Goal: Task Accomplishment & Management: Manage account settings

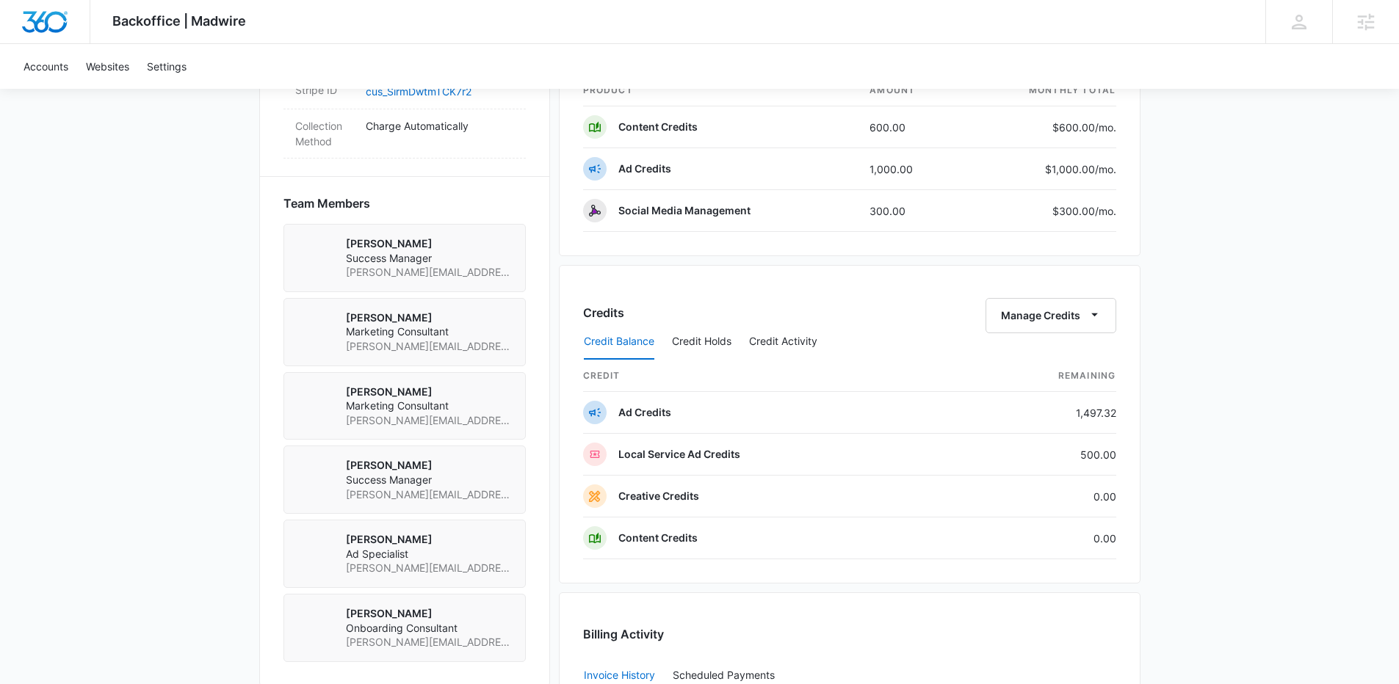
scroll to position [1069, 0]
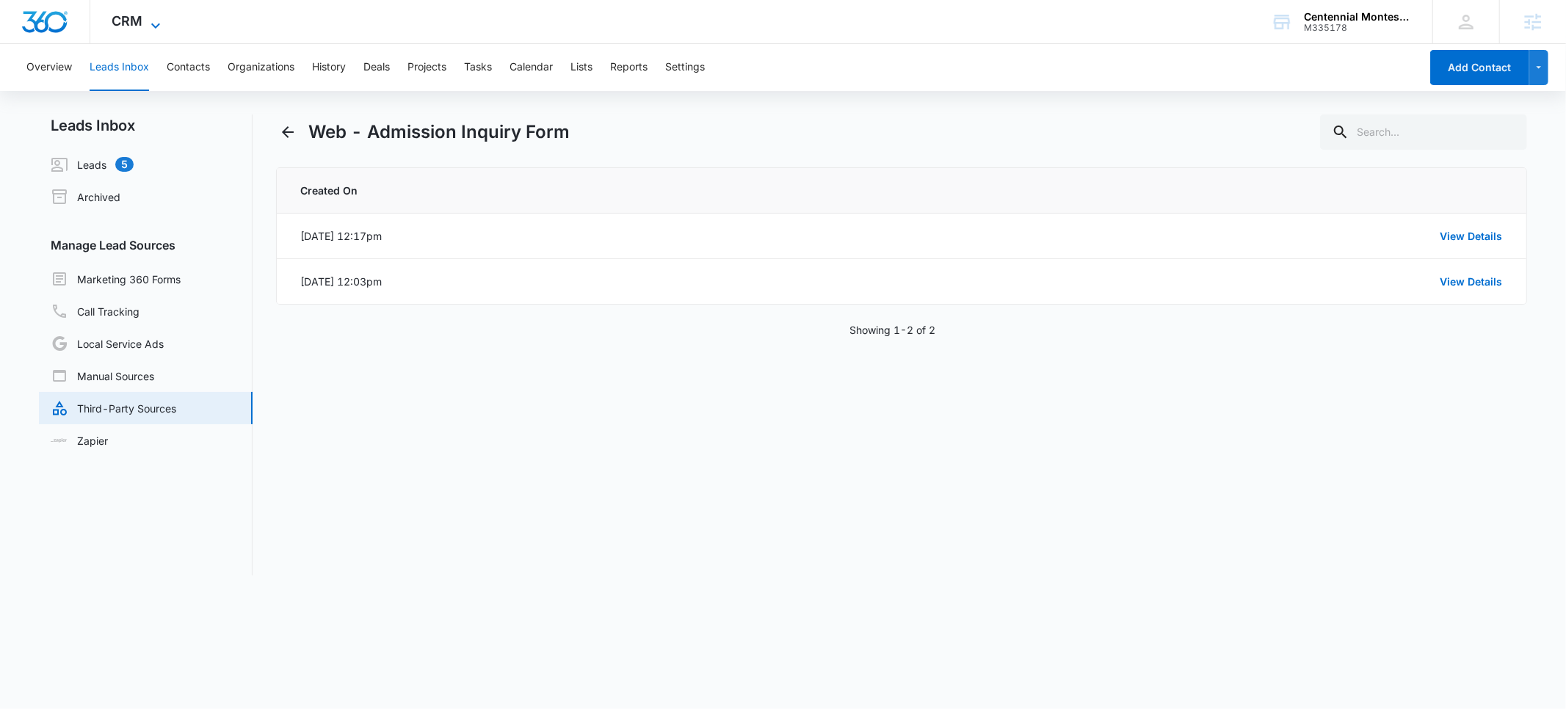
click at [120, 24] on span "CRM" at bounding box center [127, 20] width 31 height 15
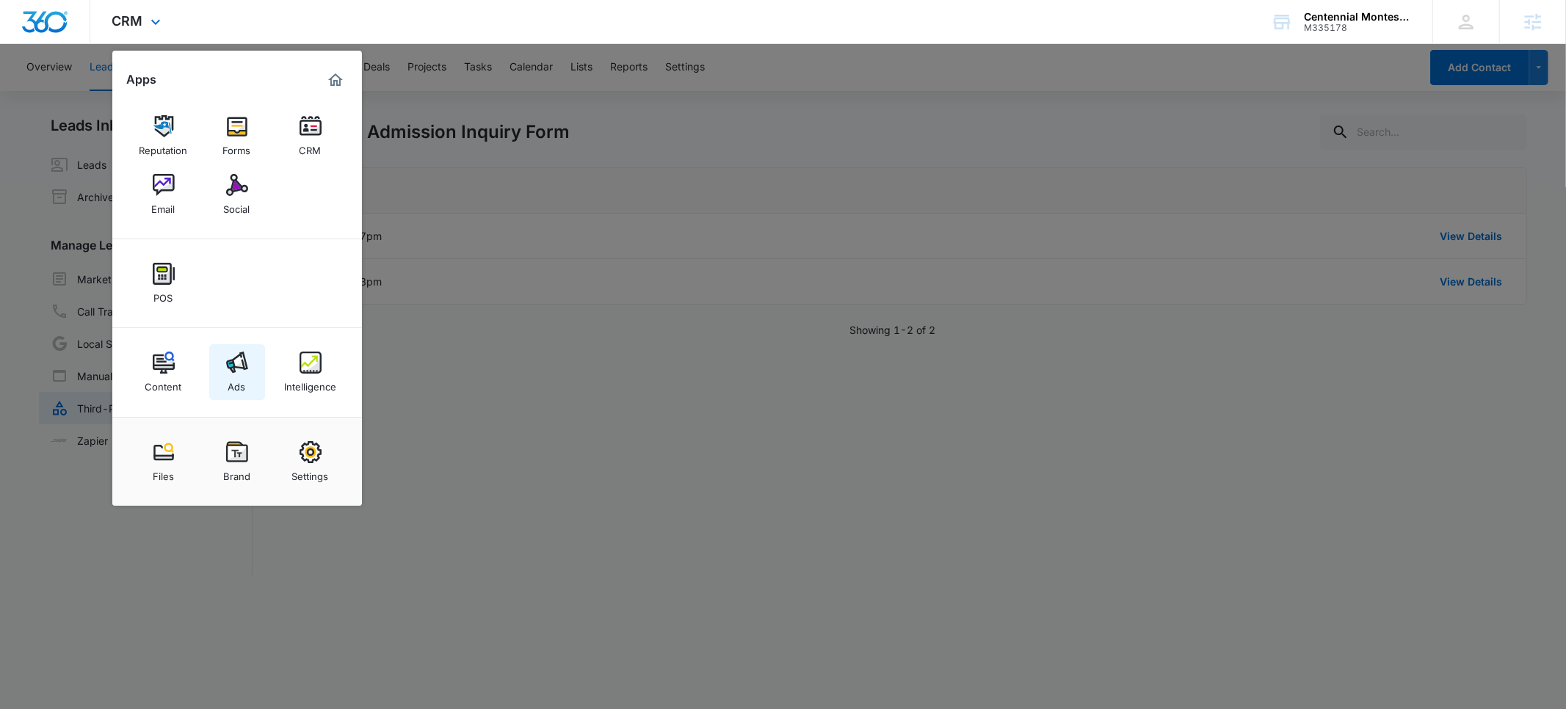
click at [245, 377] on div "Ads" at bounding box center [237, 383] width 18 height 19
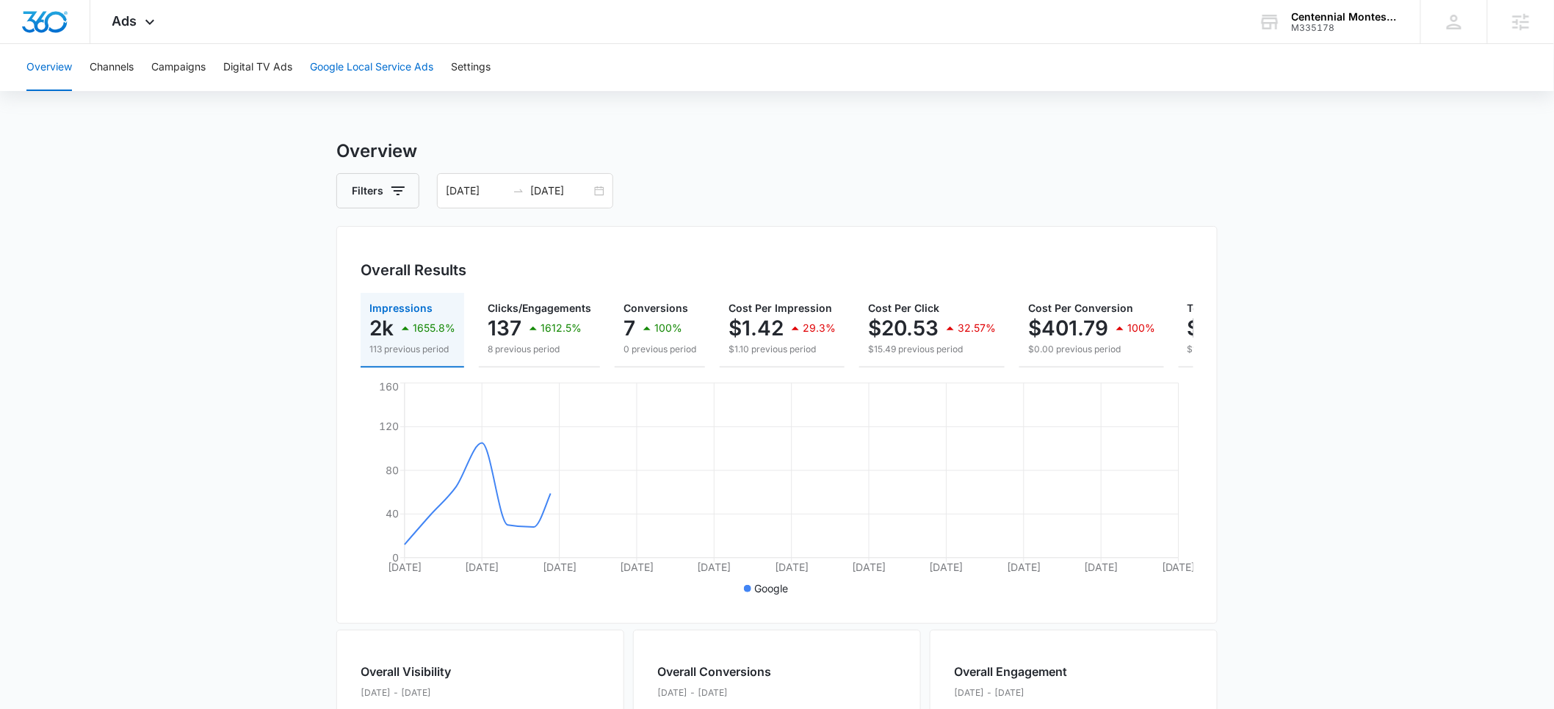
click at [393, 60] on button "Google Local Service Ads" at bounding box center [371, 67] width 123 height 47
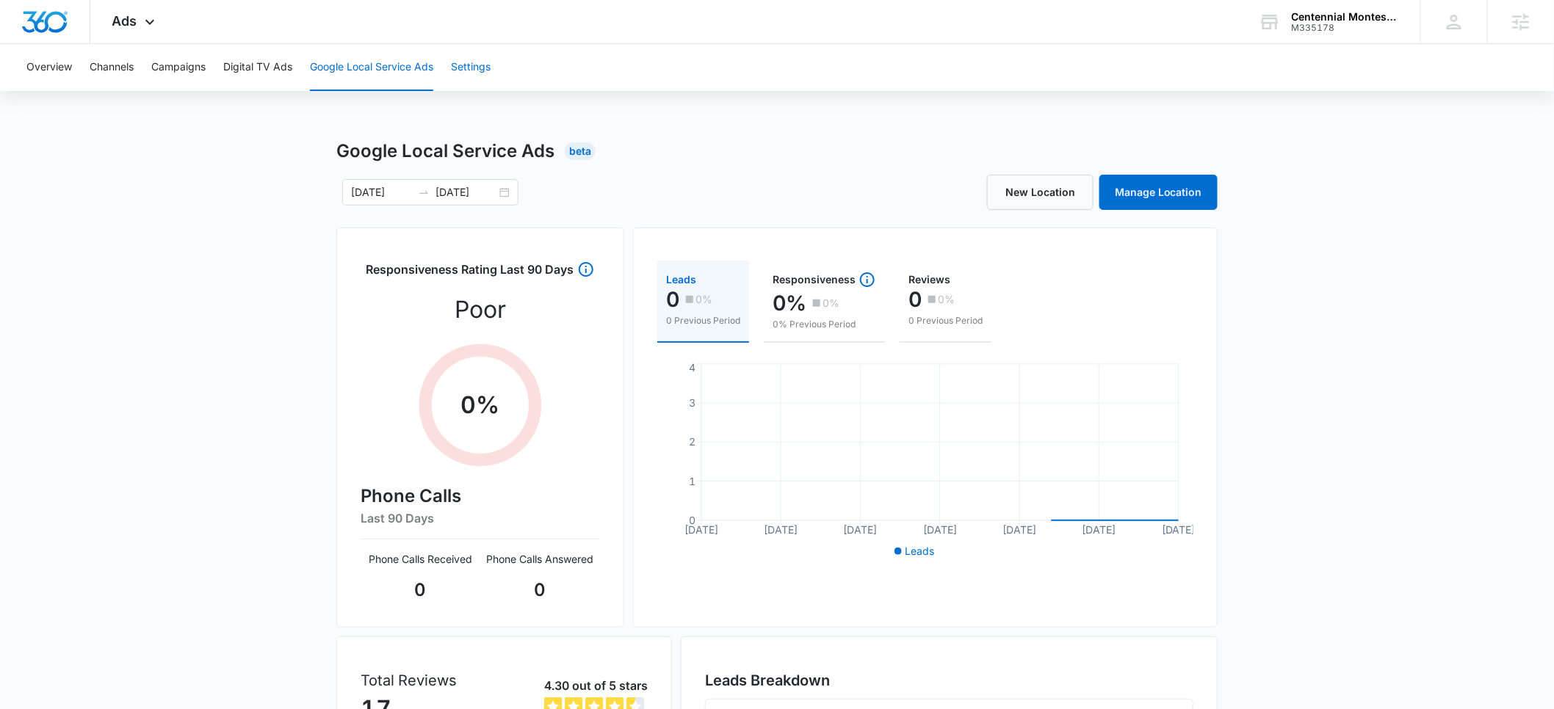
click at [476, 73] on button "Settings" at bounding box center [471, 67] width 40 height 47
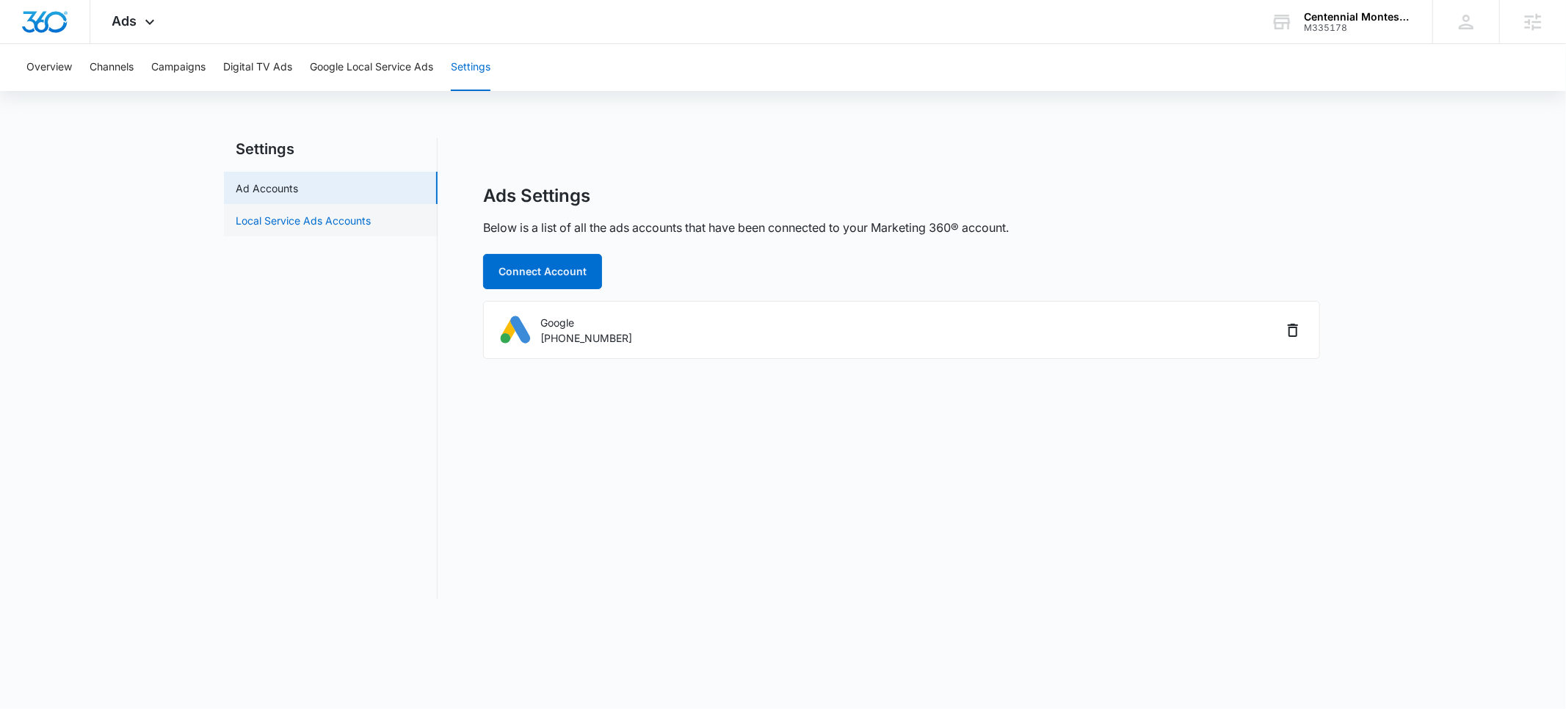
click at [292, 226] on link "Local Service Ads Accounts" at bounding box center [303, 220] width 135 height 15
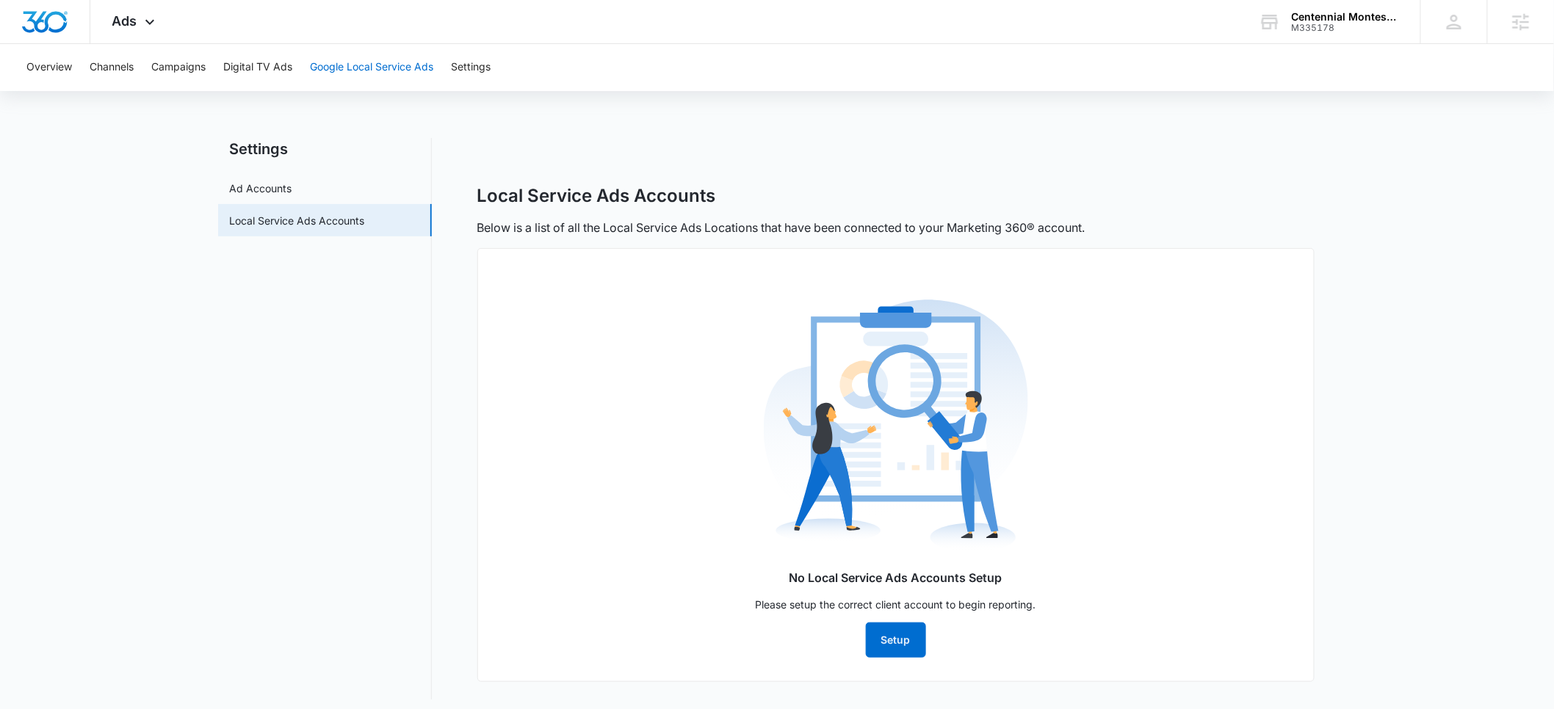
click at [384, 66] on button "Google Local Service Ads" at bounding box center [371, 67] width 123 height 47
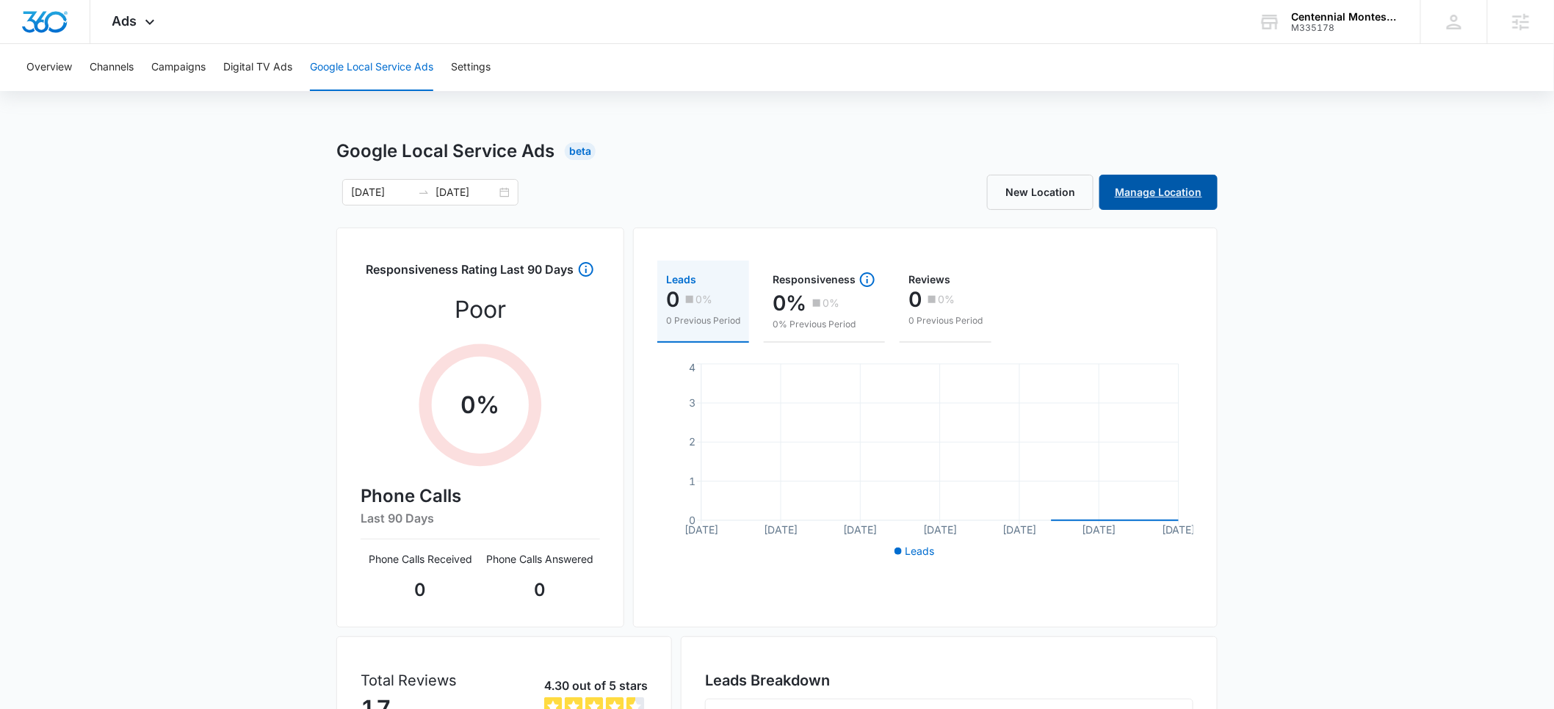
click at [1161, 198] on link "Manage Location" at bounding box center [1158, 192] width 118 height 35
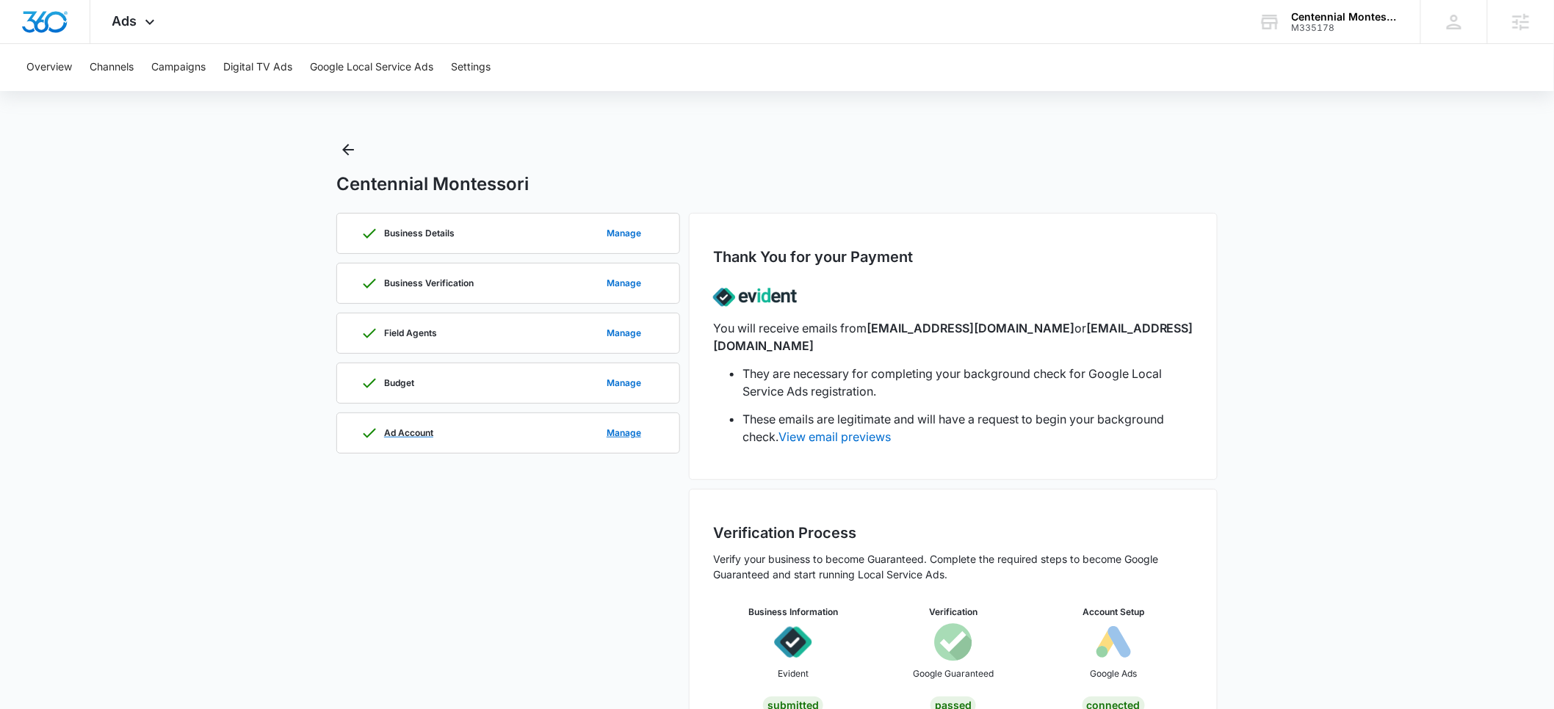
click at [469, 434] on div "Ad Account Manage" at bounding box center [508, 433] width 295 height 40
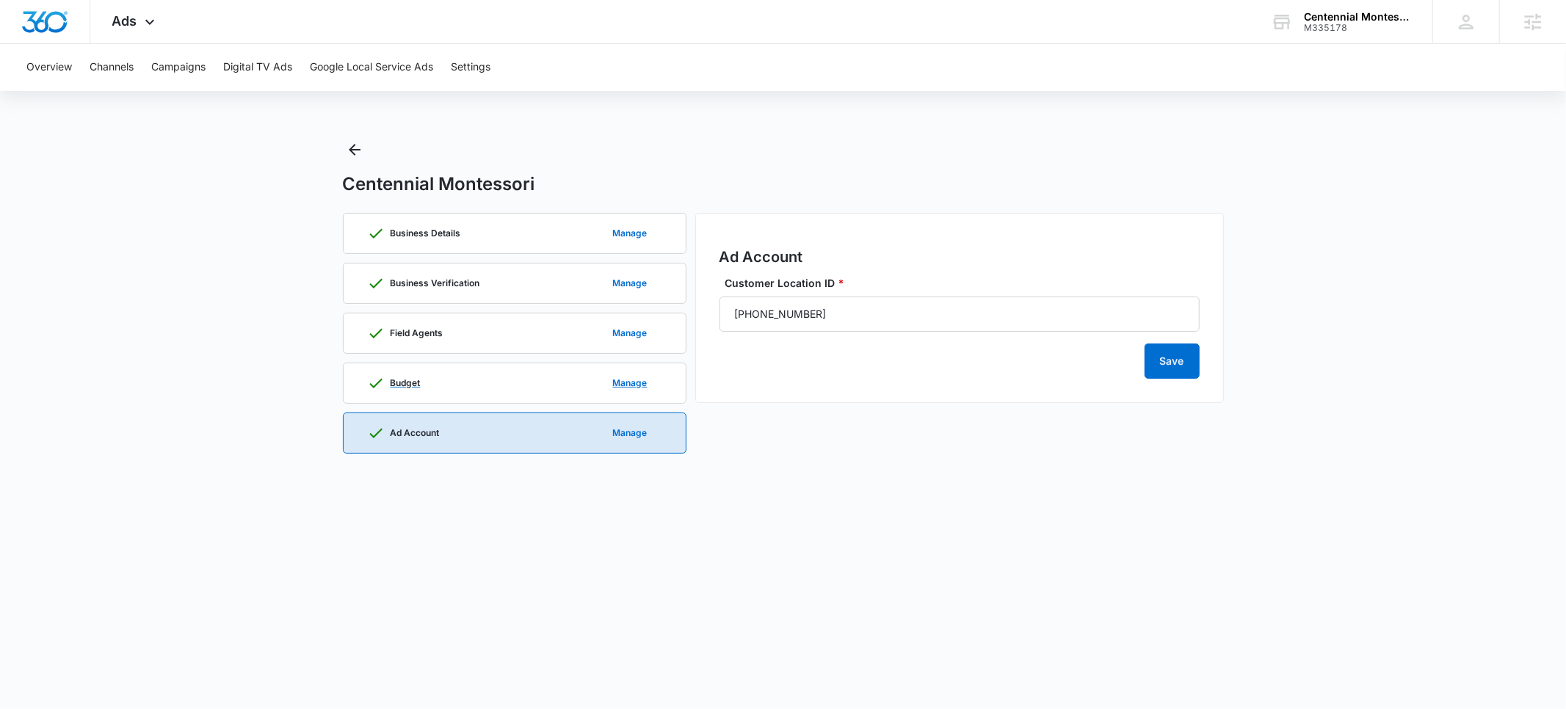
click at [471, 391] on div "Budget Manage" at bounding box center [514, 383] width 295 height 40
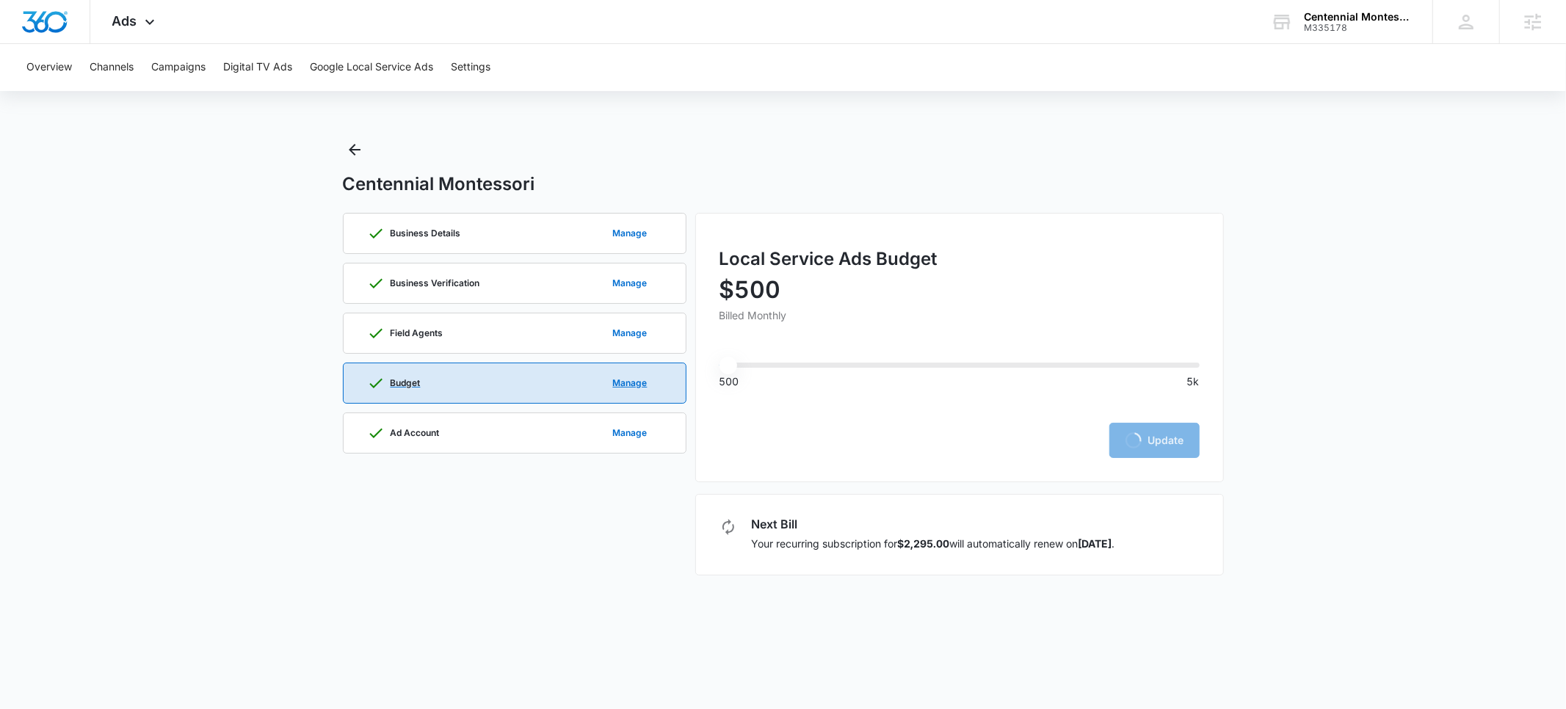
type input "500"
click at [466, 332] on div "Field Agents Manage" at bounding box center [514, 334] width 295 height 40
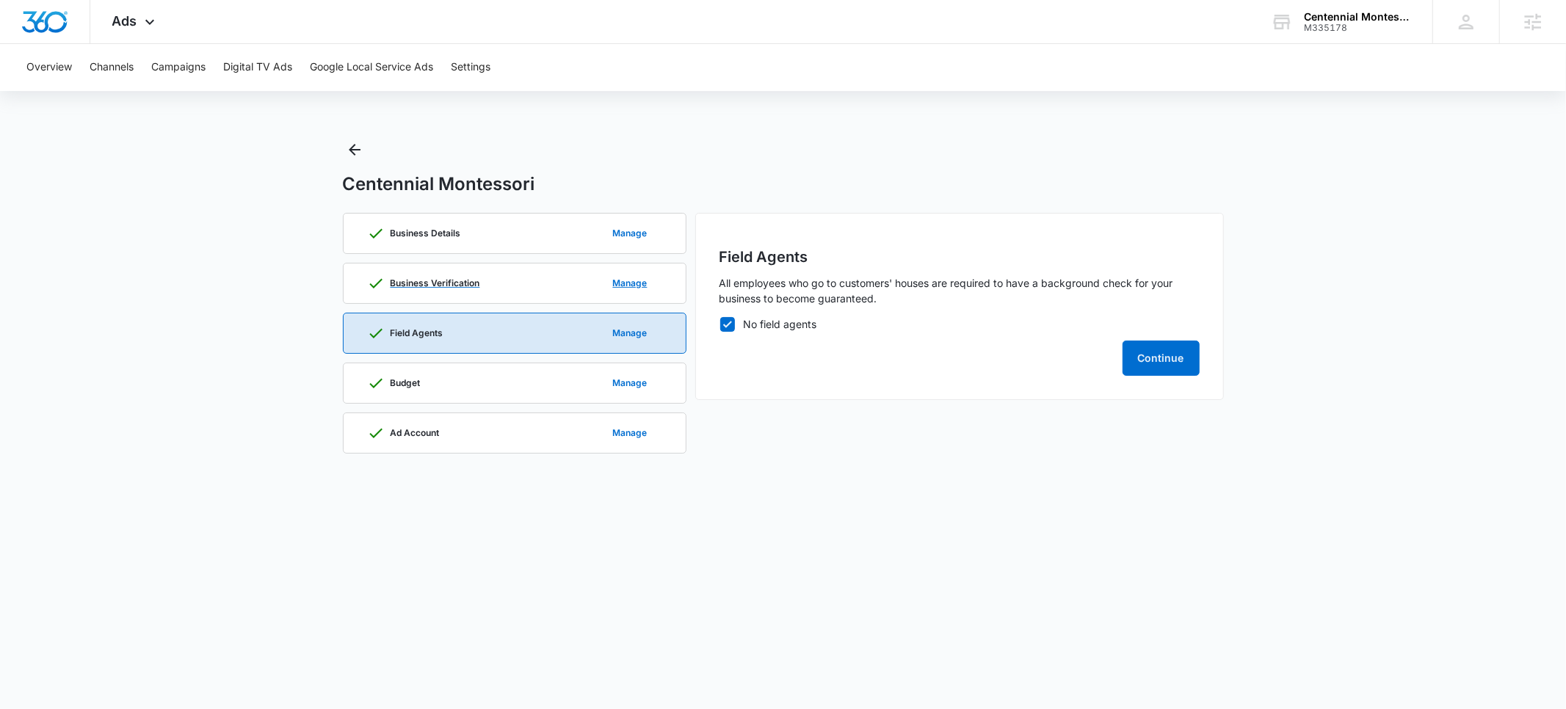
click at [475, 293] on div "Business Verification Manage" at bounding box center [514, 284] width 295 height 40
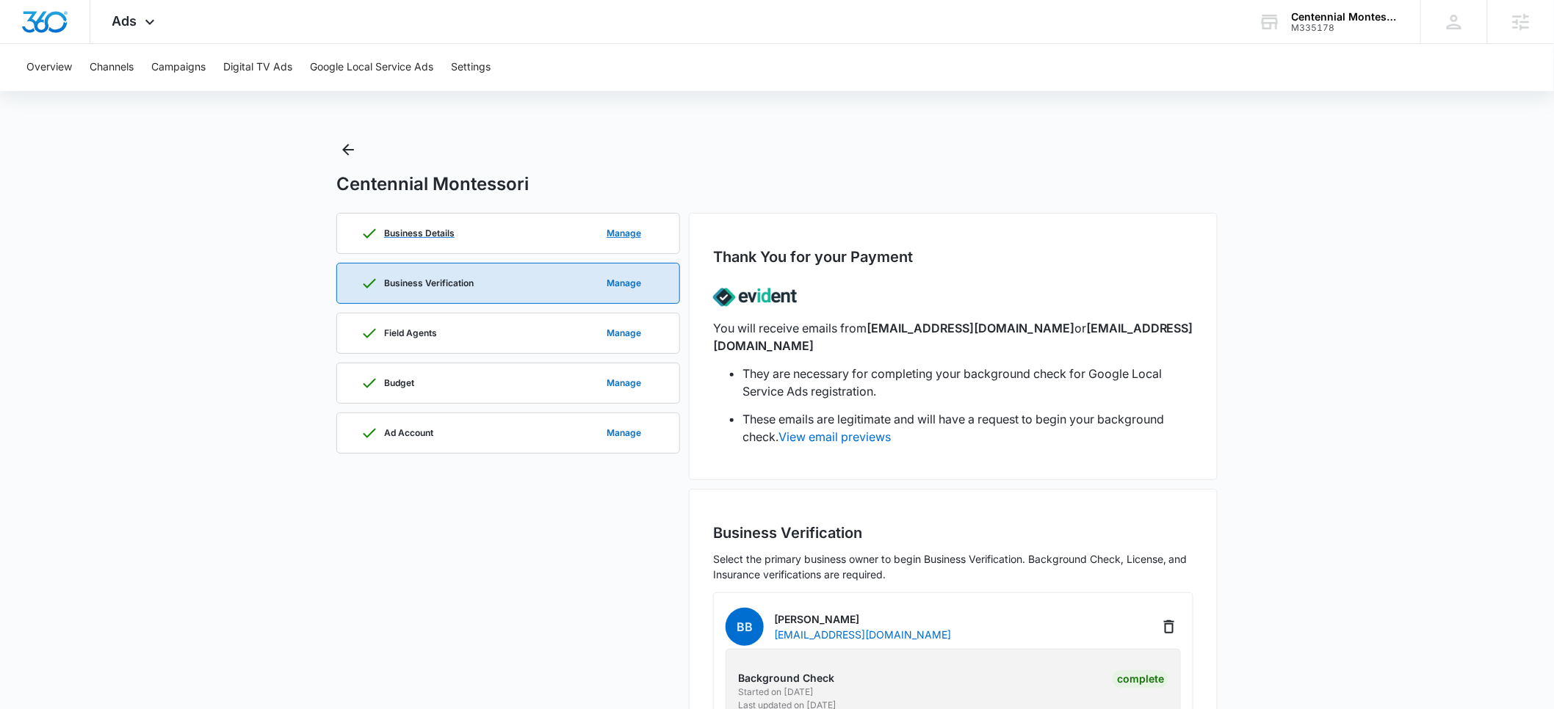
click at [477, 242] on div "Business Details Manage" at bounding box center [508, 234] width 295 height 40
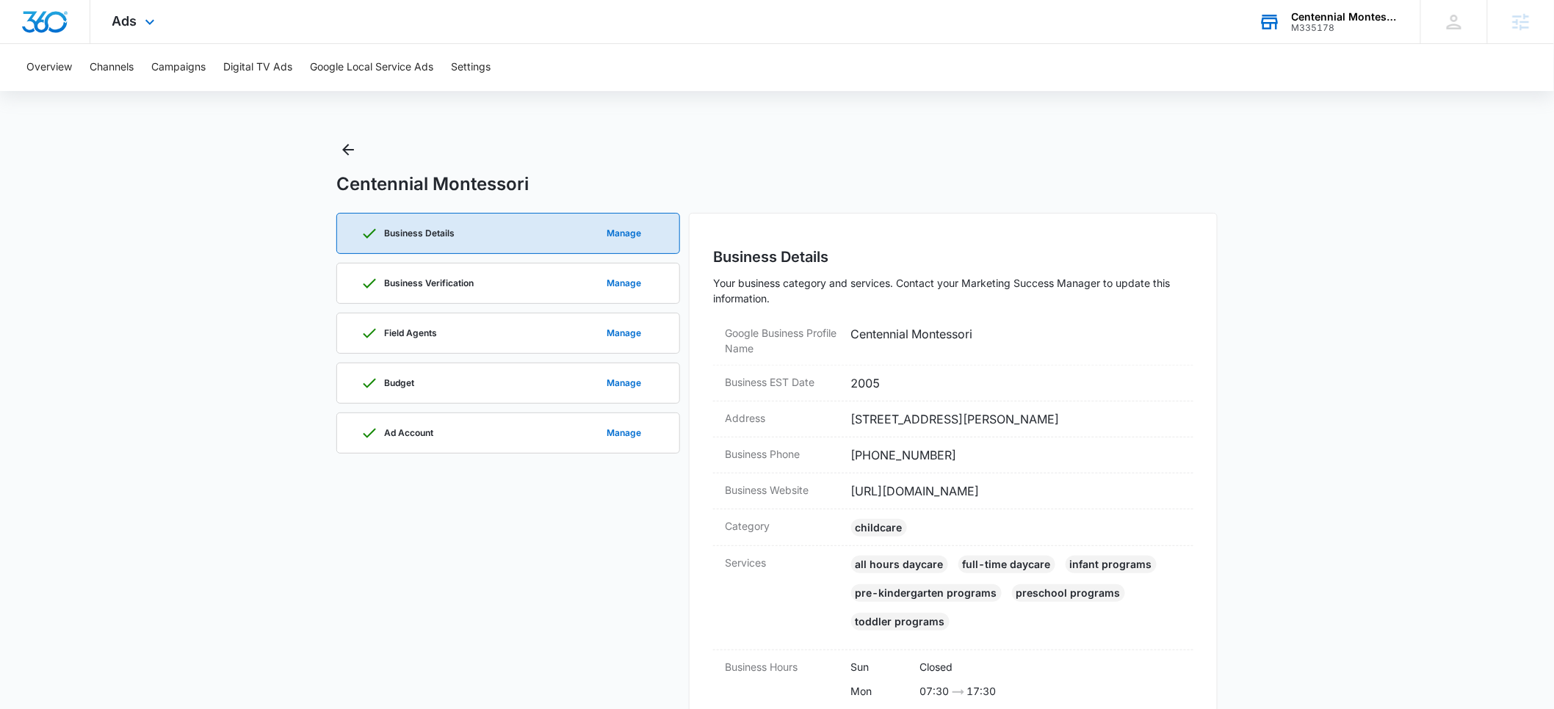
click at [1322, 26] on div "M335178" at bounding box center [1345, 28] width 107 height 10
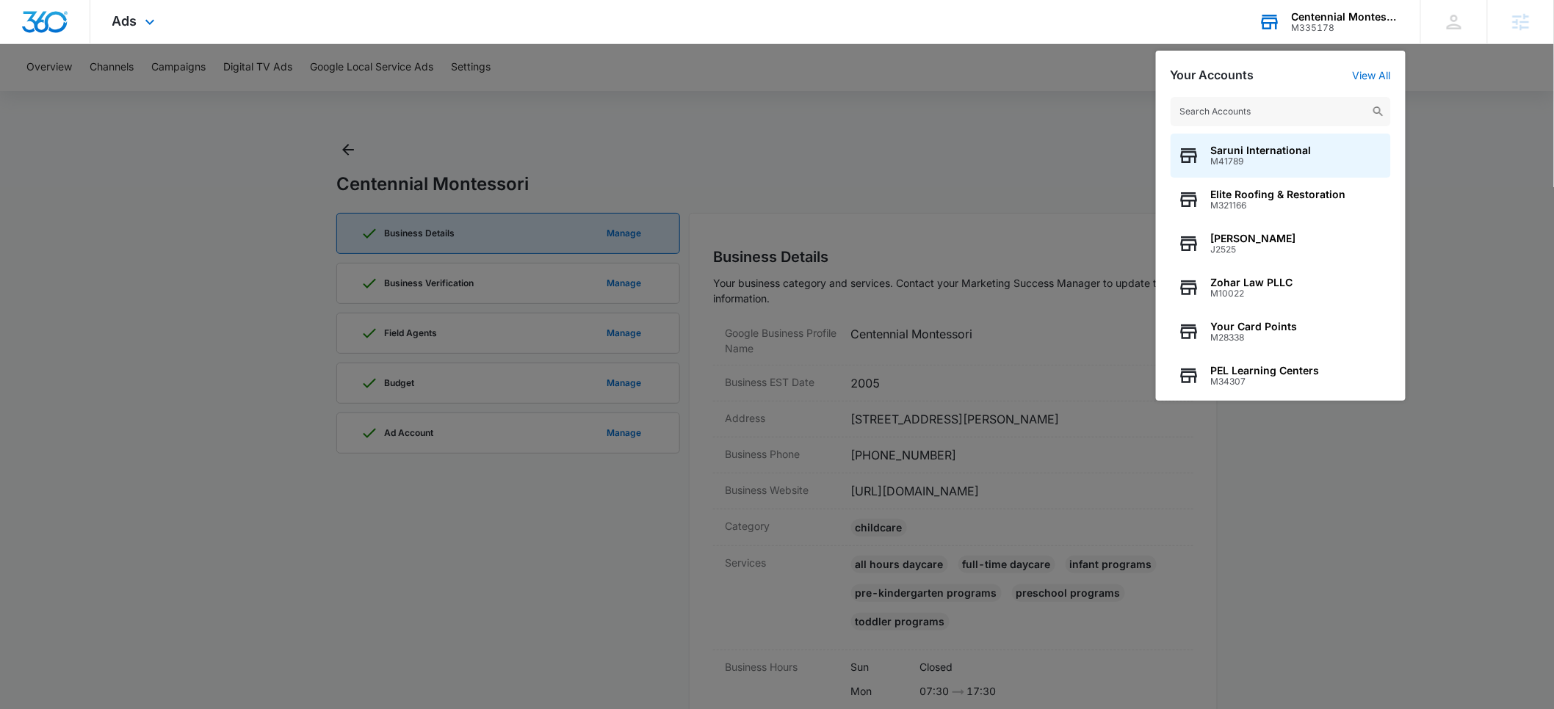
click at [1251, 115] on input "text" at bounding box center [1281, 111] width 220 height 29
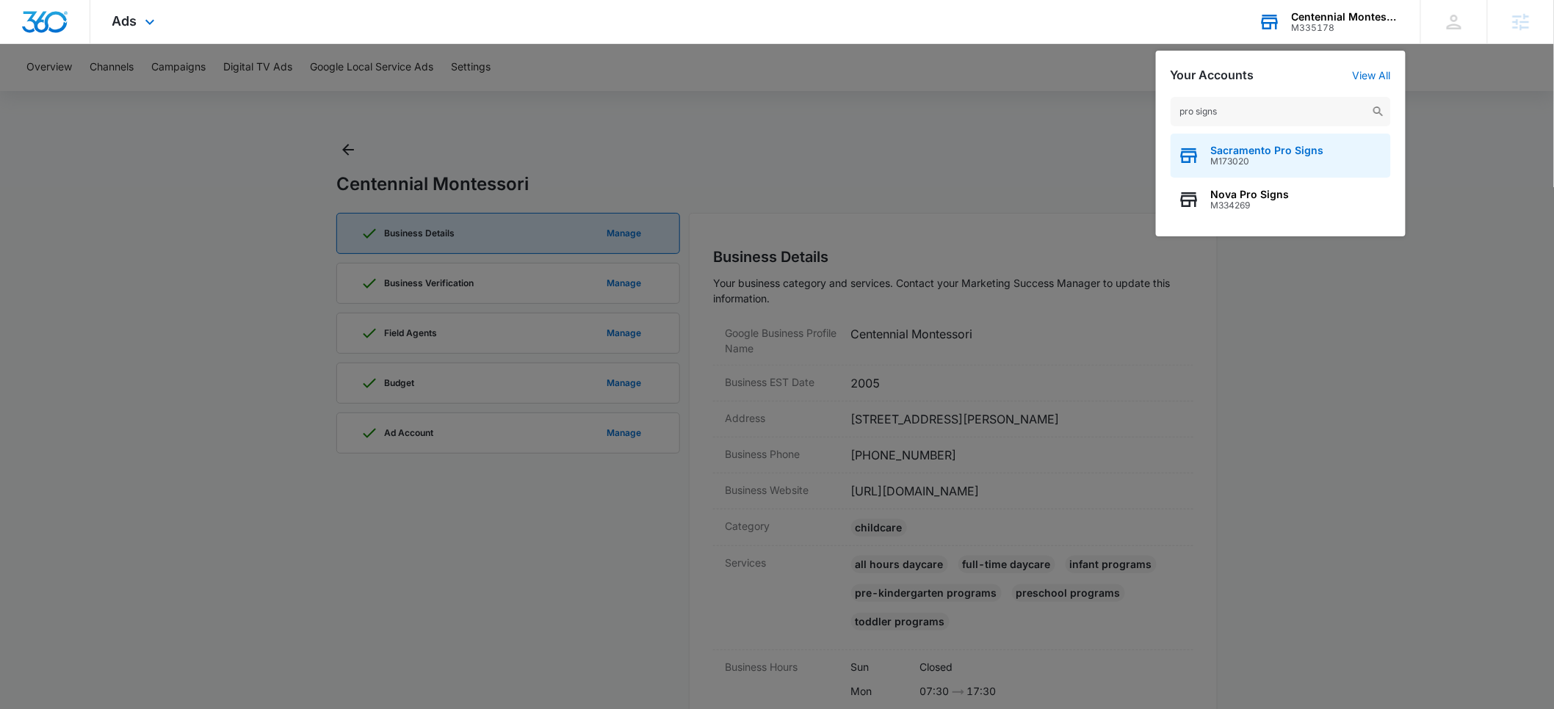
type input "pro signs"
click at [1255, 151] on span "Sacramento Pro Signs" at bounding box center [1267, 151] width 113 height 12
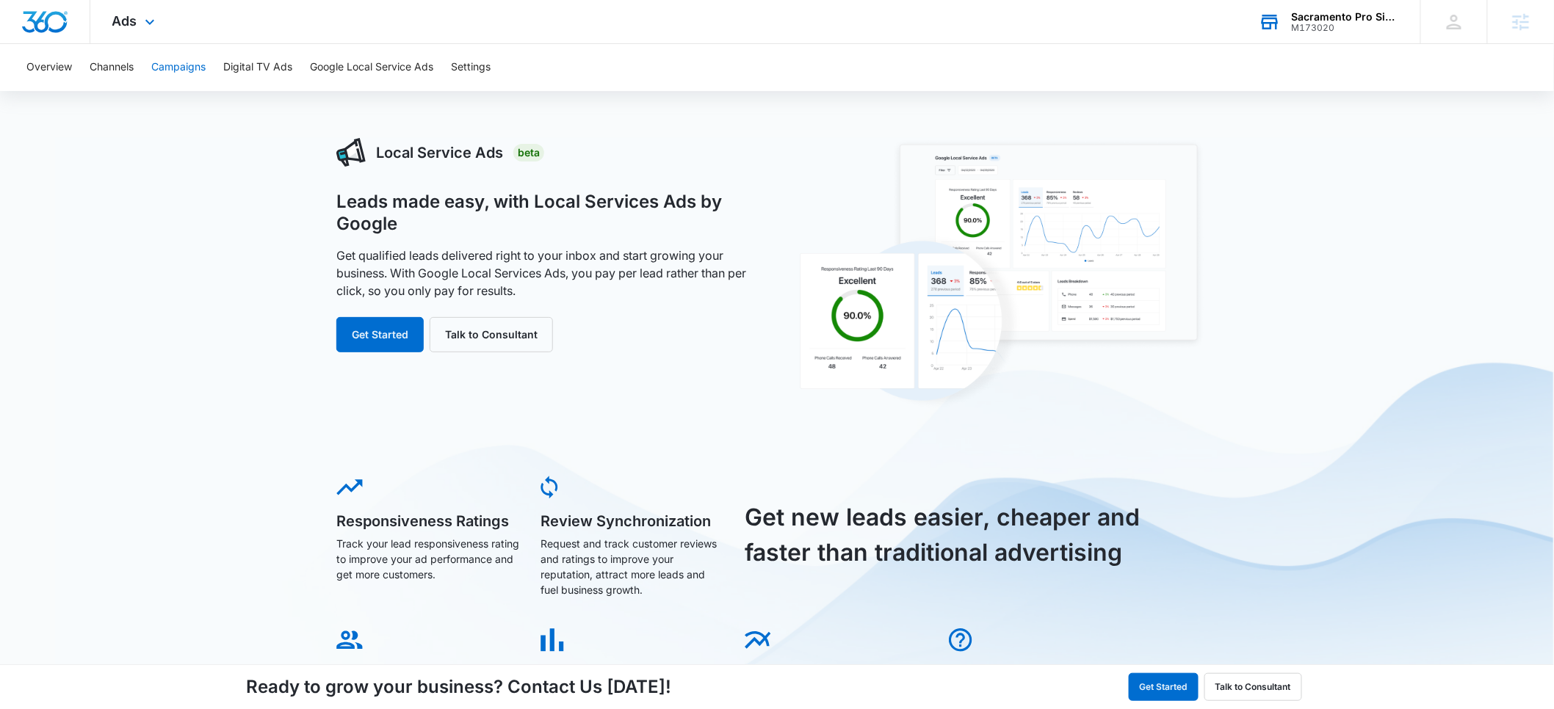
click at [169, 62] on button "Campaigns" at bounding box center [178, 67] width 54 height 47
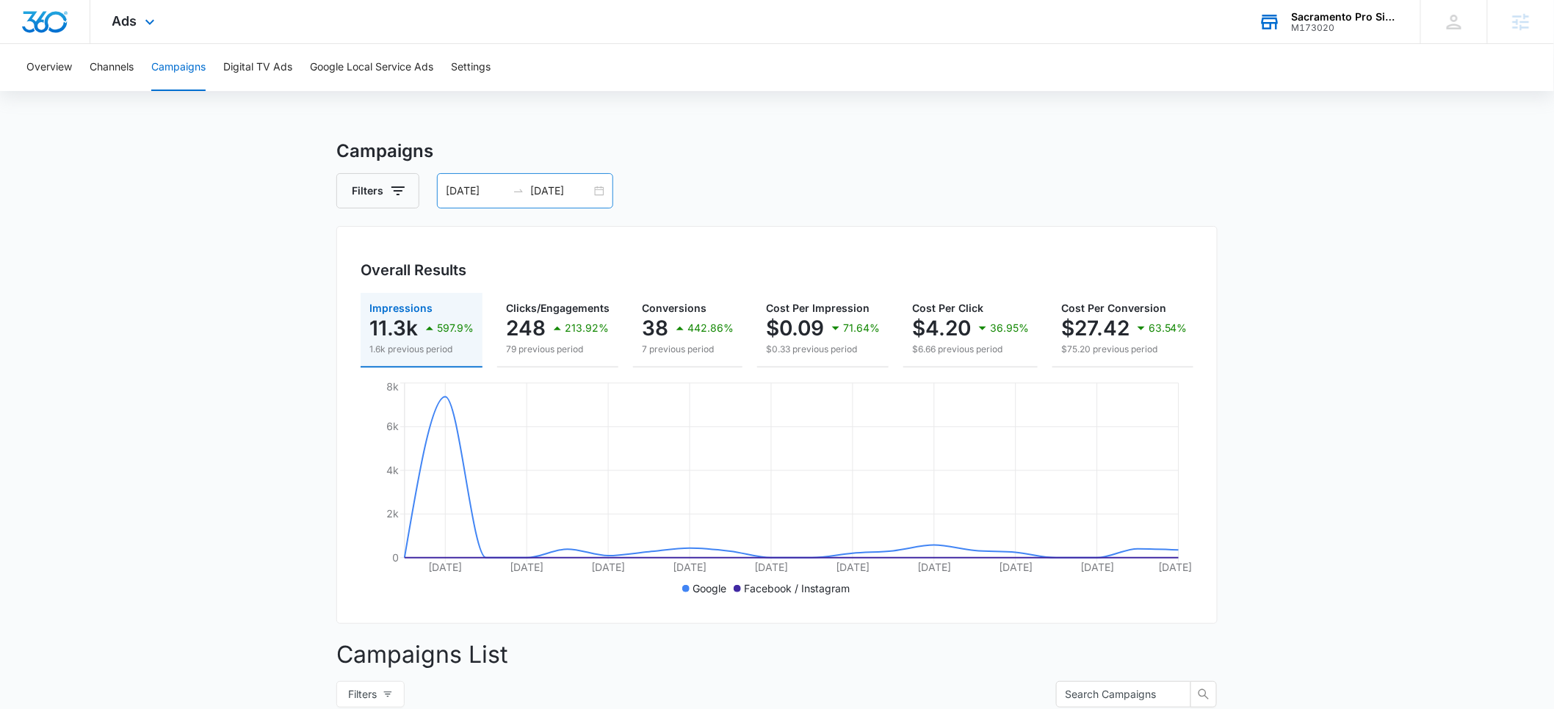
click at [471, 190] on input "08/07/2025" at bounding box center [476, 191] width 61 height 16
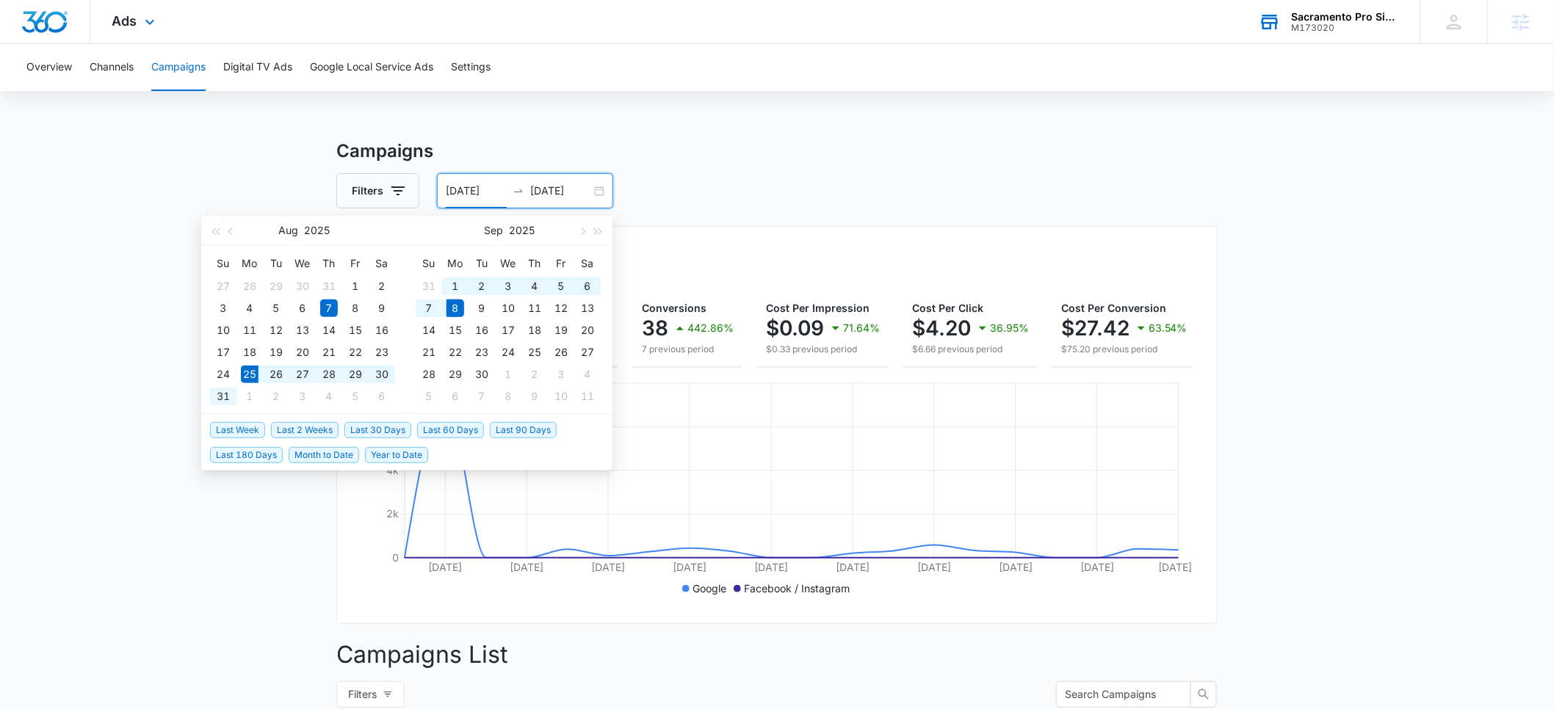
click at [288, 427] on span "Last 2 Weeks" at bounding box center [305, 430] width 68 height 16
type input "08/25/2025"
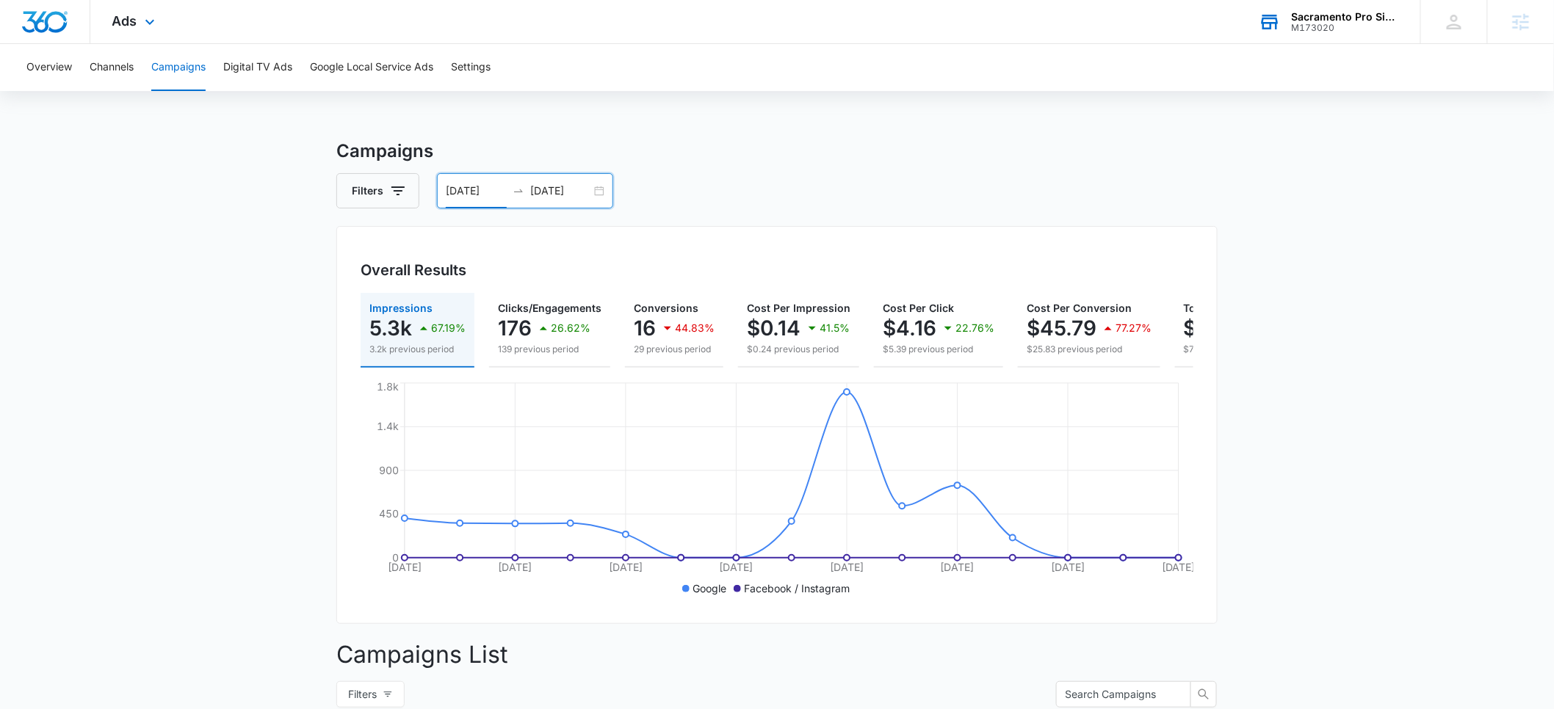
click at [554, 190] on input "09/08/2025" at bounding box center [560, 191] width 61 height 16
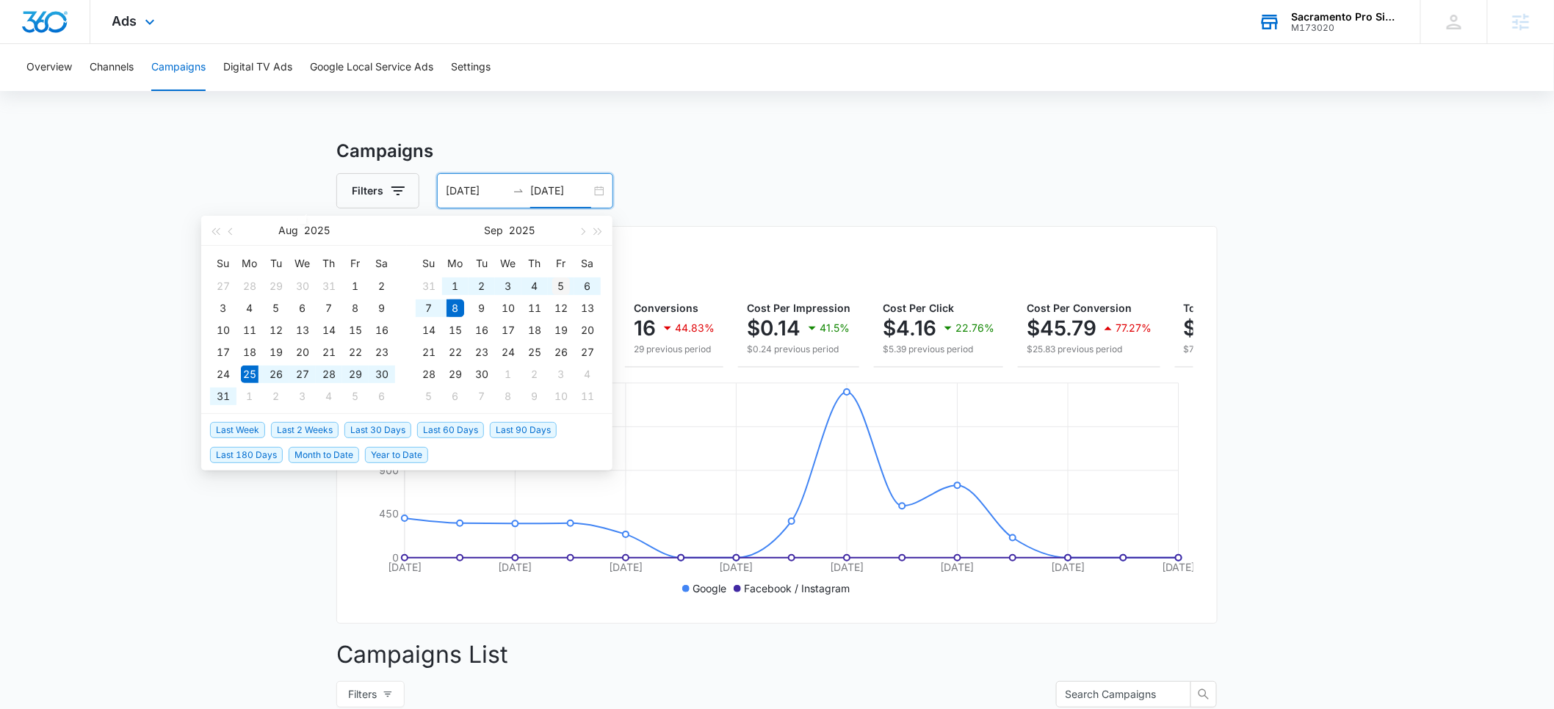
type input "09/05/2025"
click at [565, 287] on div "5" at bounding box center [561, 287] width 18 height 18
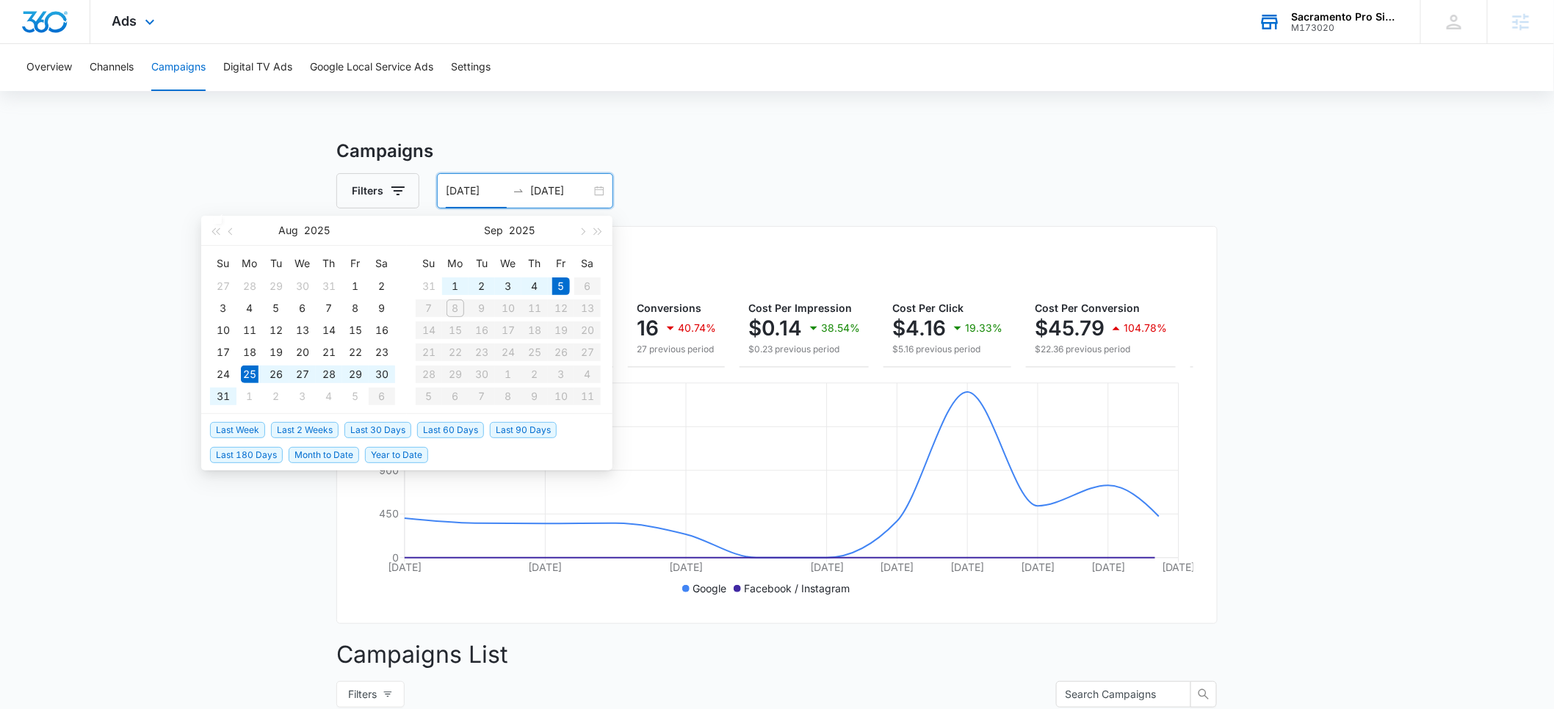
click at [711, 198] on div "Filters 08/25/2025 09/05/2025" at bounding box center [776, 190] width 881 height 35
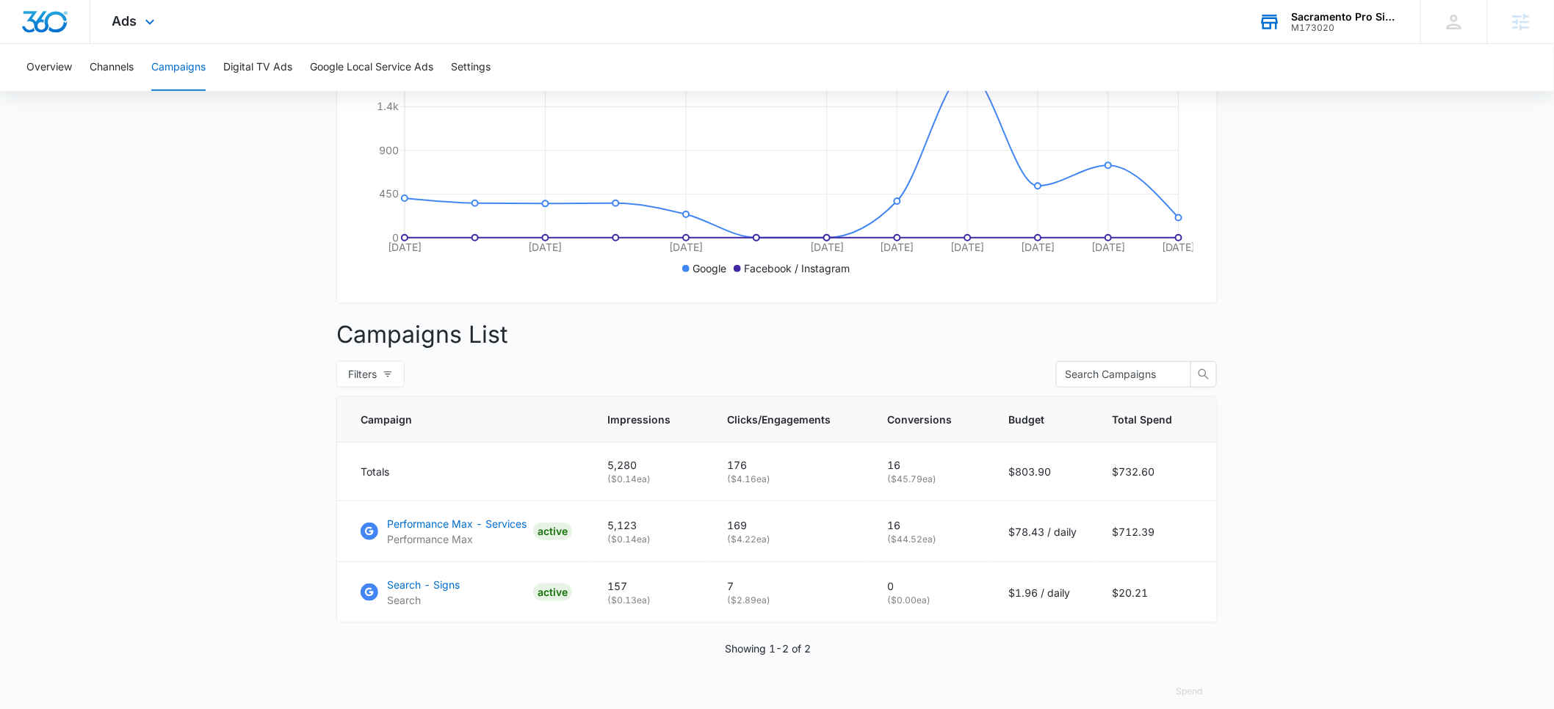
scroll to position [302, 0]
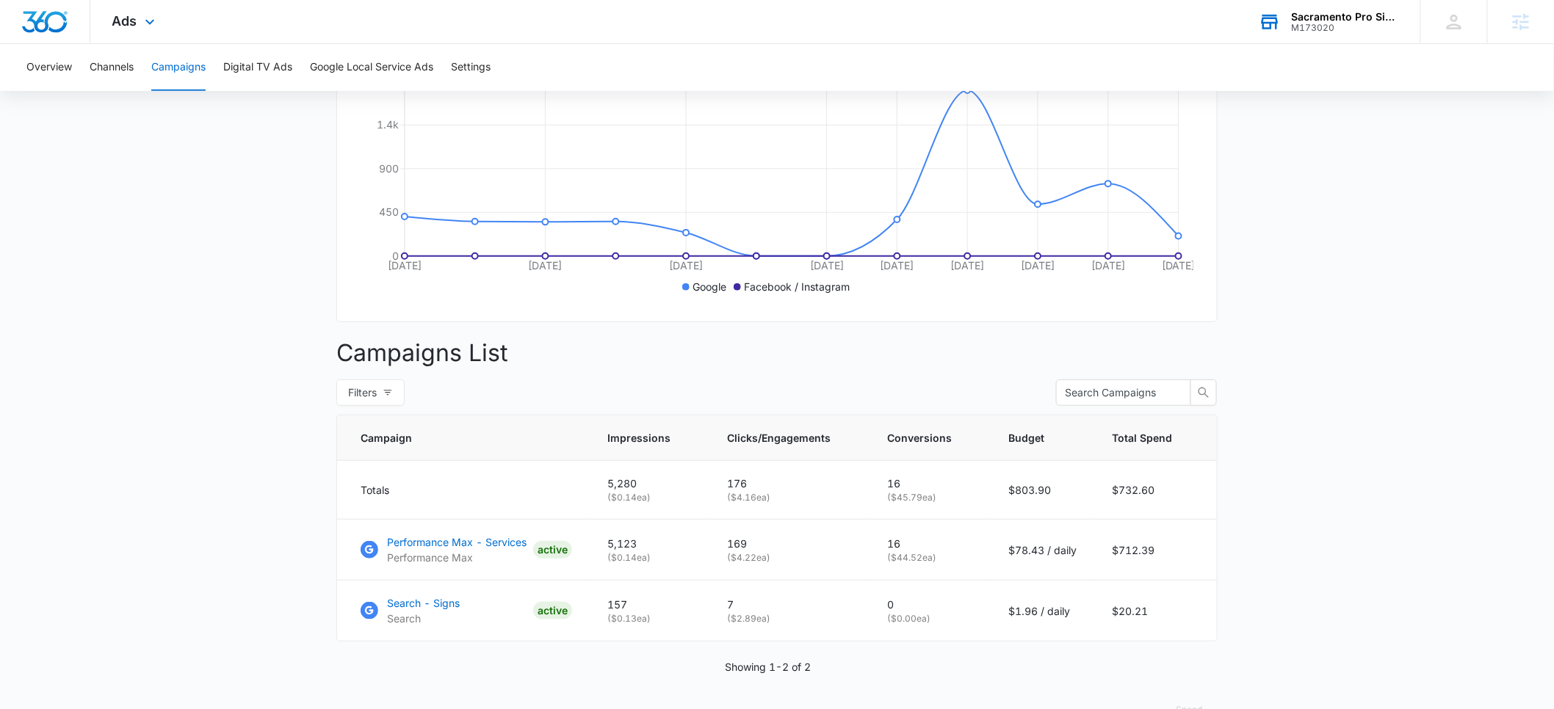
click at [1331, 26] on div "M173020" at bounding box center [1345, 28] width 107 height 10
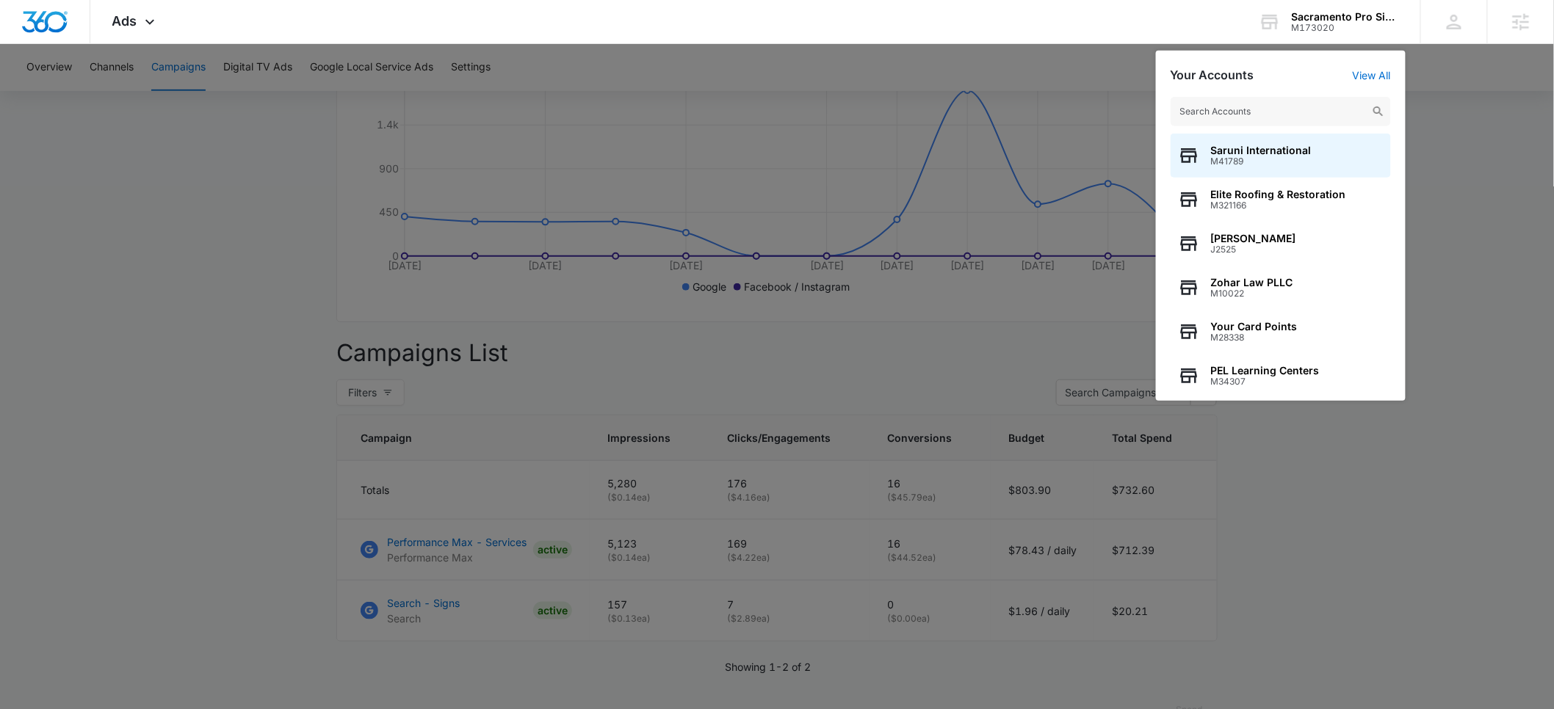
click at [1260, 102] on input "text" at bounding box center [1281, 111] width 220 height 29
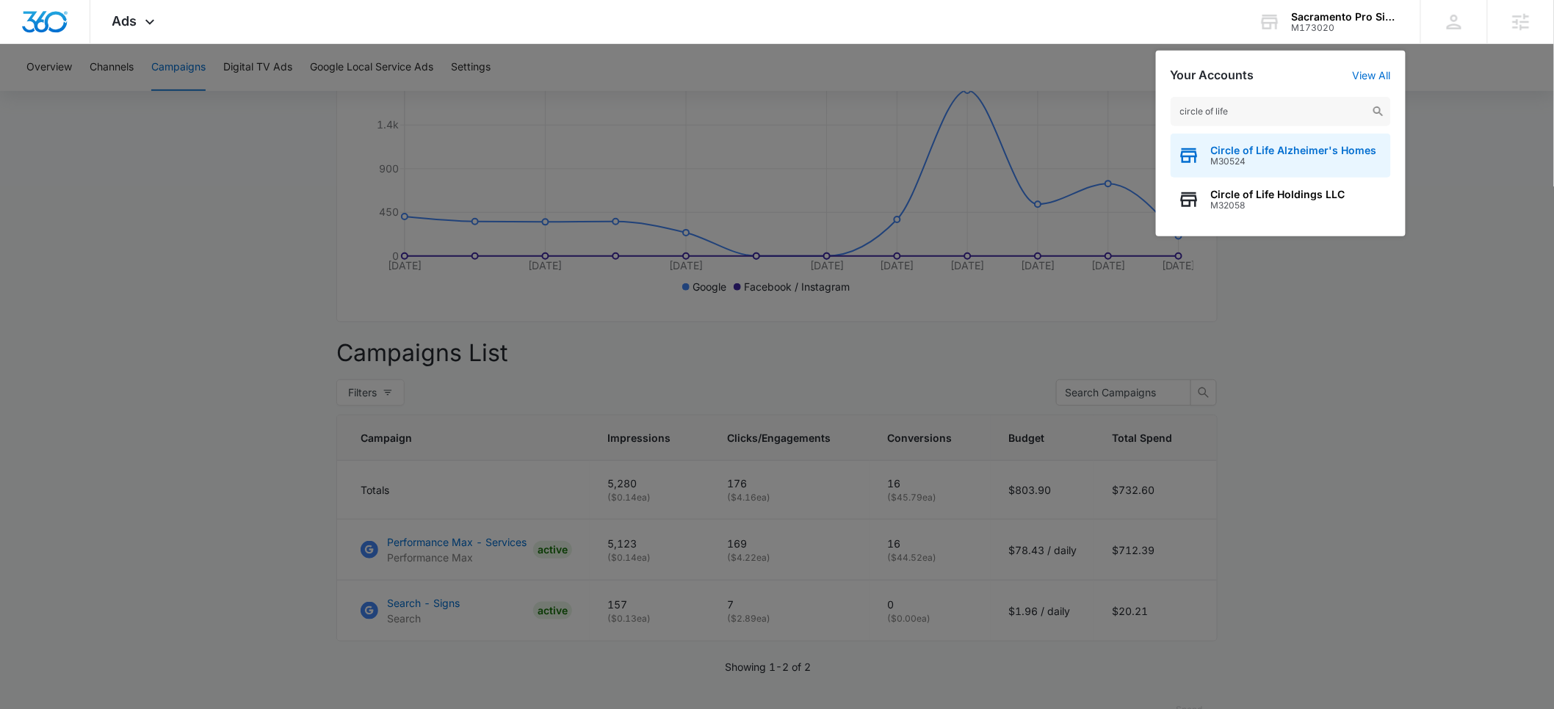
type input "circle of life"
click at [1247, 156] on span "M30524" at bounding box center [1294, 161] width 166 height 10
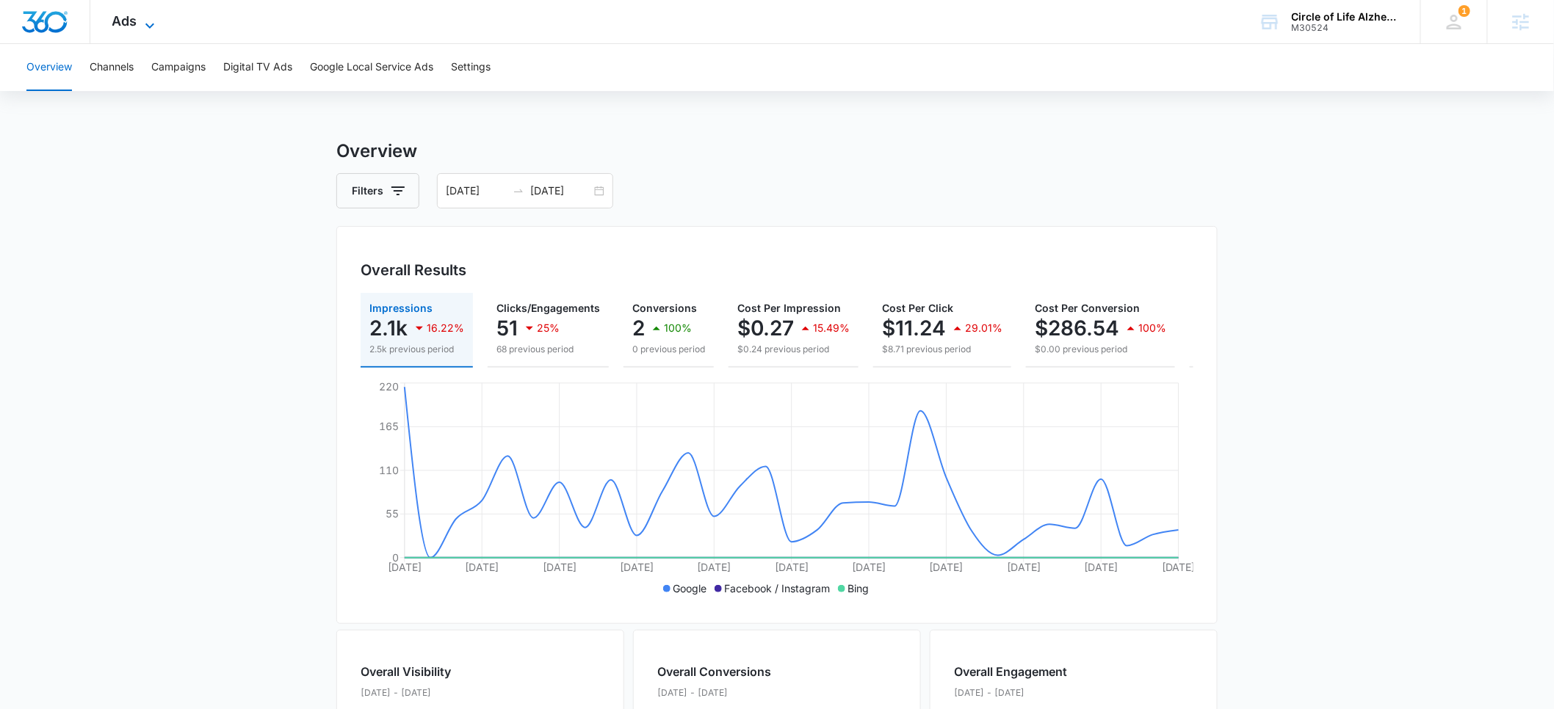
click at [134, 24] on span "Ads" at bounding box center [124, 20] width 25 height 15
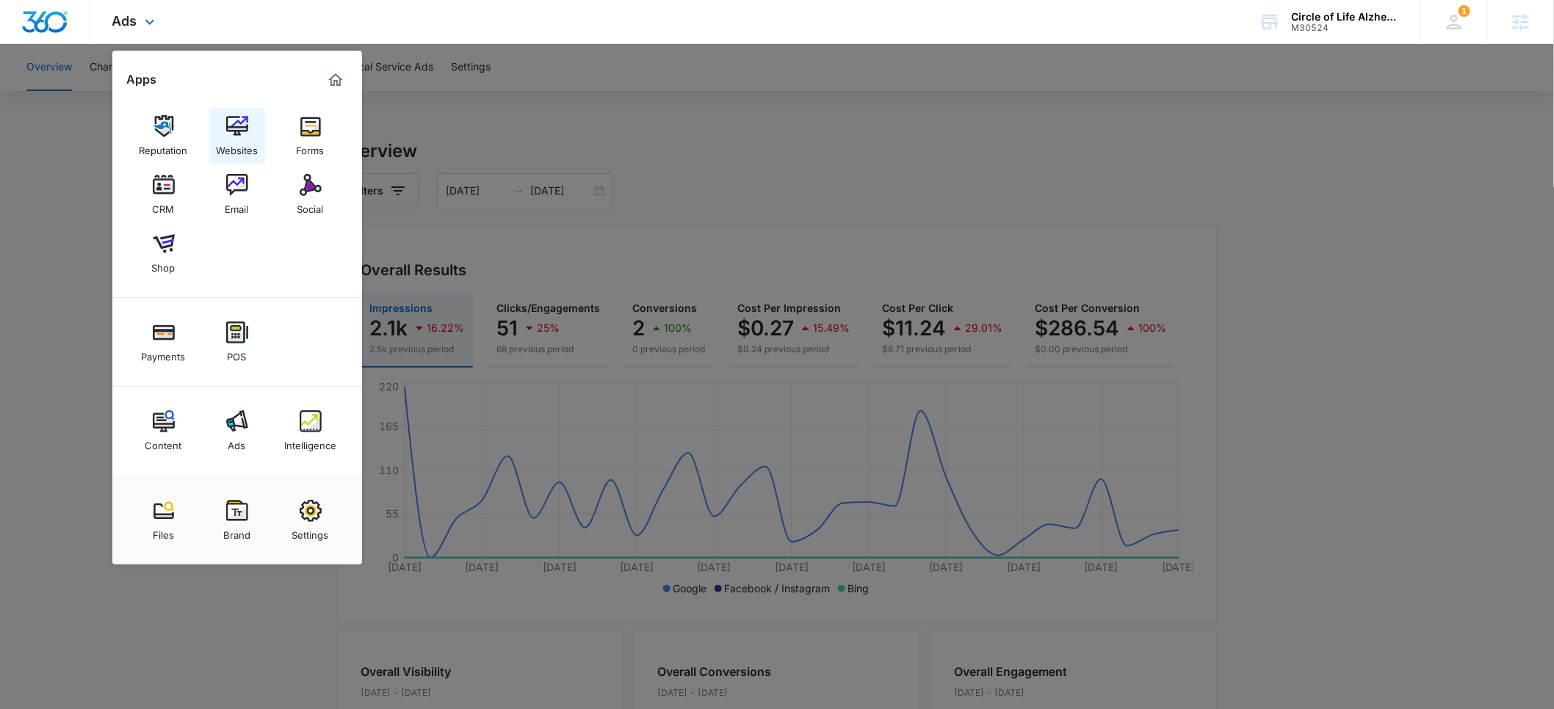
click at [226, 134] on img at bounding box center [237, 126] width 22 height 22
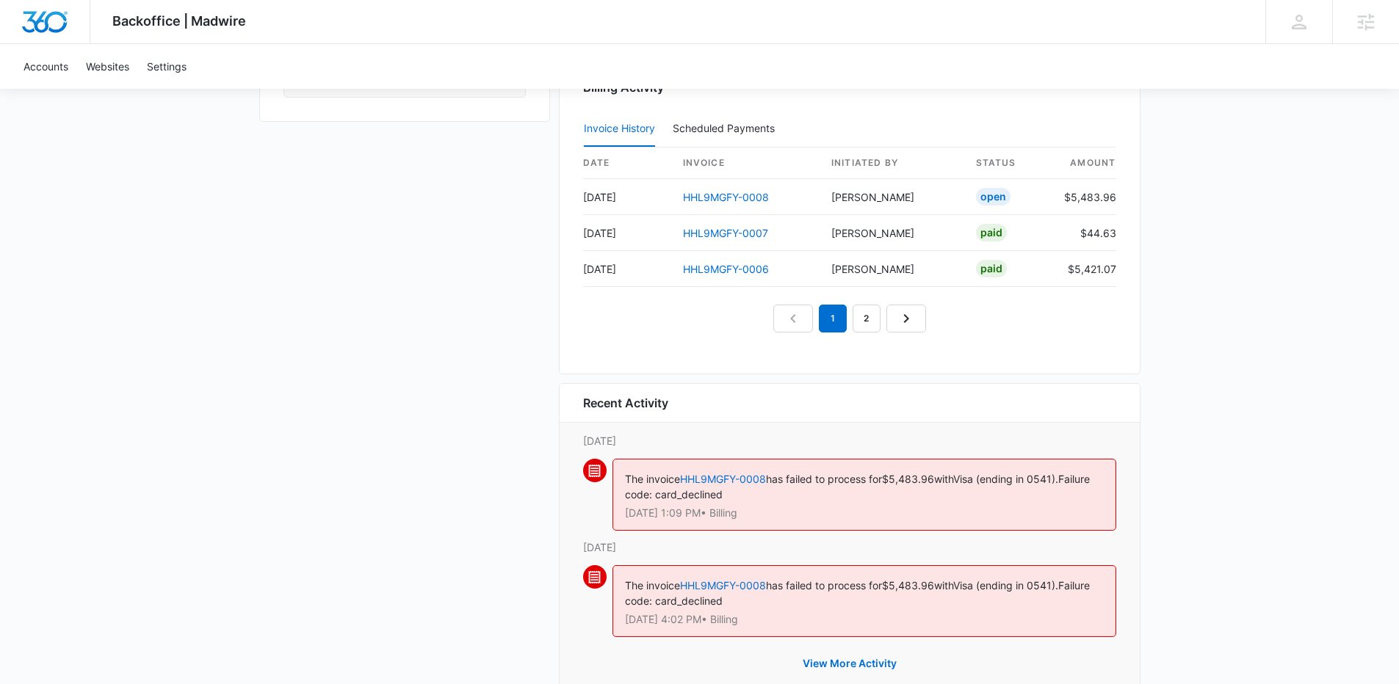
scroll to position [1317, 0]
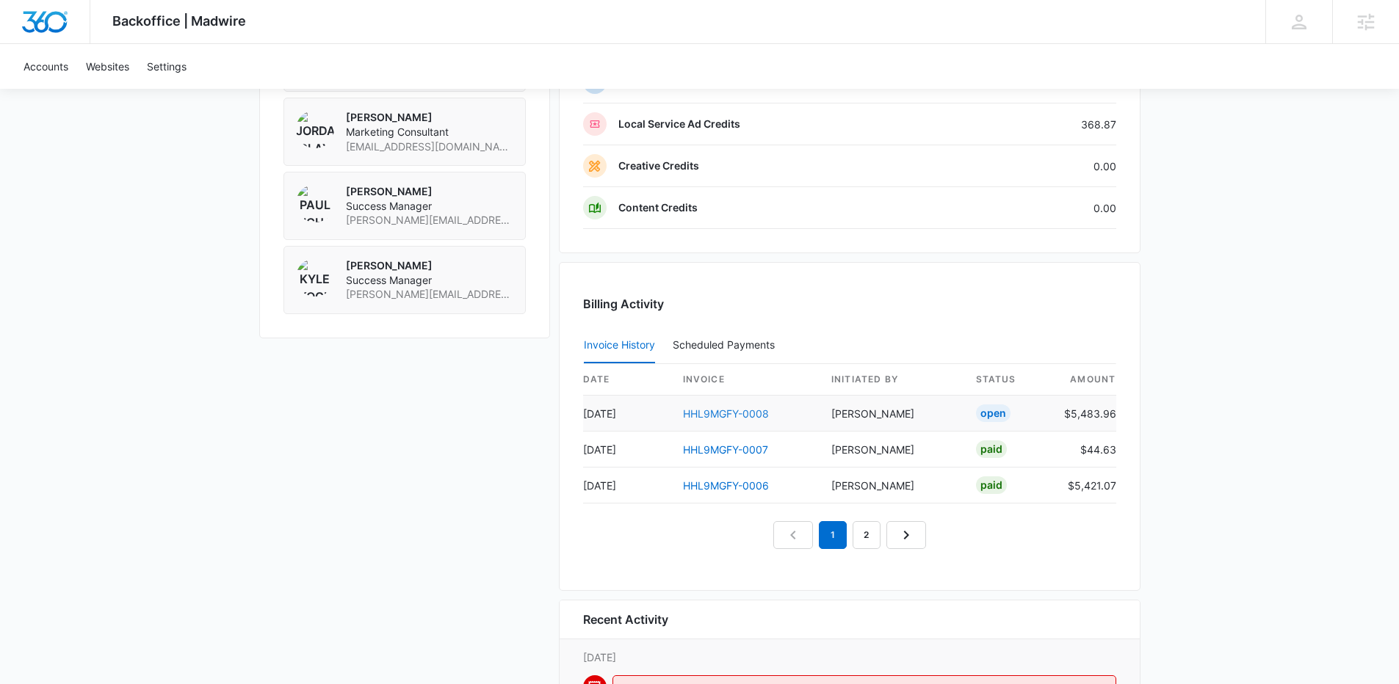
click at [706, 411] on link "HHL9MGFY-0008" at bounding box center [726, 414] width 86 height 12
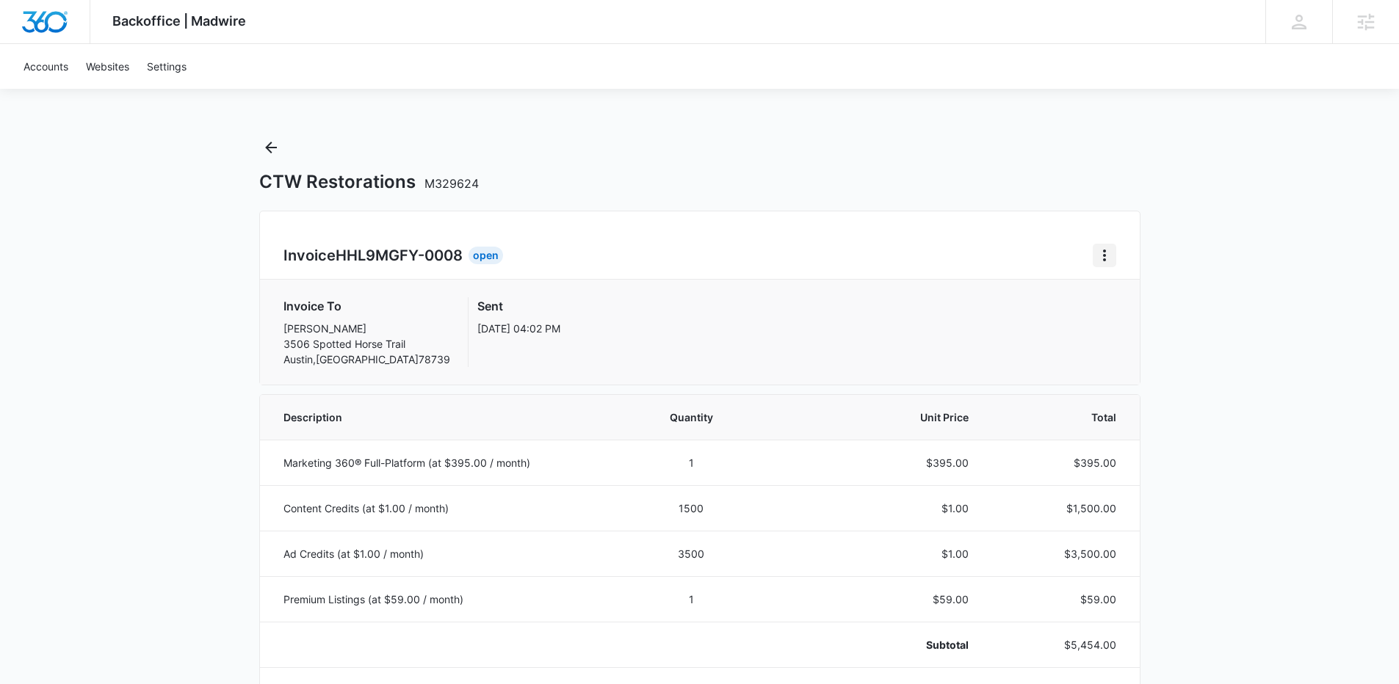
click at [1101, 254] on icon "Home" at bounding box center [1105, 256] width 18 height 18
click at [1132, 300] on link "Download Invoice" at bounding box center [1153, 296] width 85 height 12
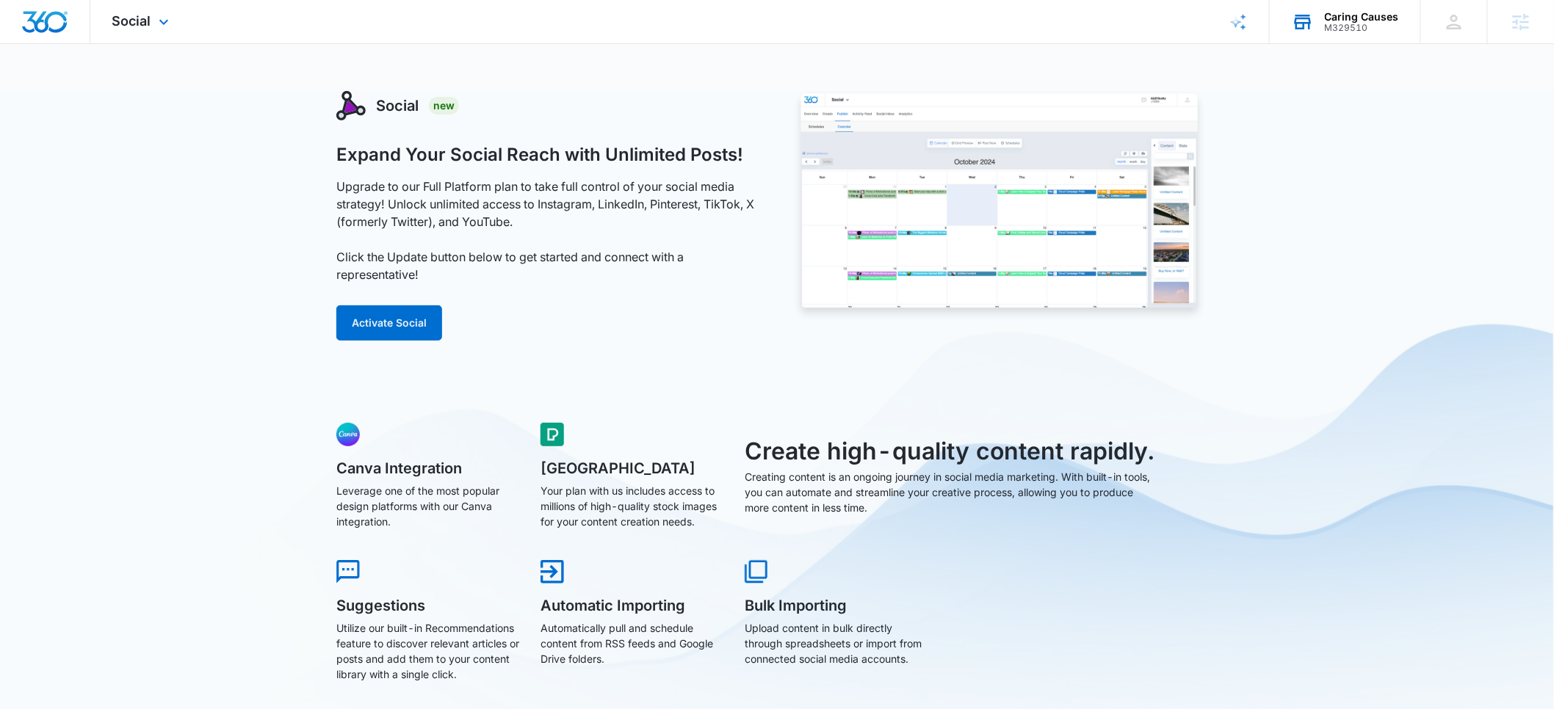
click at [1358, 23] on div "M329510" at bounding box center [1362, 28] width 74 height 10
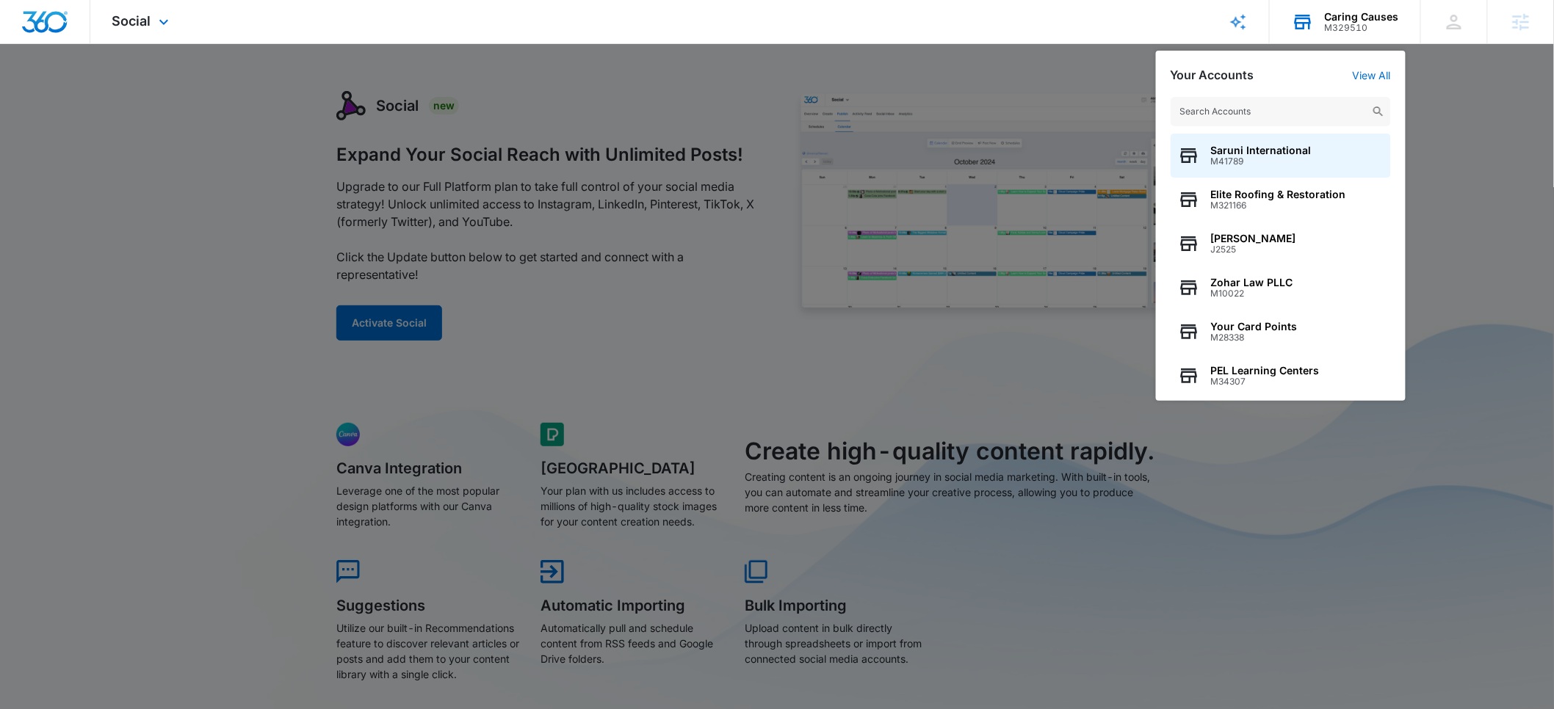
click at [1258, 112] on input "text" at bounding box center [1281, 111] width 220 height 29
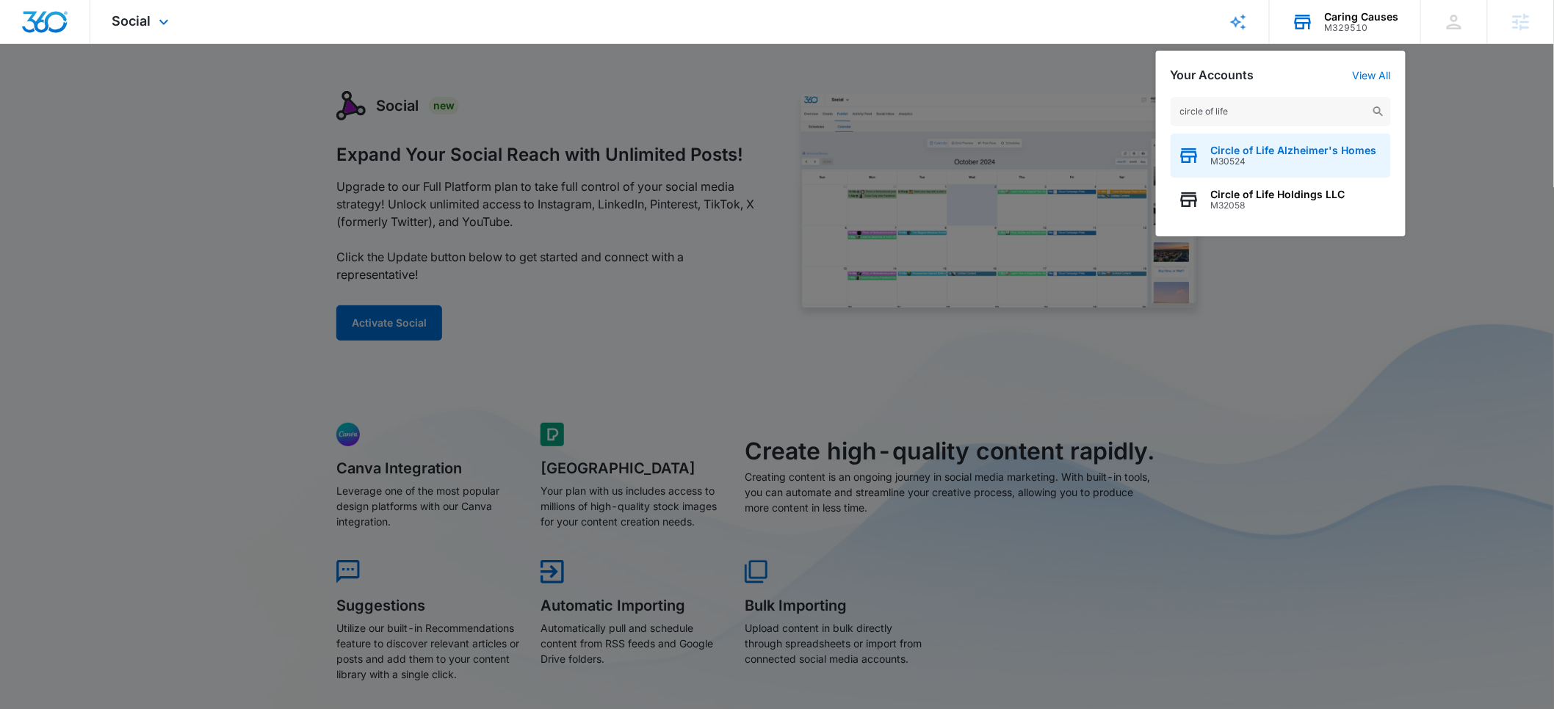
type input "circle of life"
click at [1230, 145] on span "Circle of Life Alzheimer's Homes" at bounding box center [1294, 151] width 166 height 12
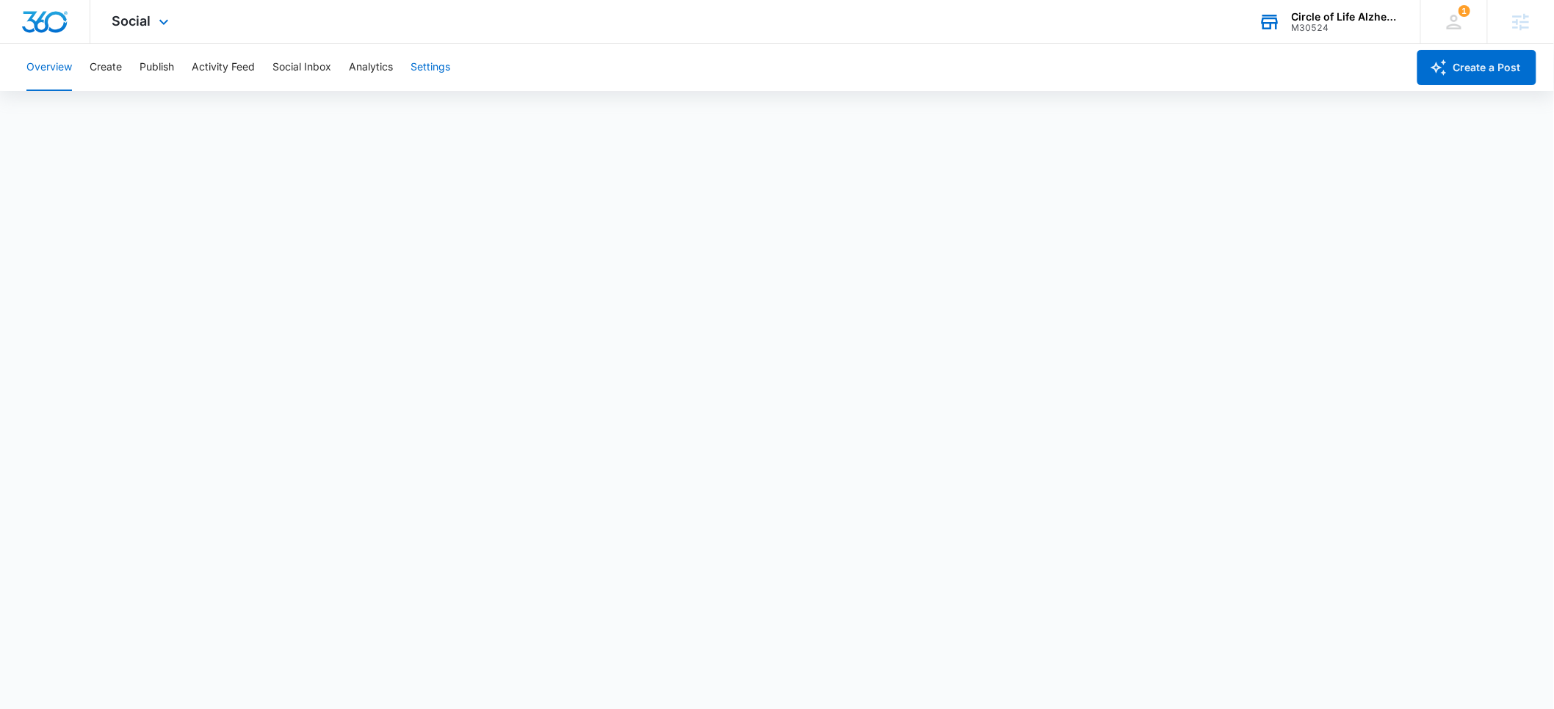
click at [443, 70] on button "Settings" at bounding box center [430, 67] width 40 height 47
click at [1308, 17] on div "Circle of Life Alzheimer's Homes" at bounding box center [1345, 17] width 107 height 12
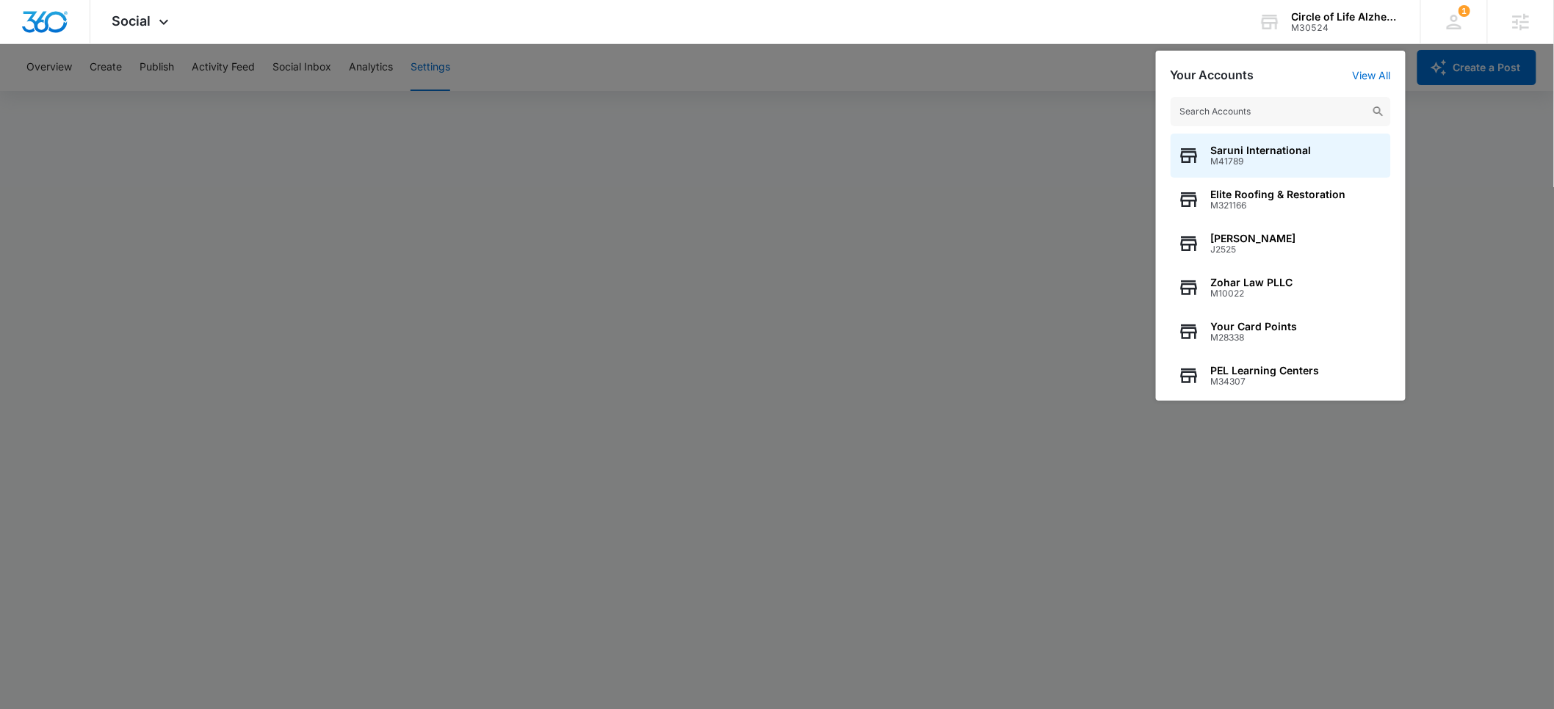
click at [1204, 113] on input "text" at bounding box center [1281, 111] width 220 height 29
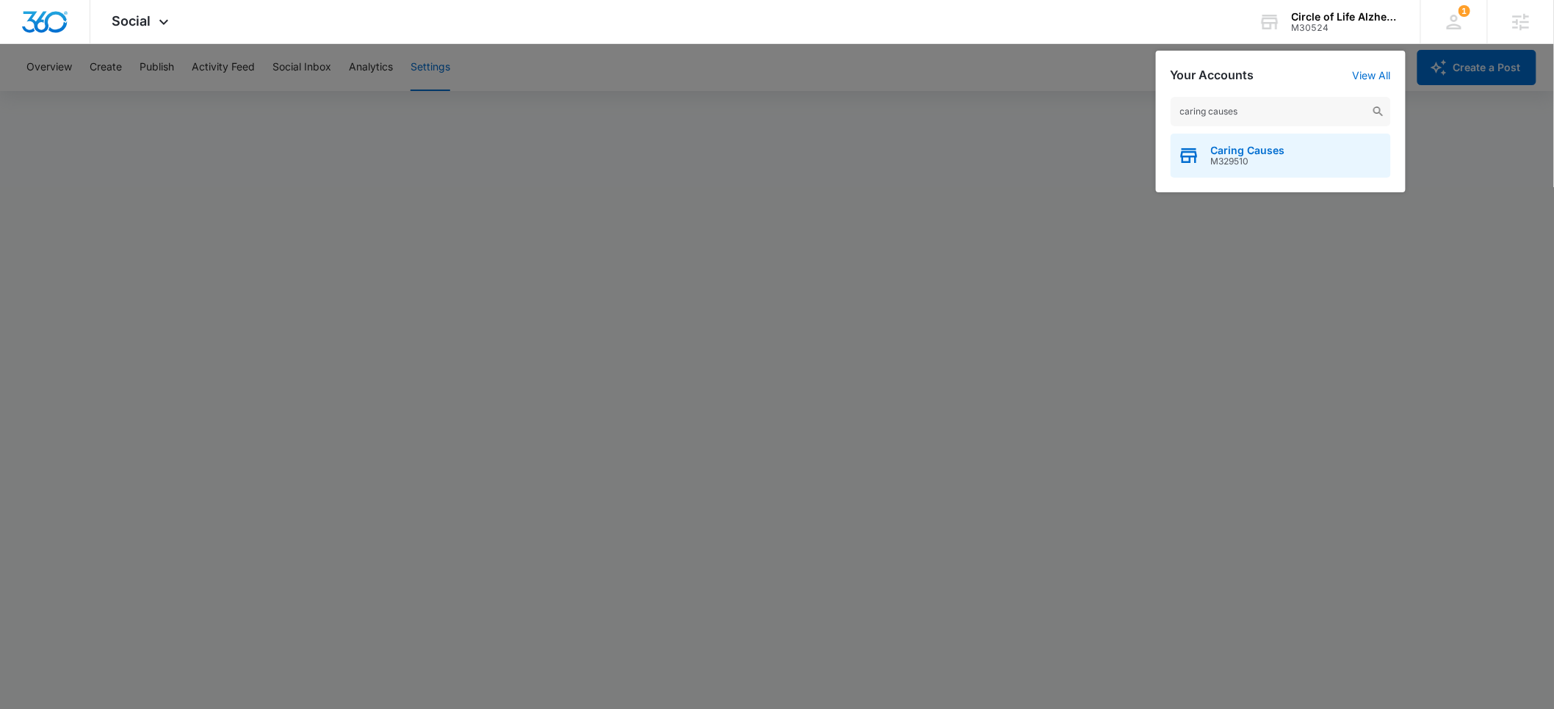
type input "caring causes"
click at [1224, 149] on span "Caring Causes" at bounding box center [1248, 151] width 74 height 12
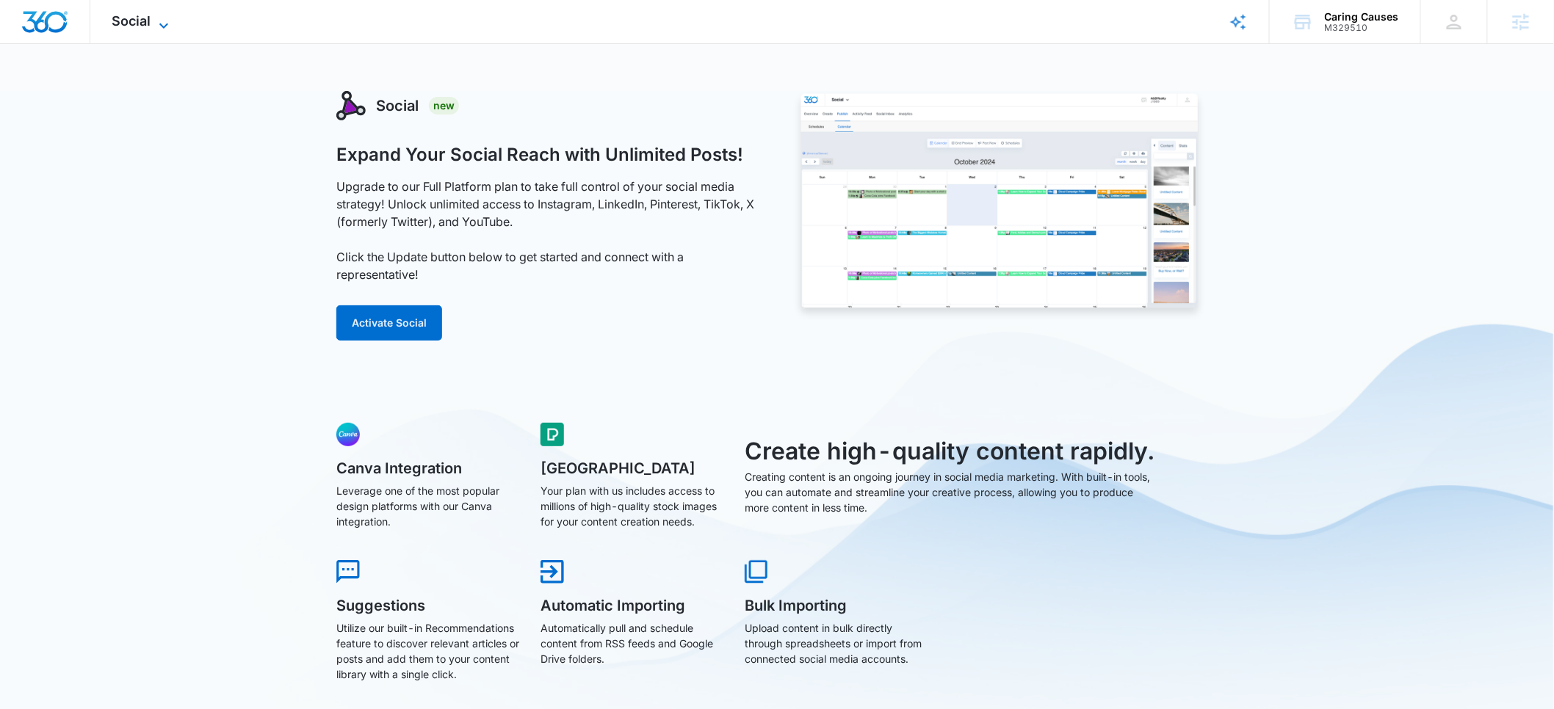
click at [125, 25] on span "Social" at bounding box center [131, 20] width 39 height 15
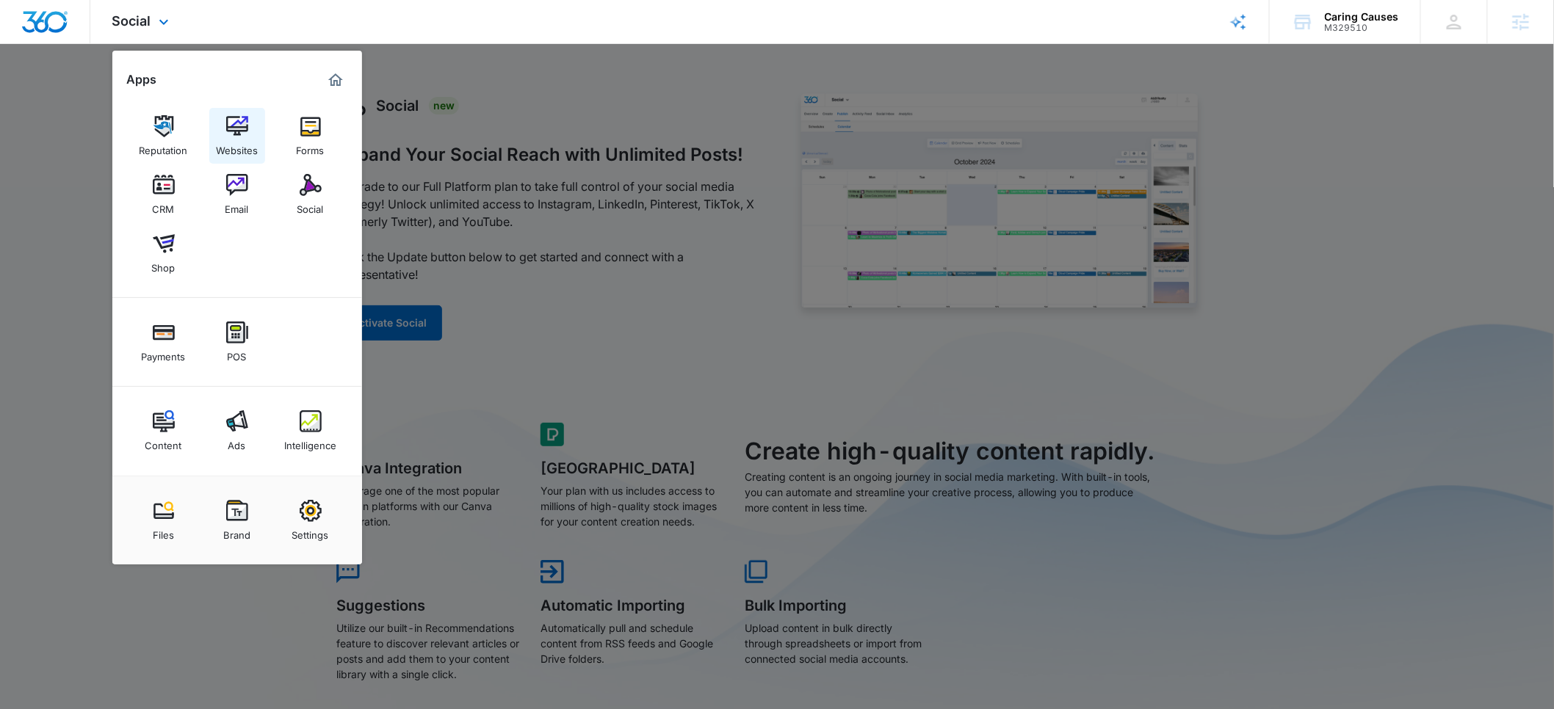
click at [228, 128] on img at bounding box center [237, 126] width 22 height 22
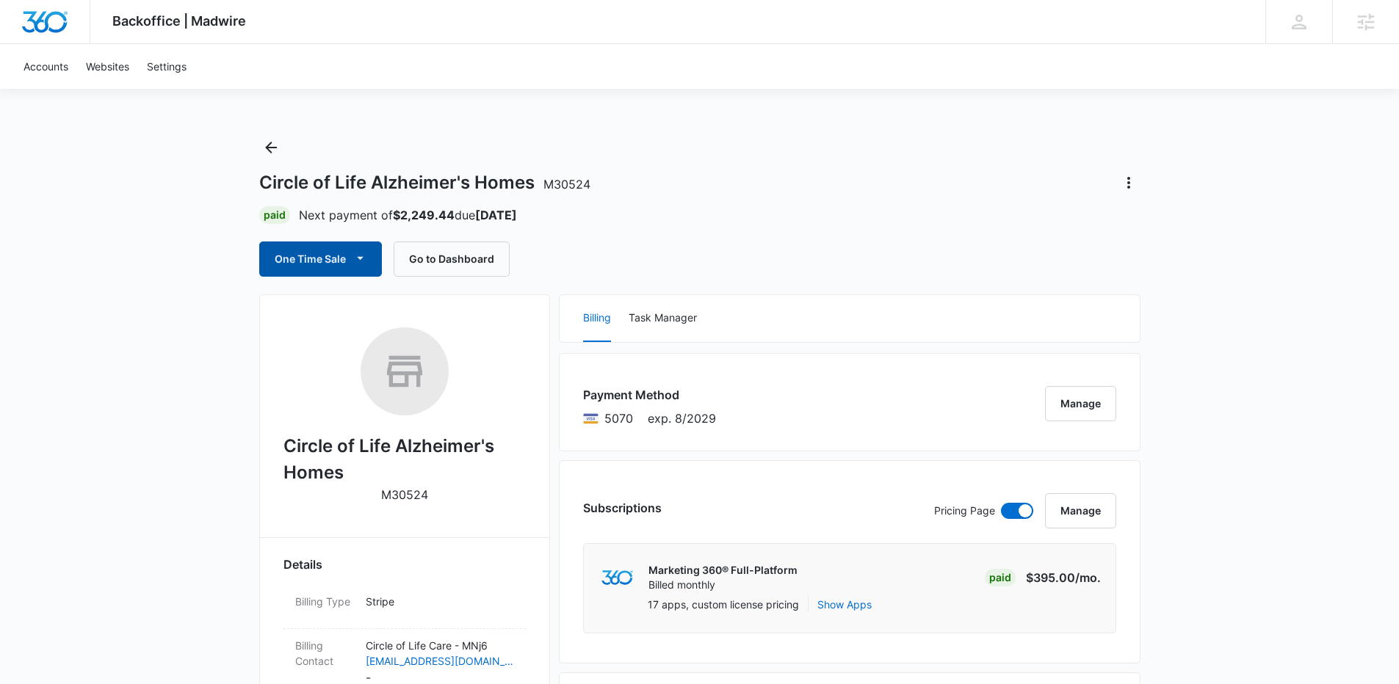
click at [353, 261] on icon "button" at bounding box center [359, 257] width 15 height 15
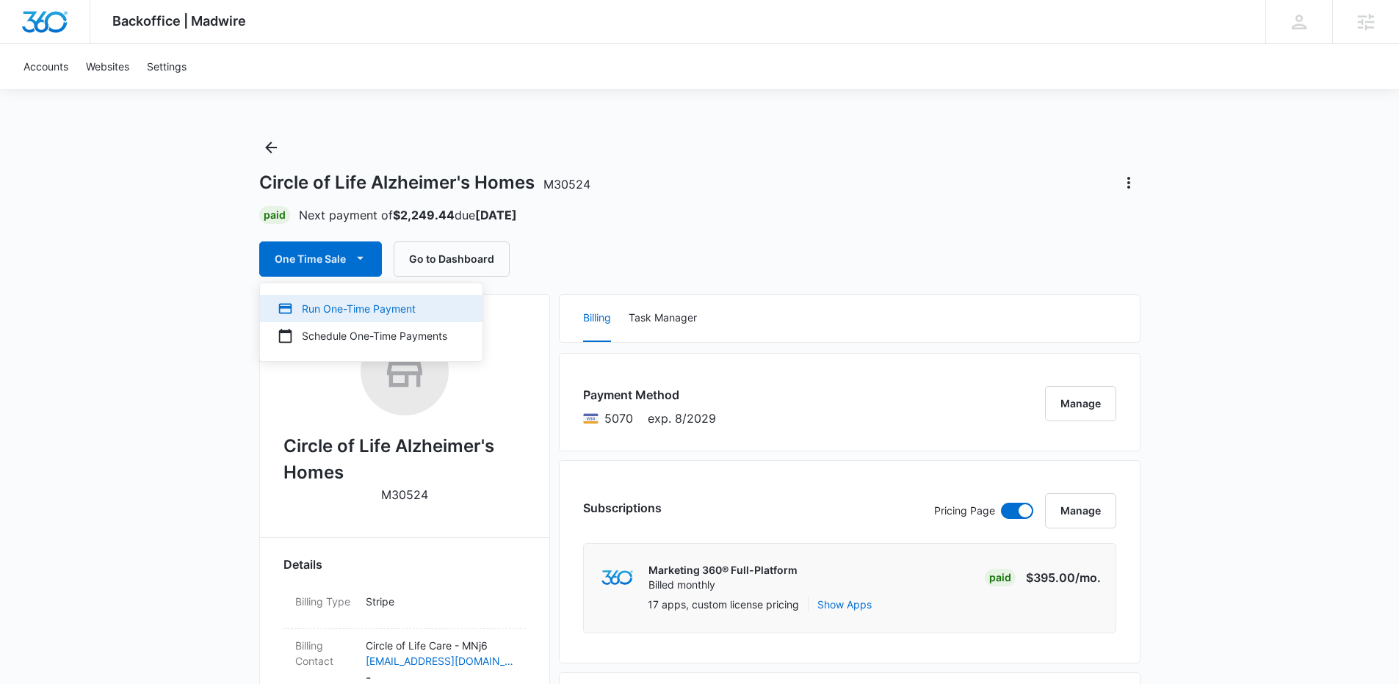
click at [350, 305] on div "Run One-Time Payment" at bounding box center [363, 308] width 170 height 15
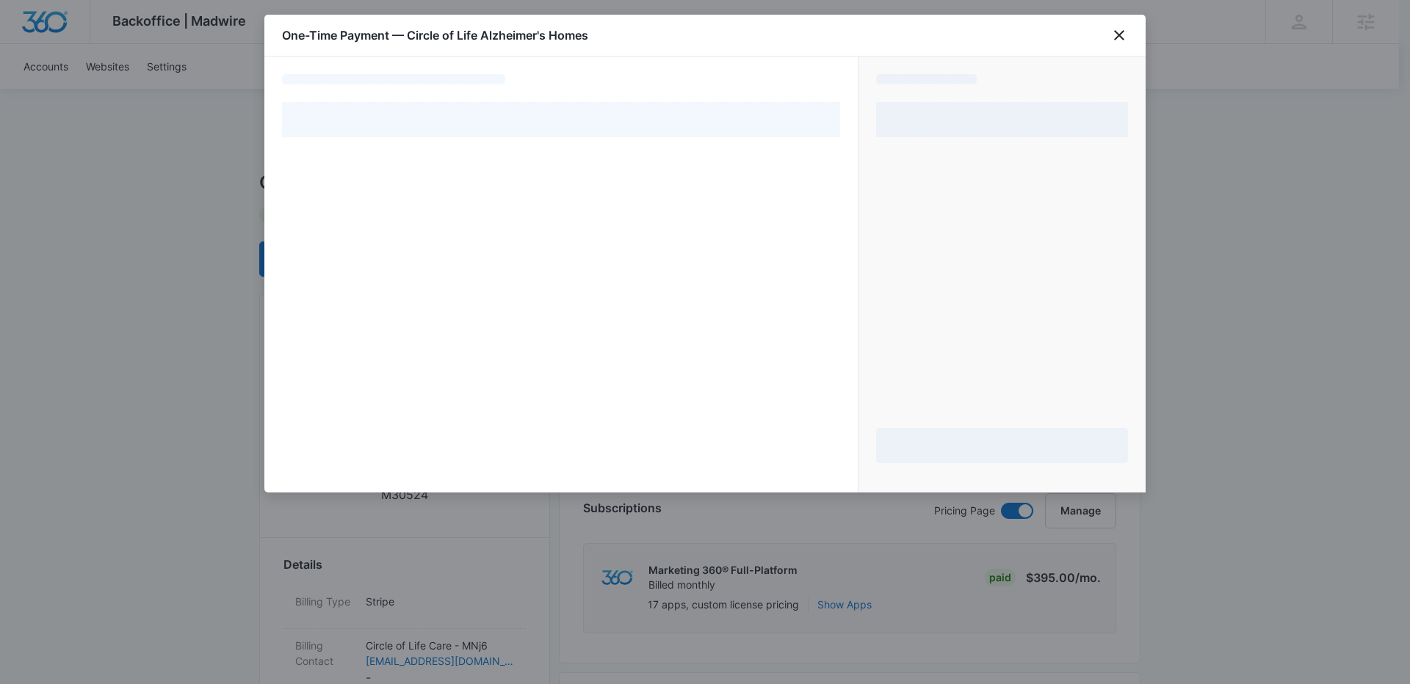
select select "pm_1Nf41HA4n8RTgNjUmhv9GR2U"
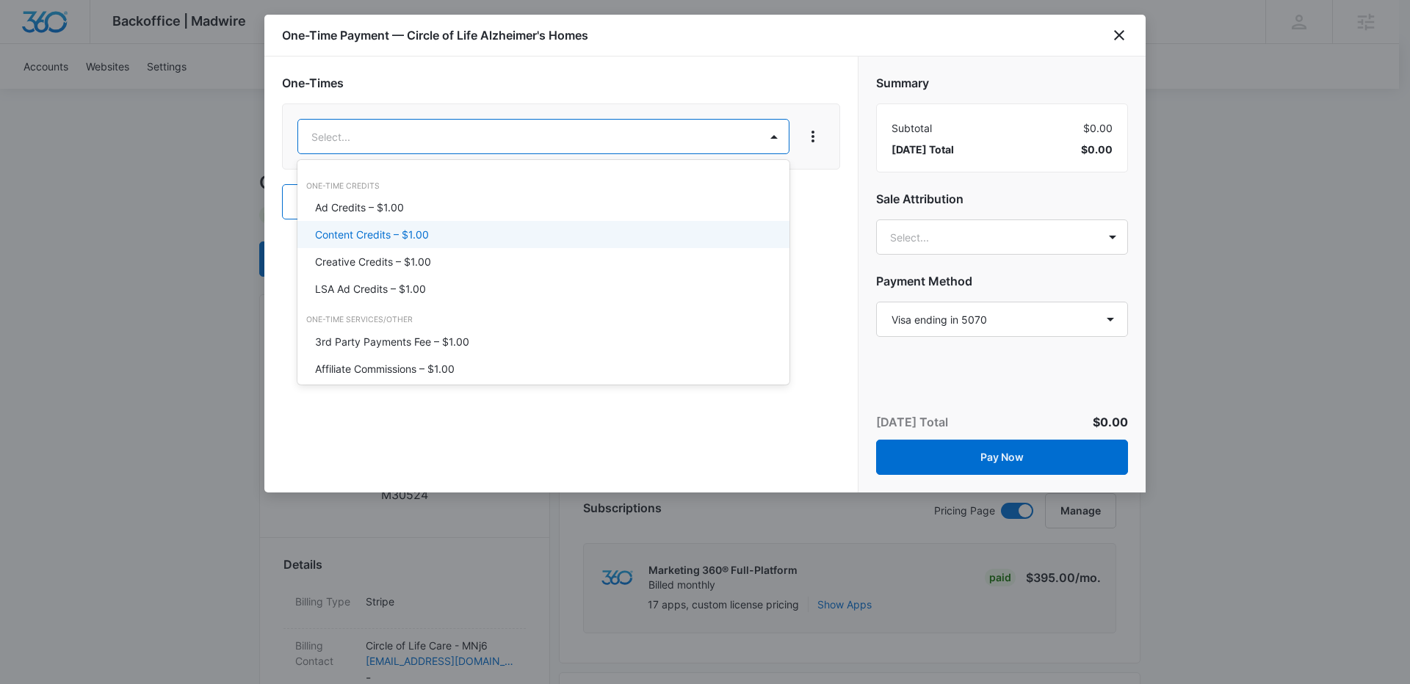
click at [393, 236] on p "Content Credits – $1.00" at bounding box center [372, 234] width 114 height 15
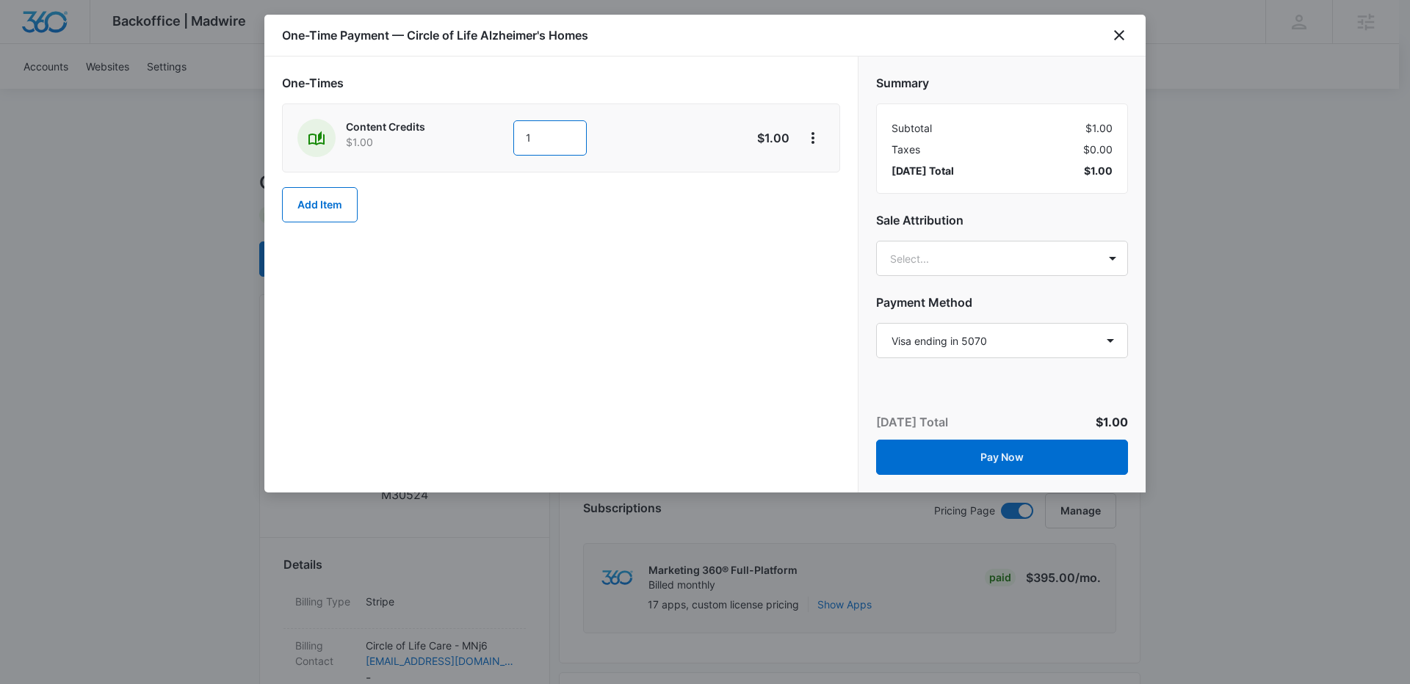
drag, startPoint x: 538, startPoint y: 137, endPoint x: 492, endPoint y: 138, distance: 45.6
click at [492, 138] on div "Content Credits $1.00 1" at bounding box center [508, 138] width 423 height 38
type input "600"
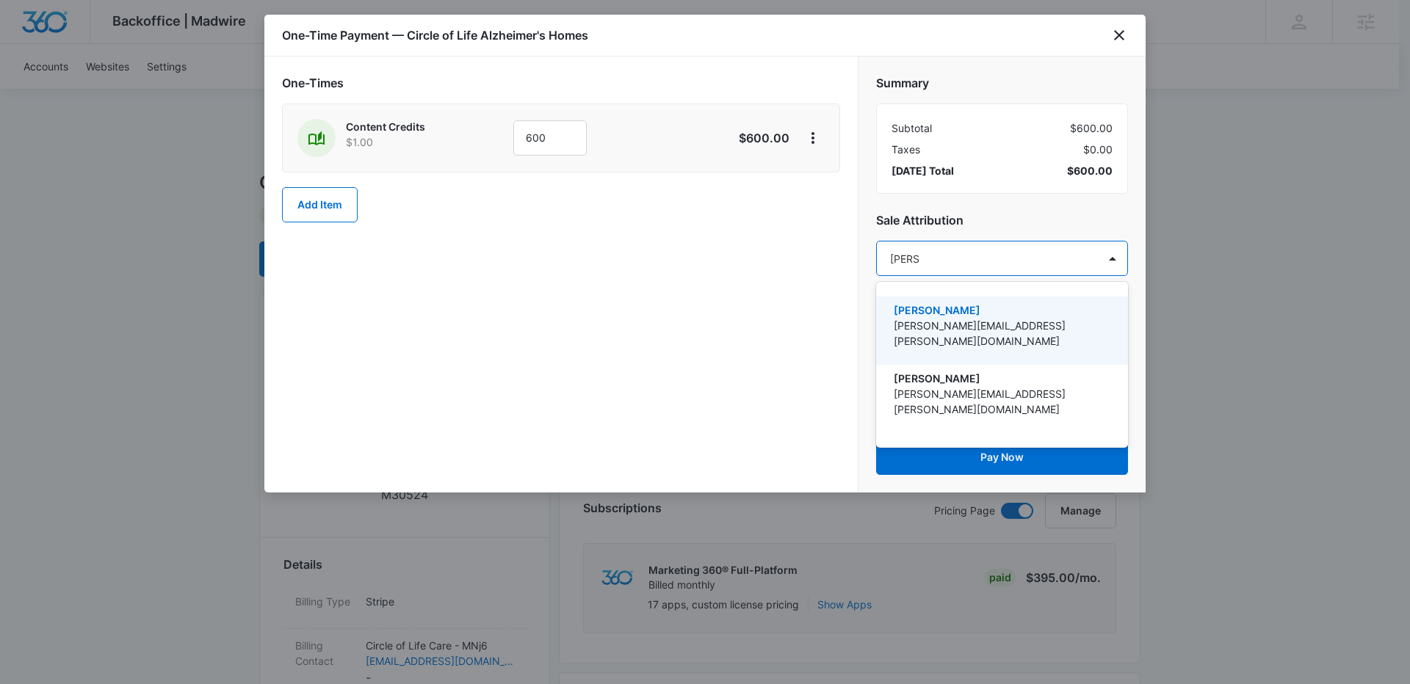
type input "paul ri"
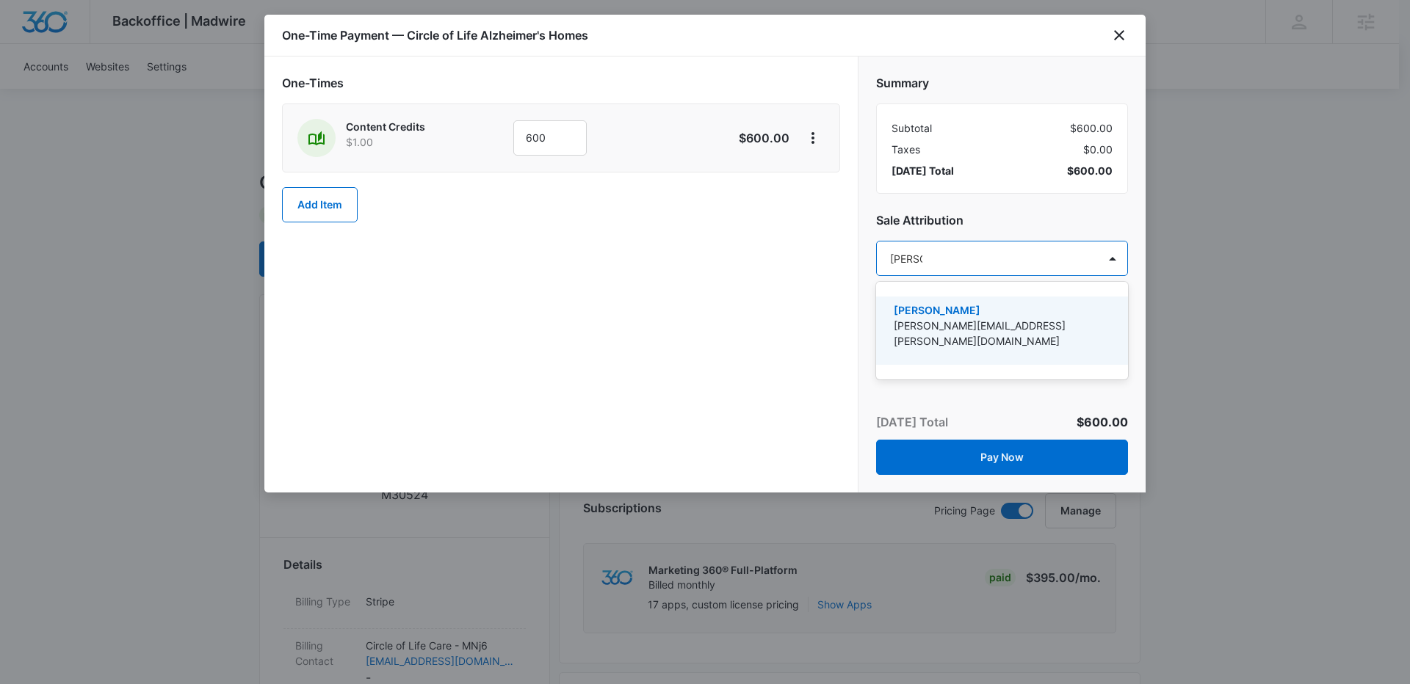
click at [972, 318] on p "[PERSON_NAME][EMAIL_ADDRESS][PERSON_NAME][DOMAIN_NAME]" at bounding box center [1001, 333] width 214 height 31
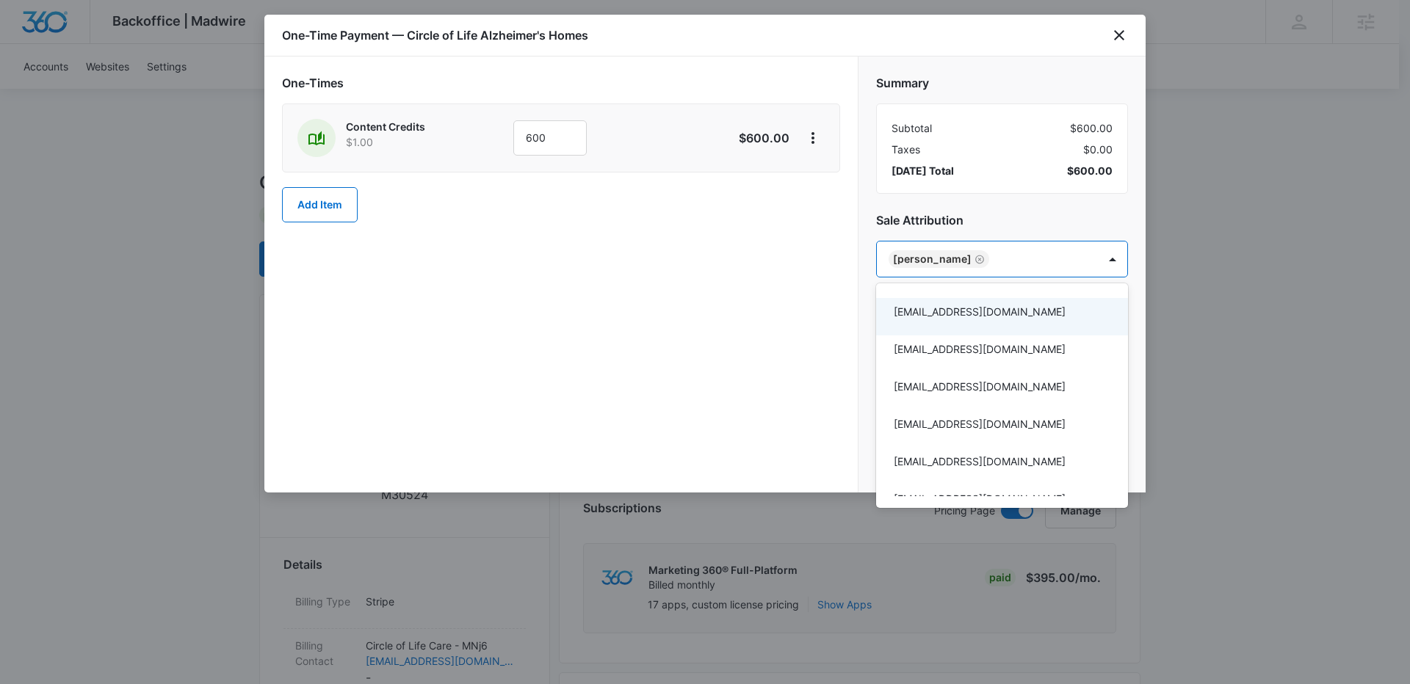
click at [811, 352] on div at bounding box center [705, 342] width 1410 height 684
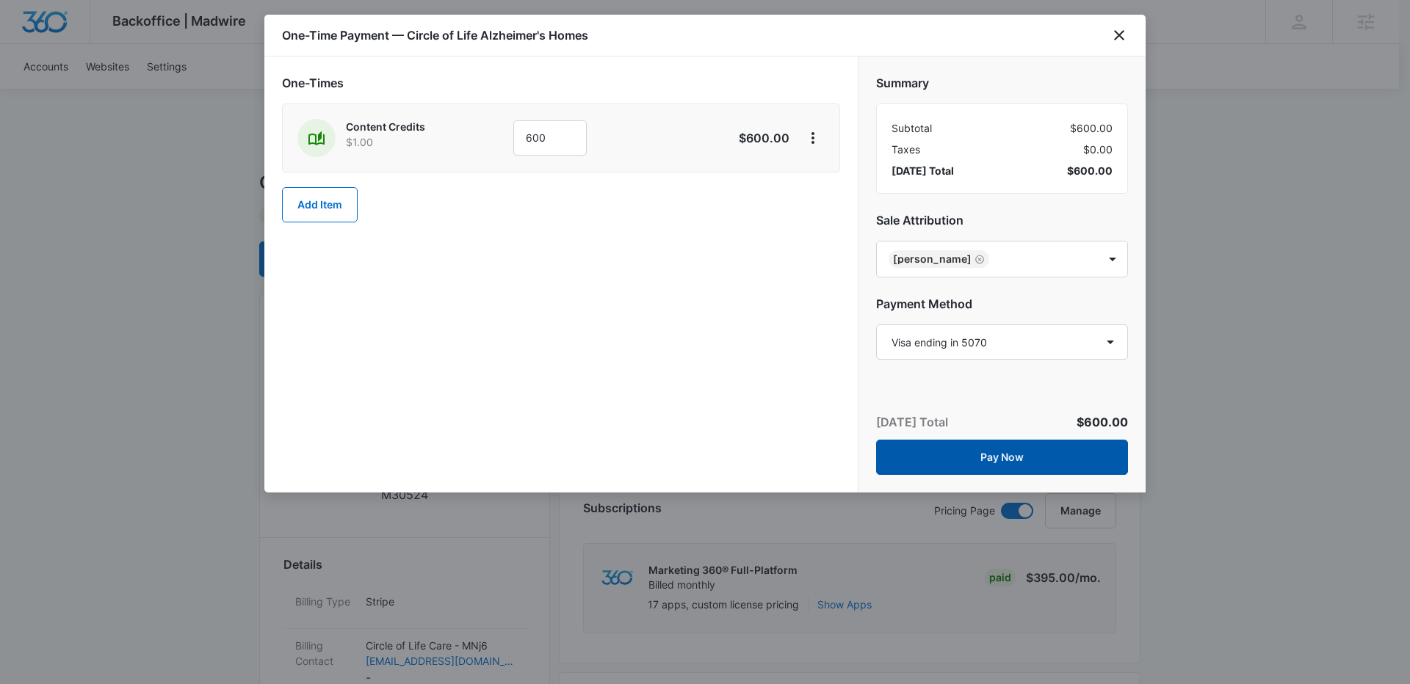
click at [976, 466] on button "Pay Now" at bounding box center [1002, 457] width 252 height 35
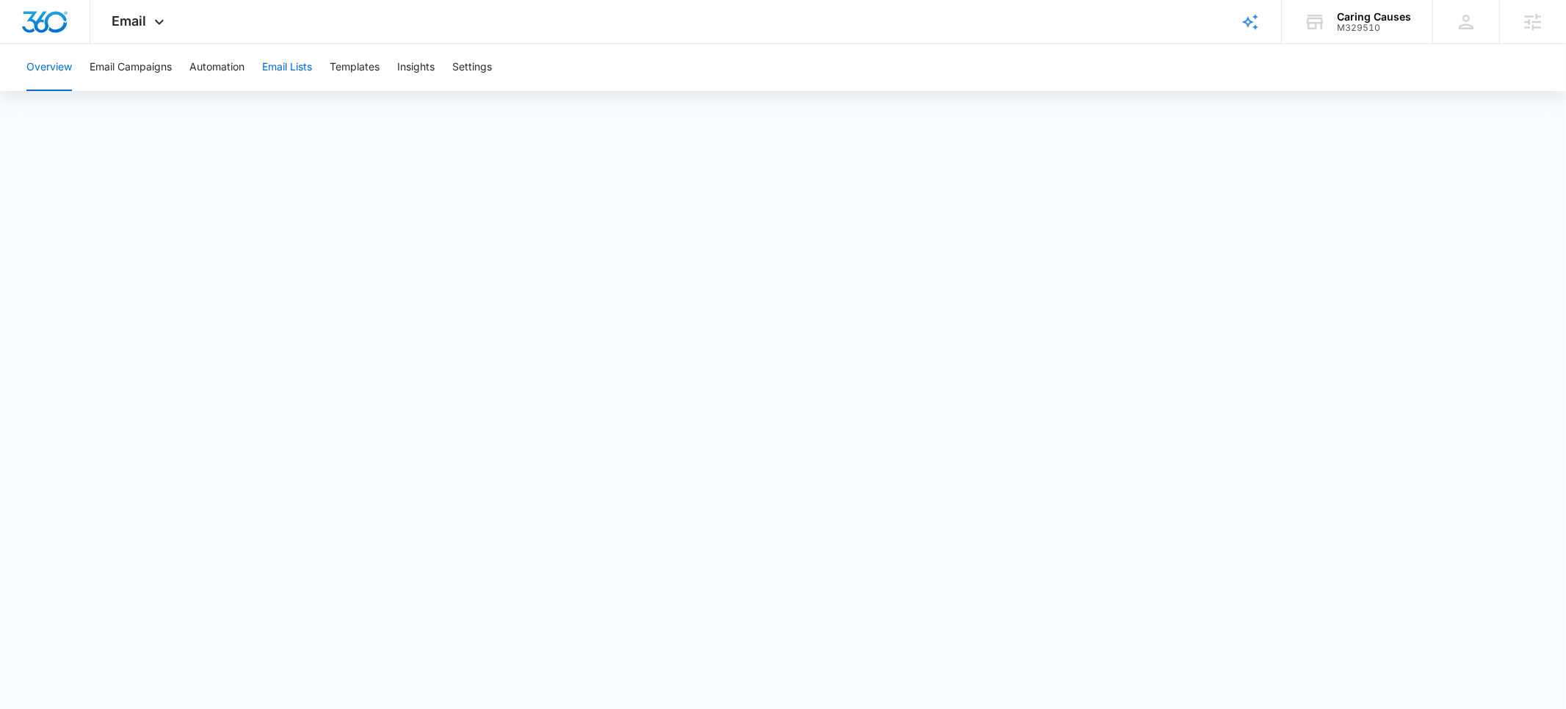
click at [292, 68] on button "Email Lists" at bounding box center [287, 67] width 50 height 47
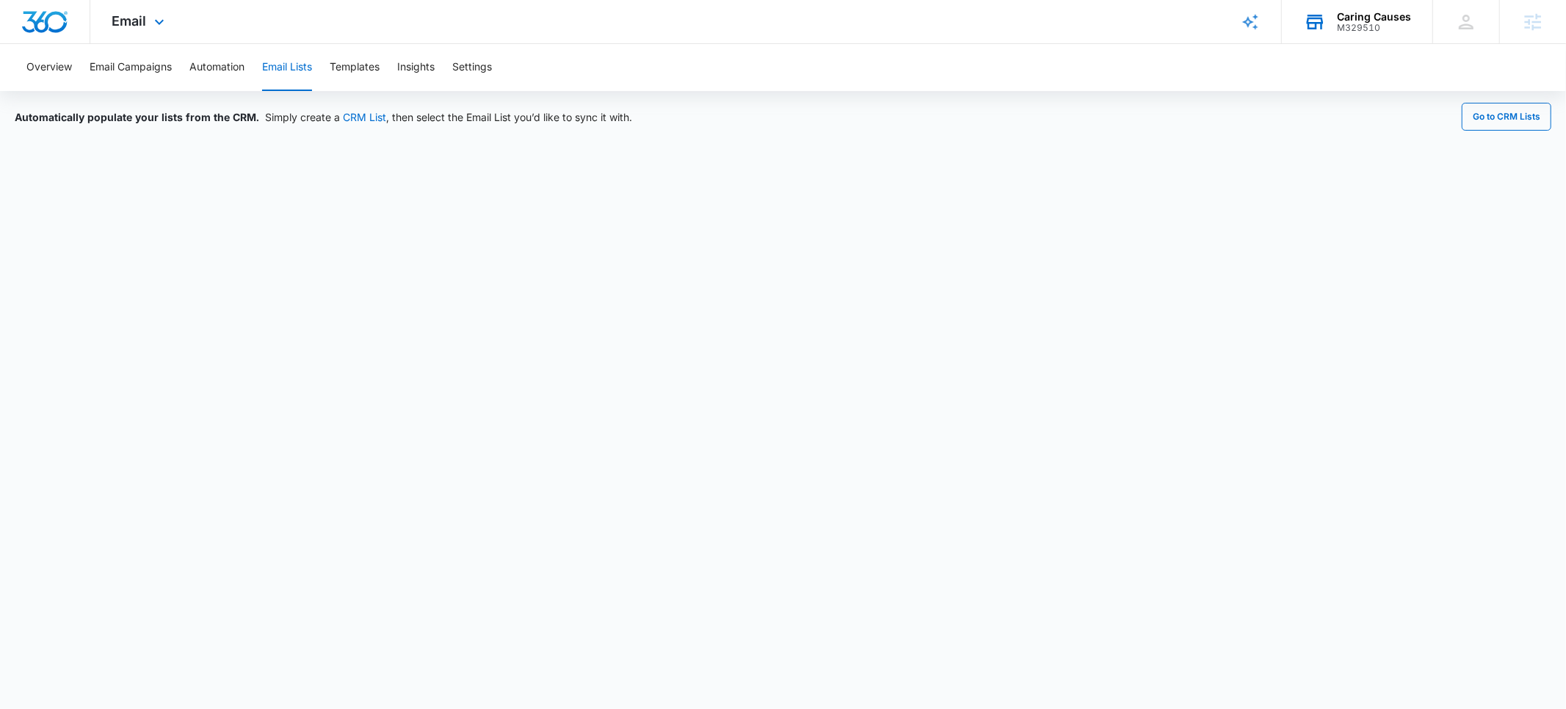
click at [1383, 35] on div "Caring Causes M329510 Your Accounts View All" at bounding box center [1357, 21] width 151 height 43
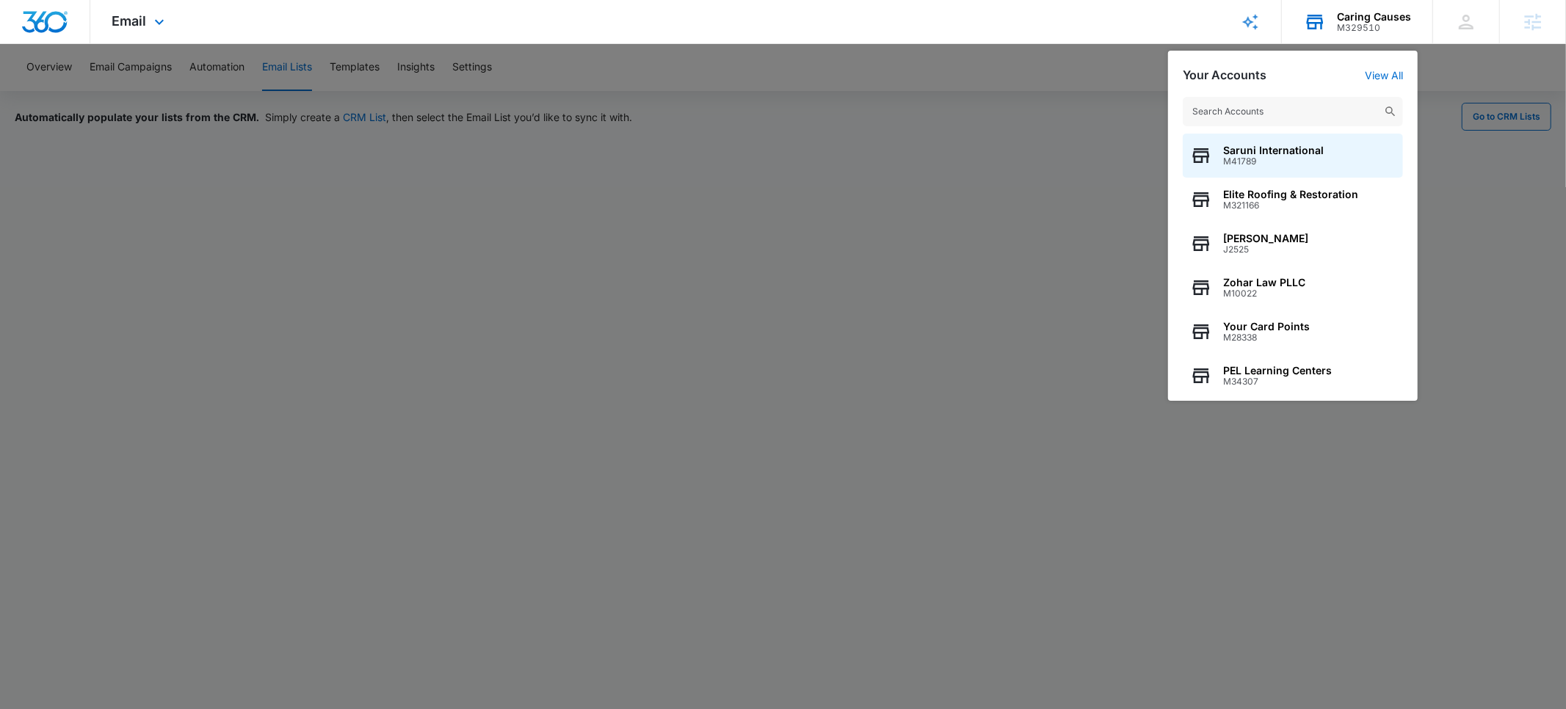
click at [1243, 117] on input "text" at bounding box center [1293, 111] width 220 height 29
type input "mayo"
click at [1244, 159] on span "M26103" at bounding box center [1298, 161] width 150 height 10
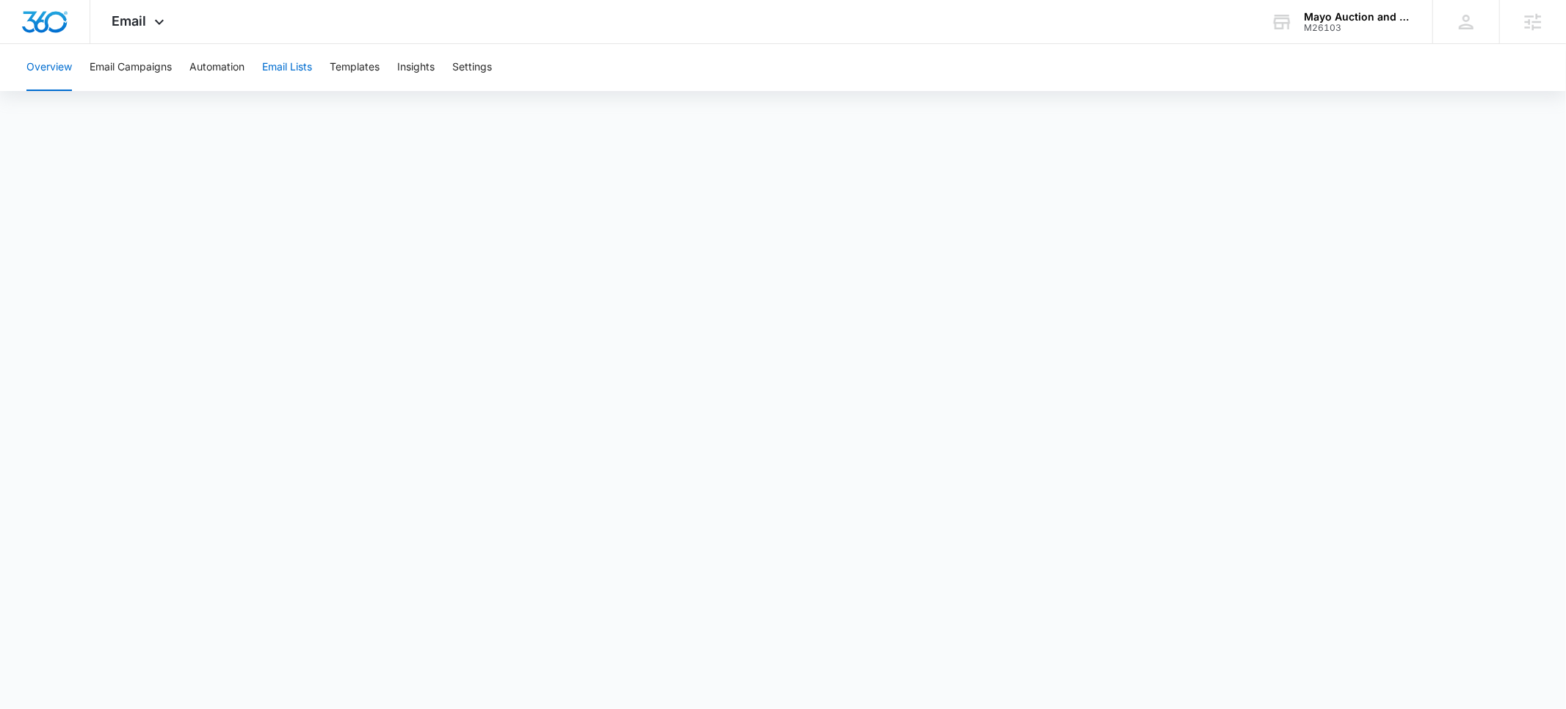
click at [286, 71] on button "Email Lists" at bounding box center [287, 67] width 50 height 47
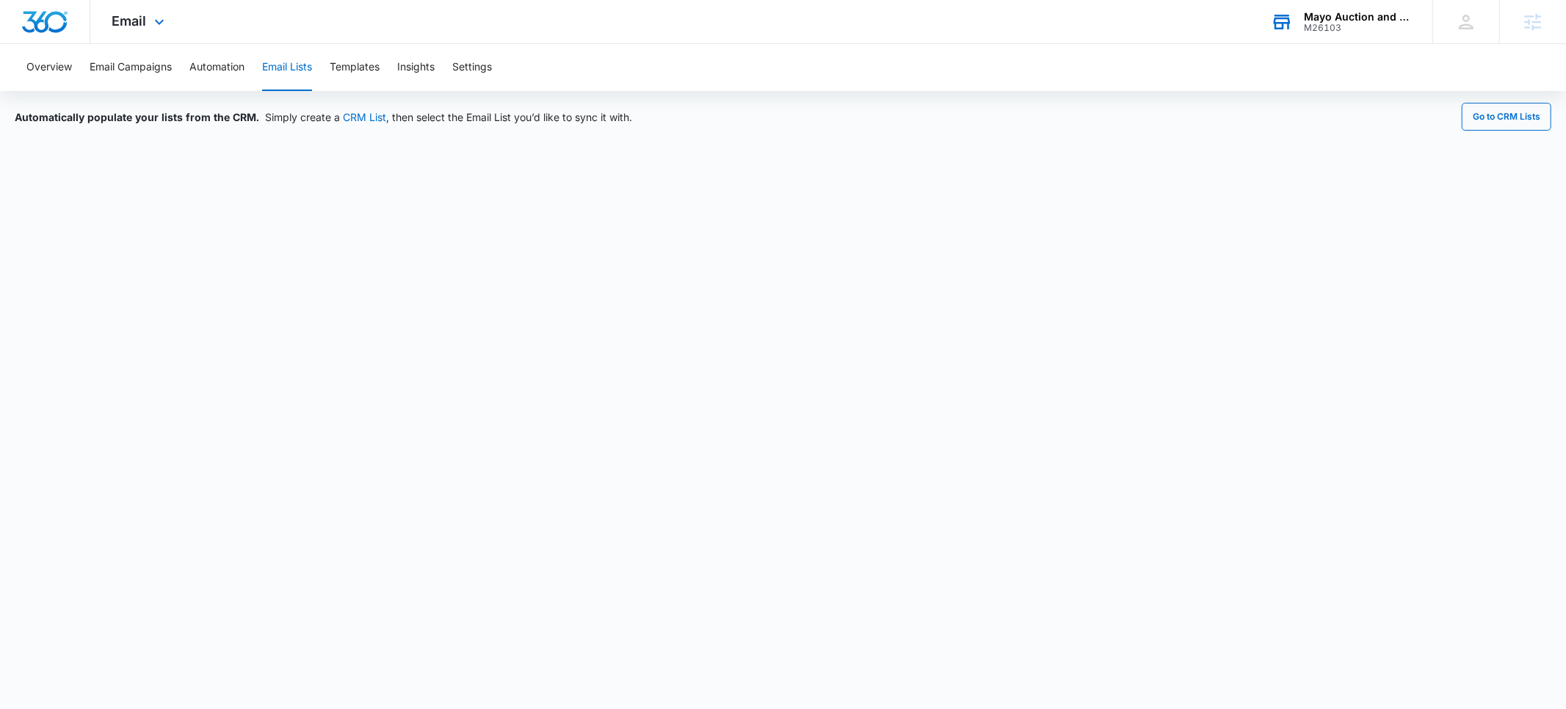
click at [1314, 21] on div "Mayo Auction and Realty, Inc." at bounding box center [1357, 17] width 107 height 12
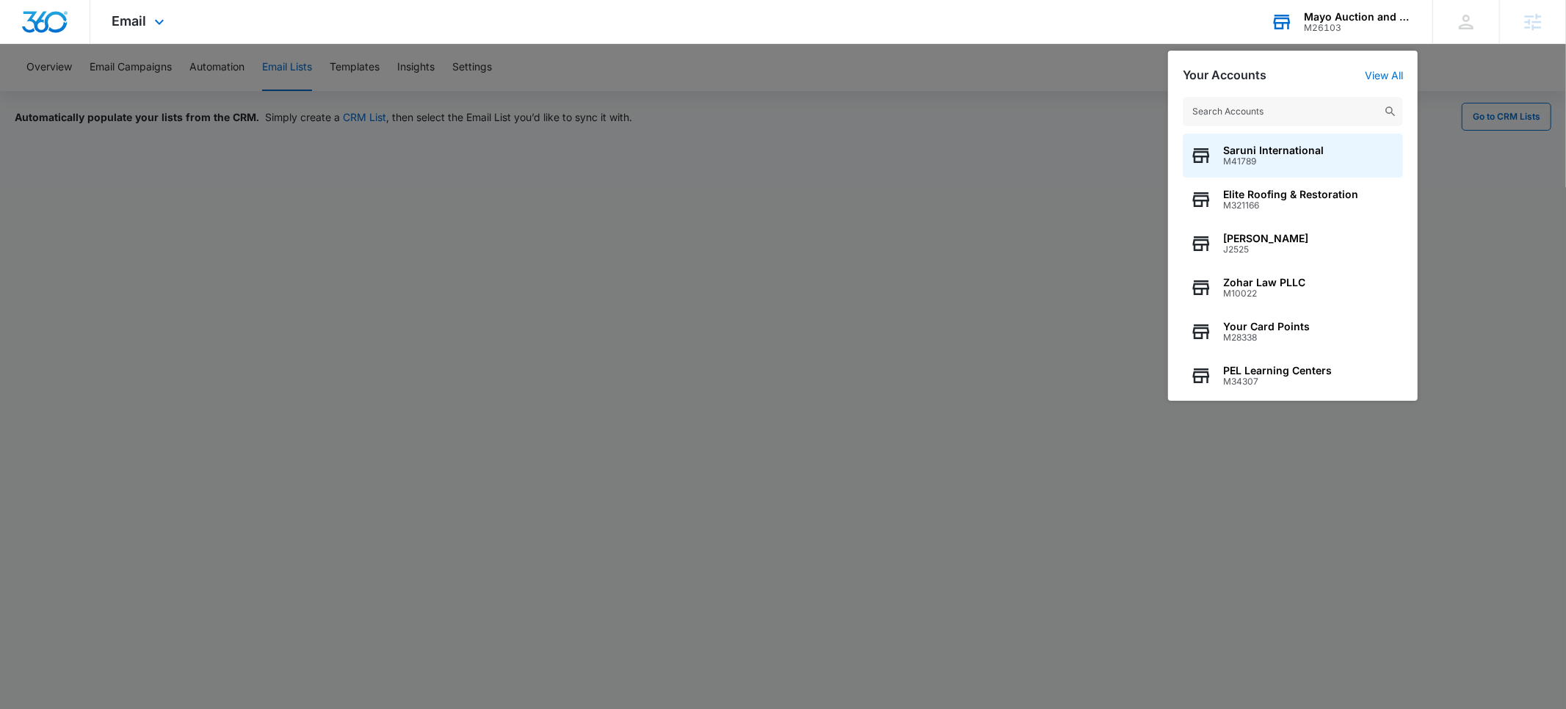
click at [1236, 97] on input "text" at bounding box center [1293, 111] width 220 height 29
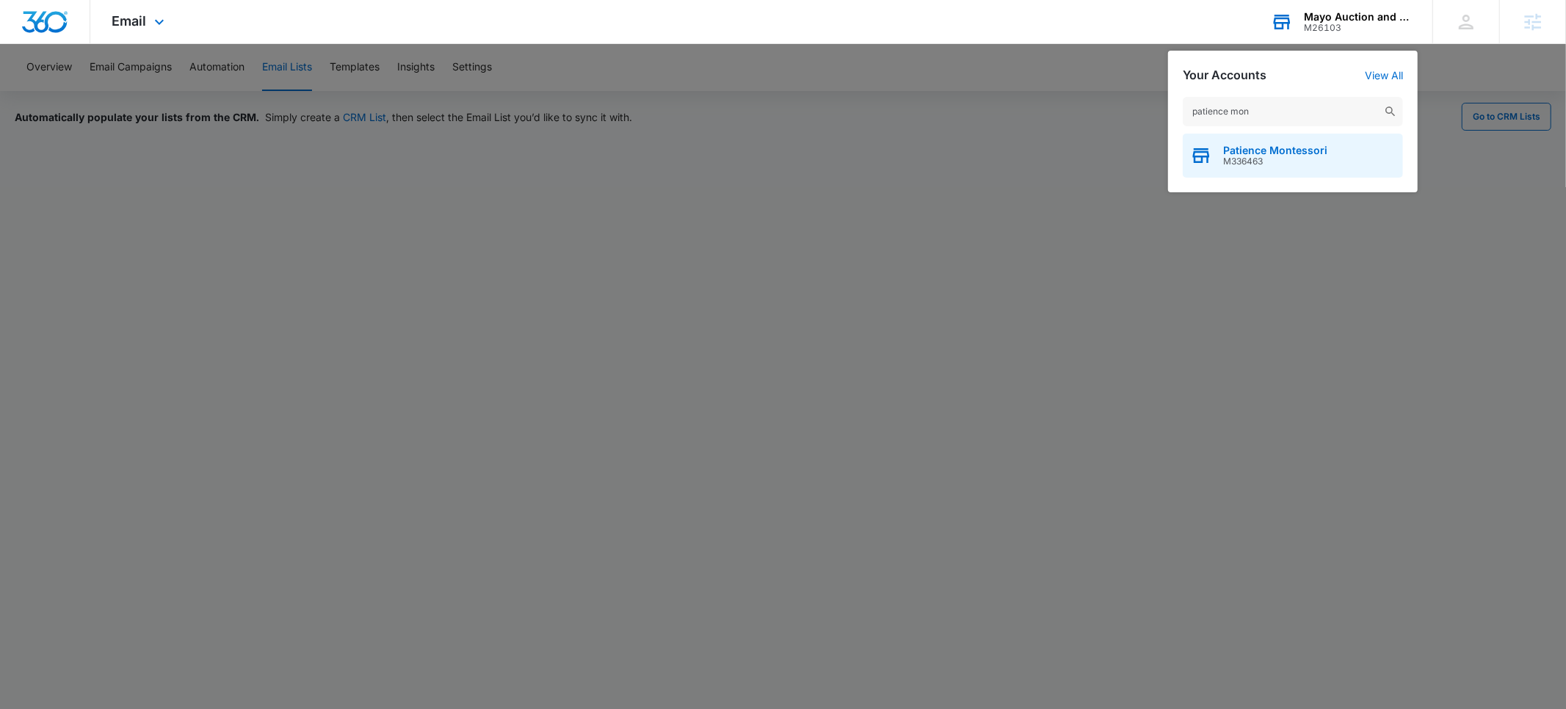
type input "patience mon"
click at [1245, 152] on span "Patience Montessori" at bounding box center [1275, 151] width 104 height 12
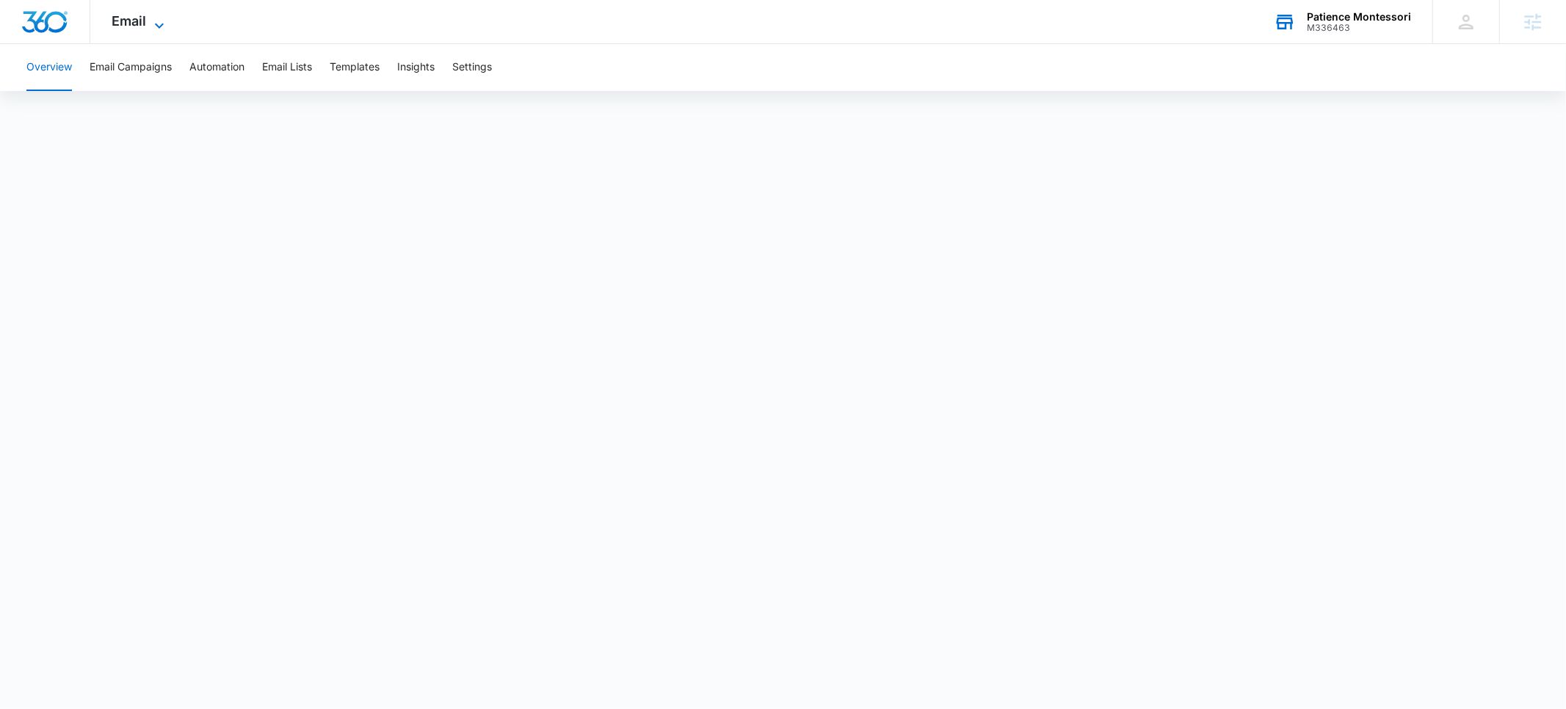
click at [133, 26] on span "Email" at bounding box center [129, 20] width 35 height 15
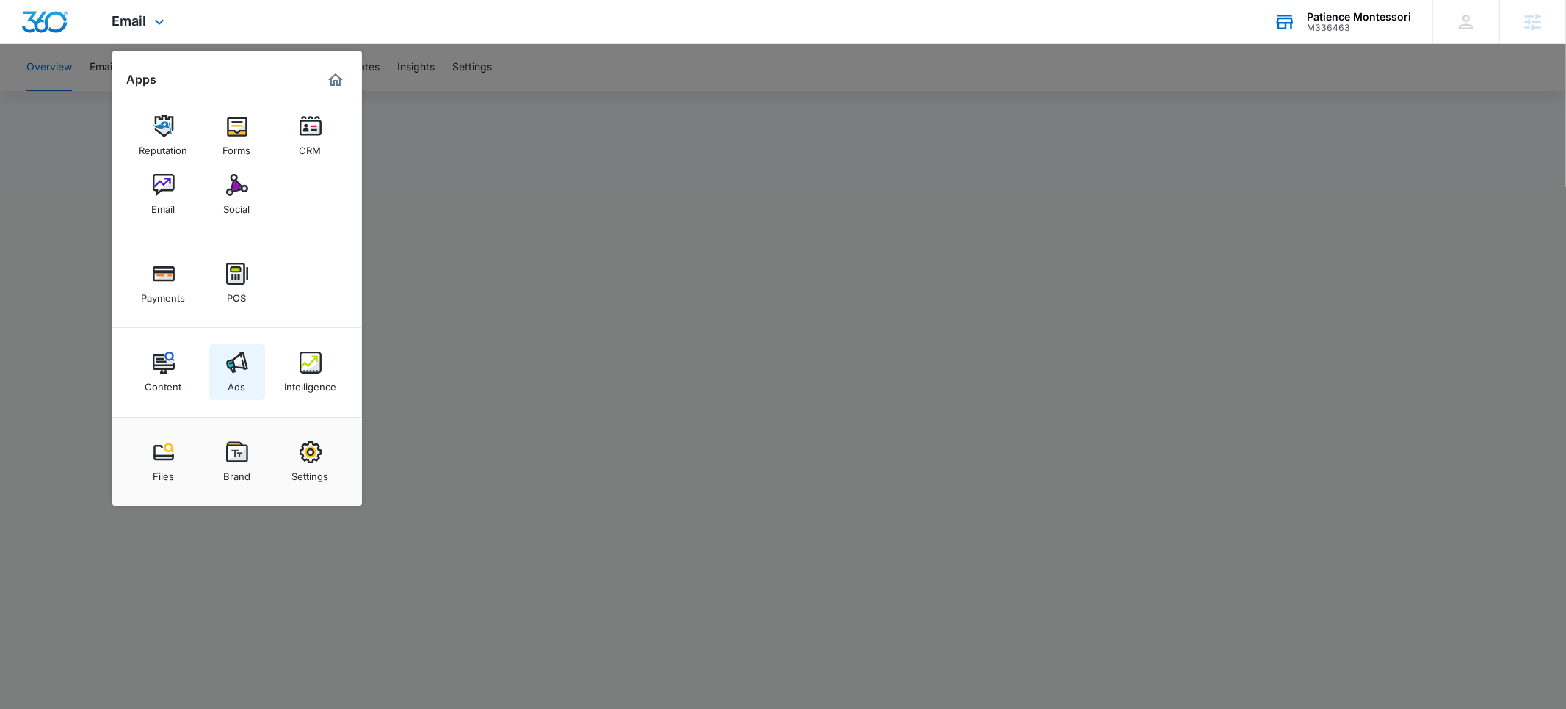
click at [243, 390] on div "Ads" at bounding box center [237, 383] width 18 height 19
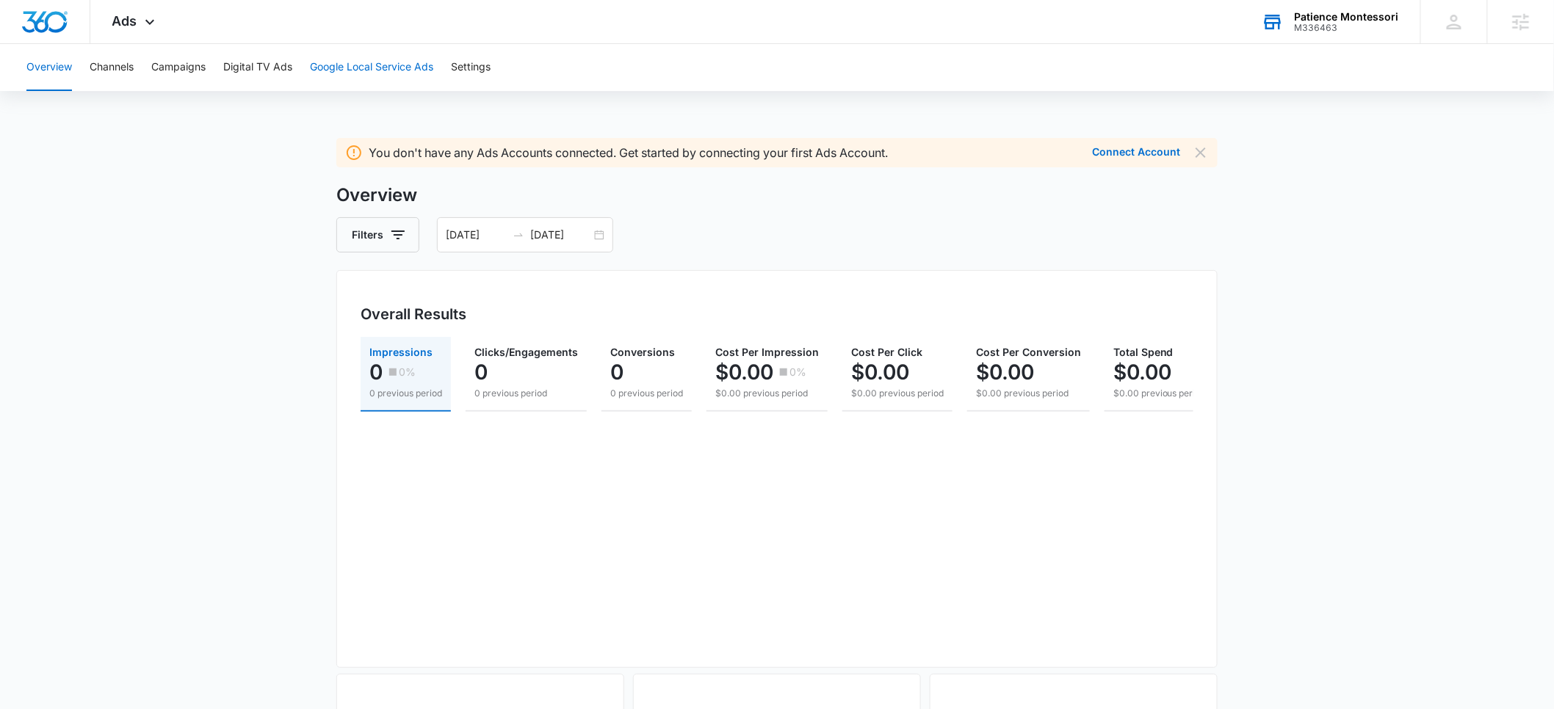
click at [358, 68] on button "Google Local Service Ads" at bounding box center [371, 67] width 123 height 47
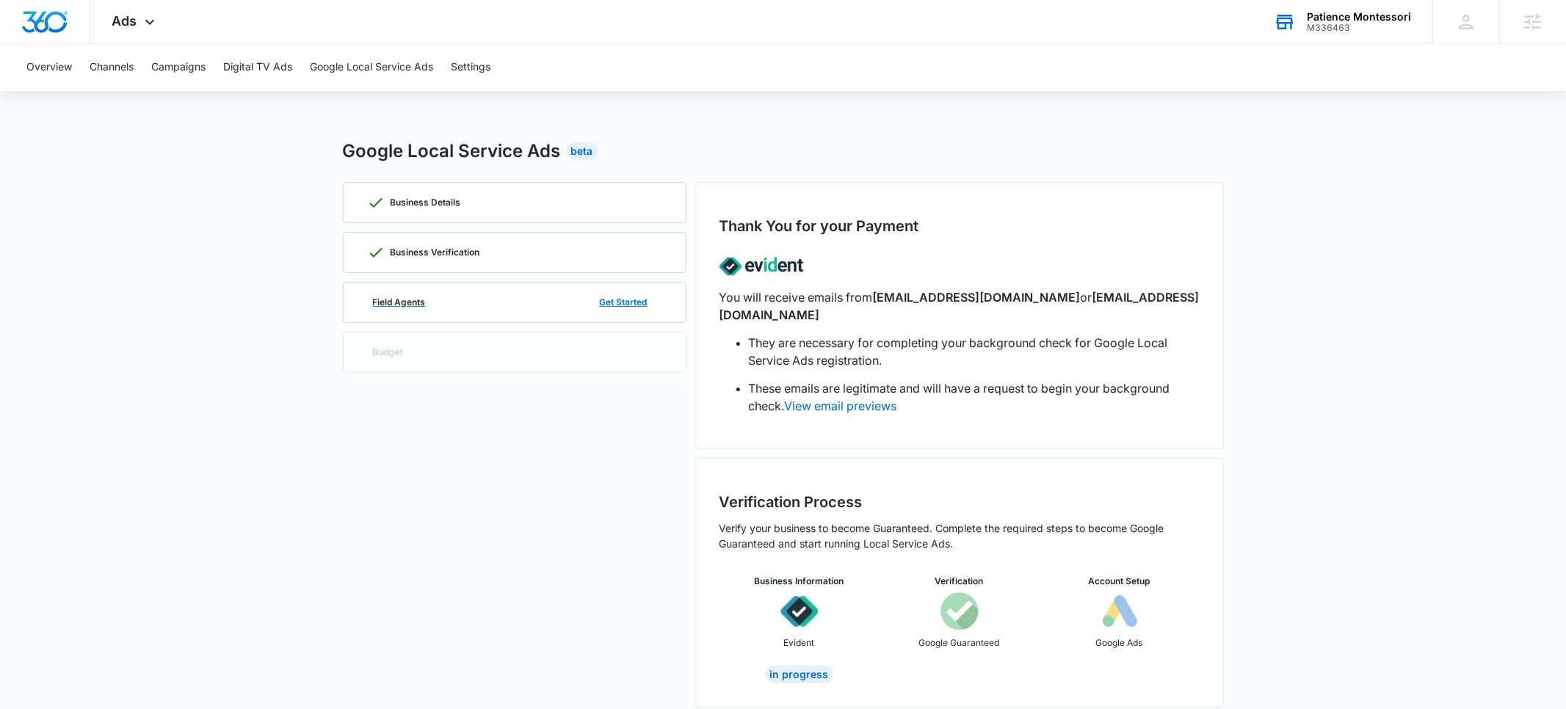
click at [442, 294] on div "Field Agents Get Started" at bounding box center [514, 303] width 295 height 40
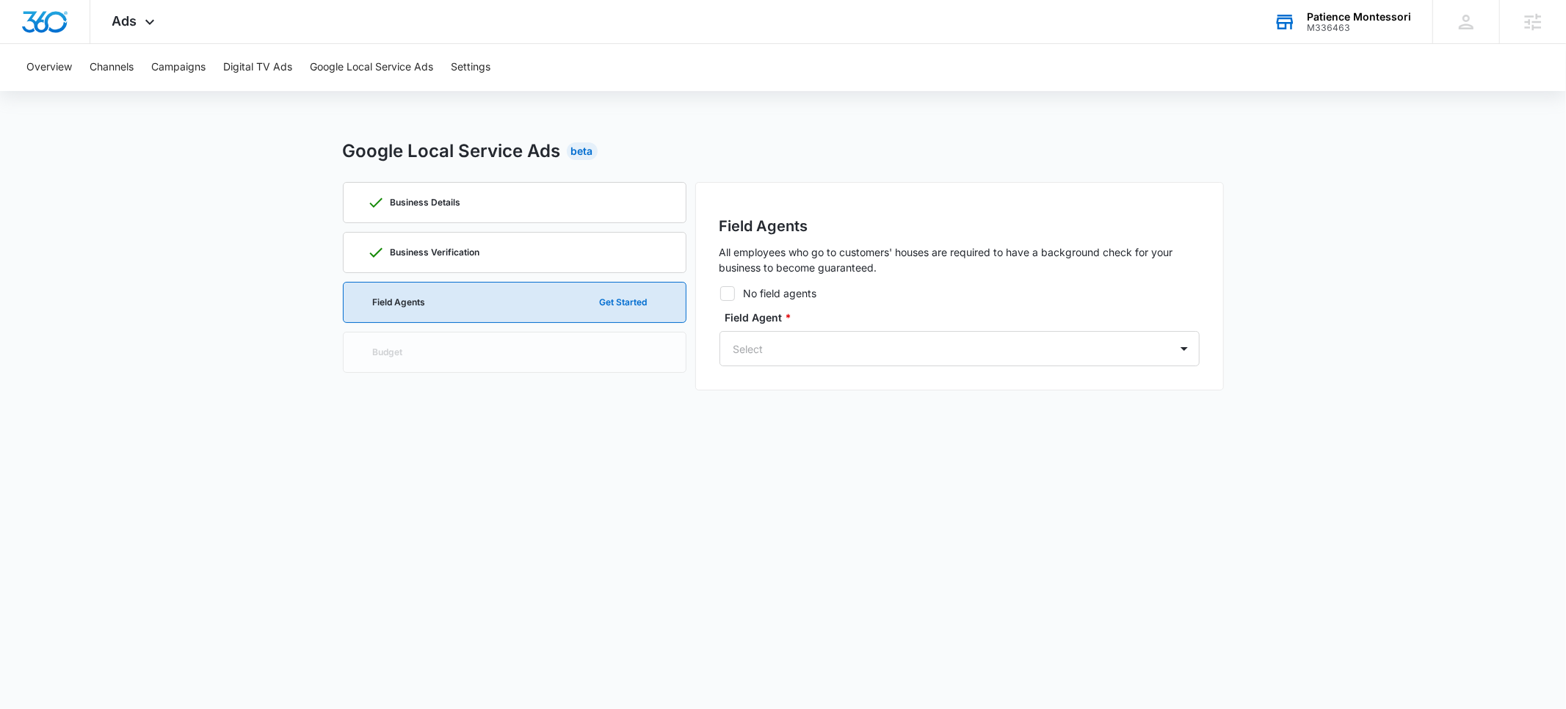
click at [723, 297] on icon at bounding box center [727, 293] width 13 height 13
click at [720, 294] on input "No field agents" at bounding box center [720, 293] width 1 height 1
checkbox input "true"
click at [1162, 325] on button "Continue" at bounding box center [1161, 327] width 77 height 35
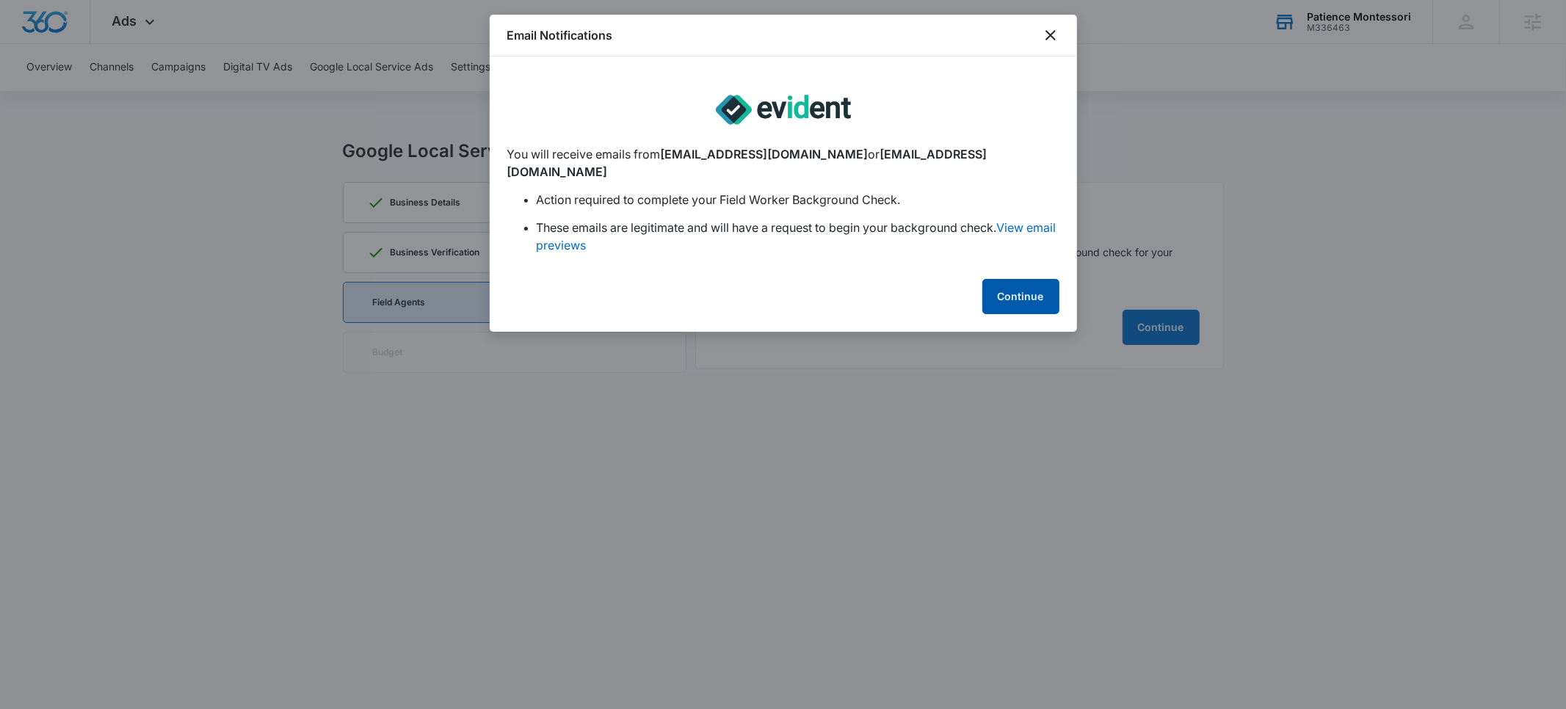
click at [1007, 279] on button "Continue" at bounding box center [1021, 296] width 77 height 35
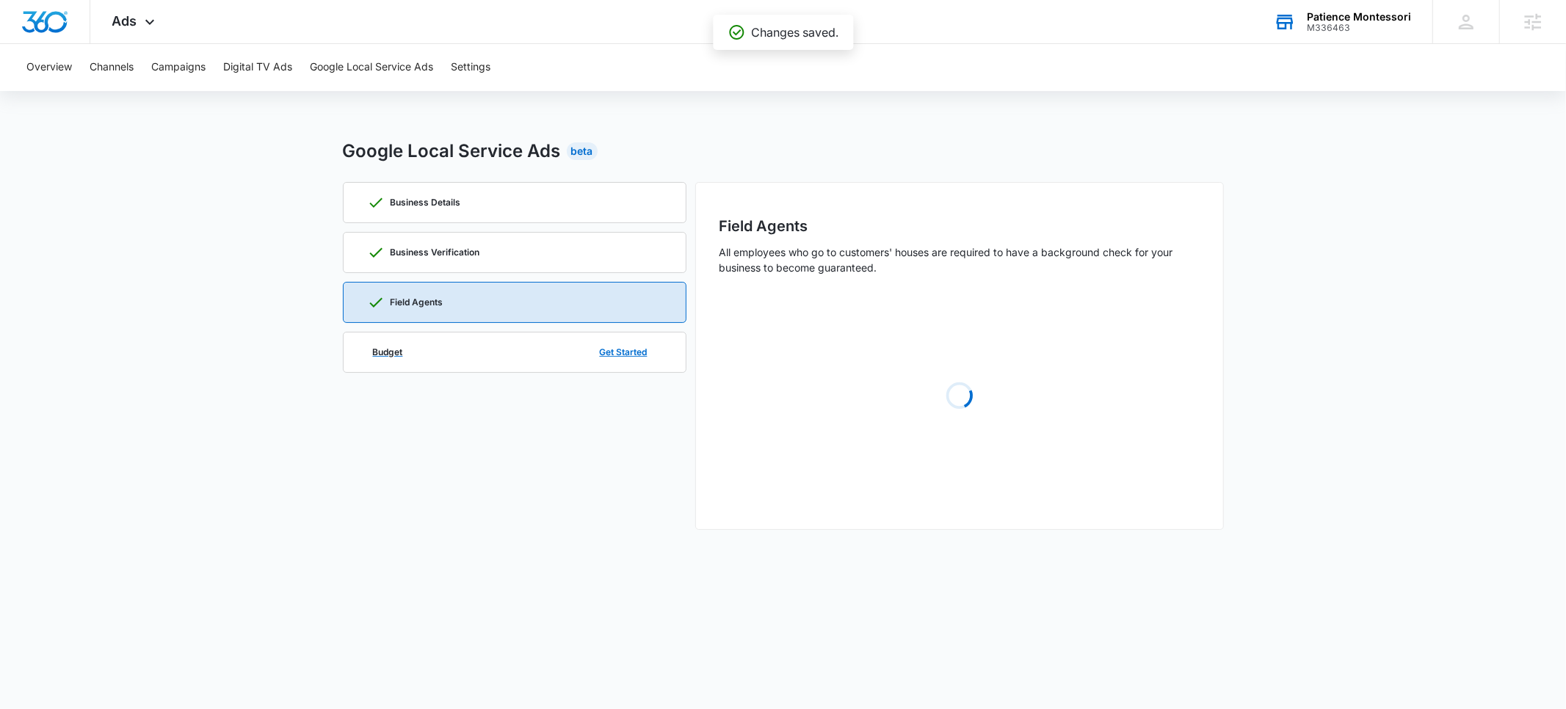
click at [424, 351] on div "Budget Get Started" at bounding box center [514, 353] width 295 height 40
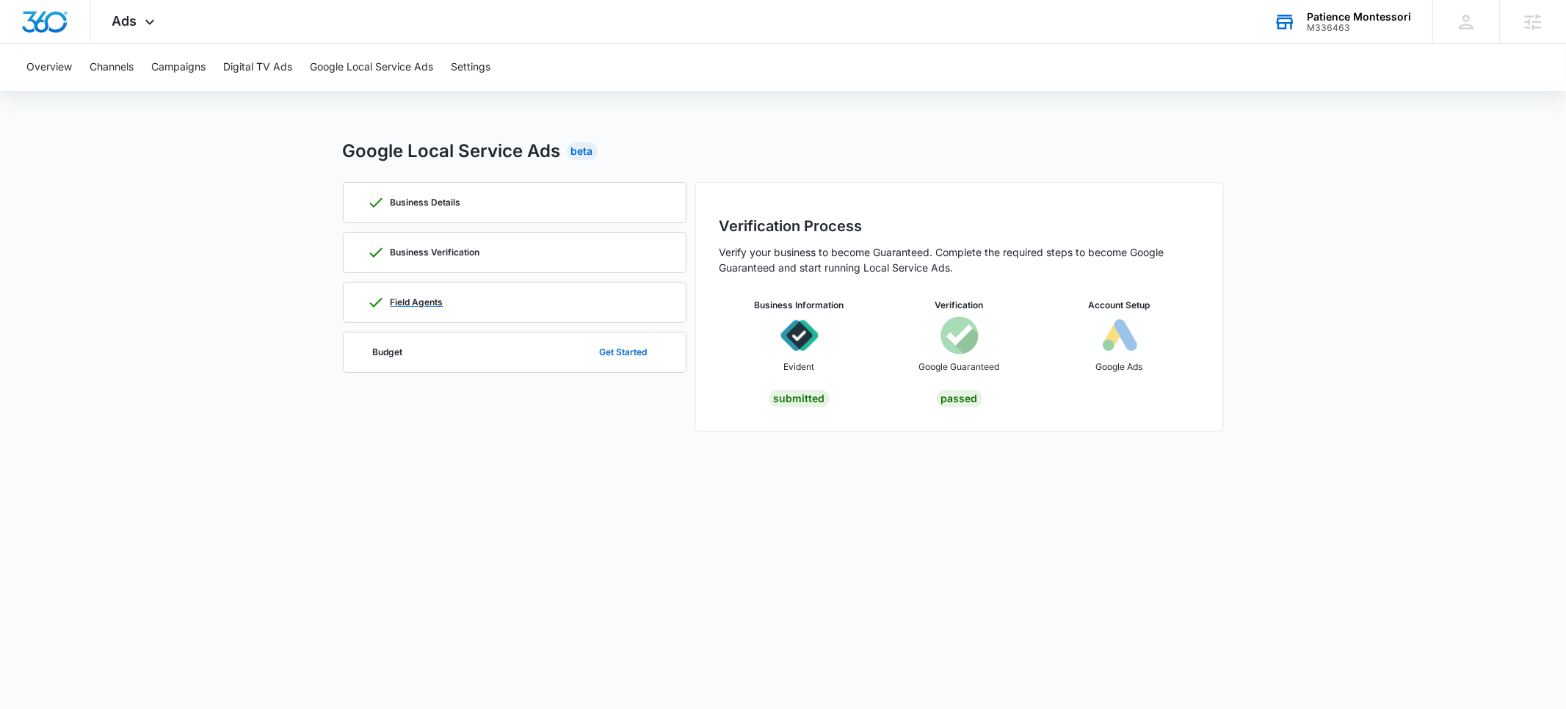
click at [471, 292] on div "Field Agents" at bounding box center [514, 303] width 295 height 40
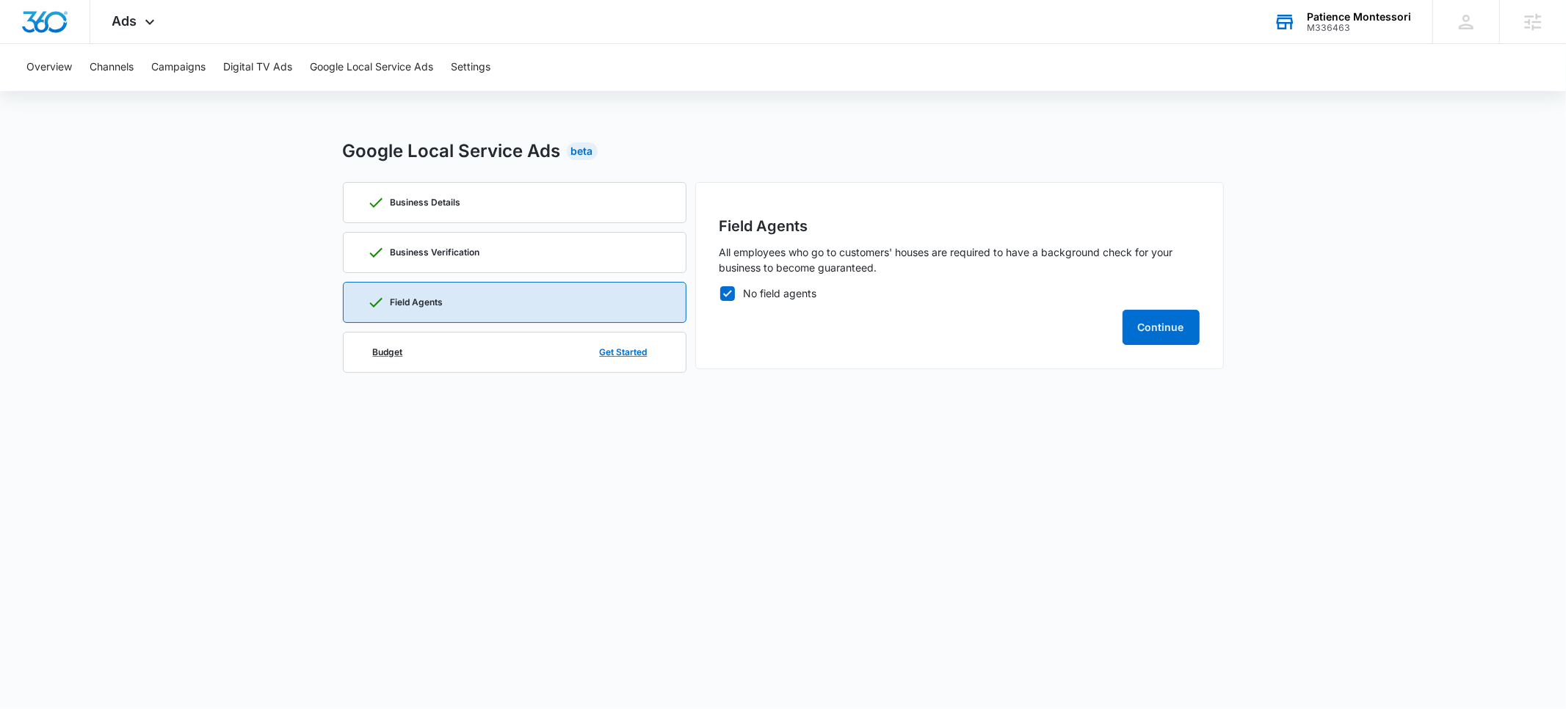
click at [435, 347] on div "Budget Get Started" at bounding box center [514, 353] width 295 height 40
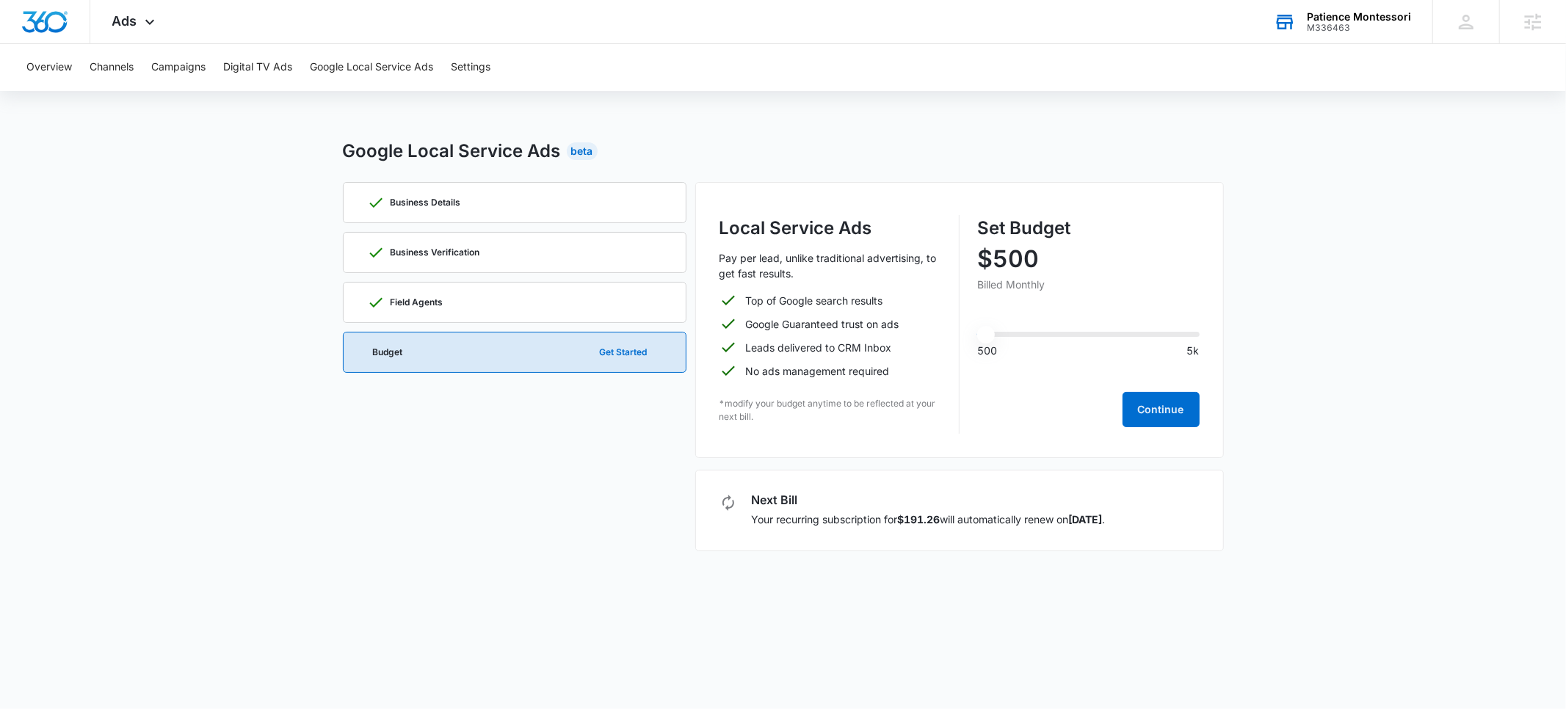
click at [173, 278] on main "Google Local Service Ads Beta Business Details Business Verification Field Agen…" at bounding box center [783, 353] width 1566 height 431
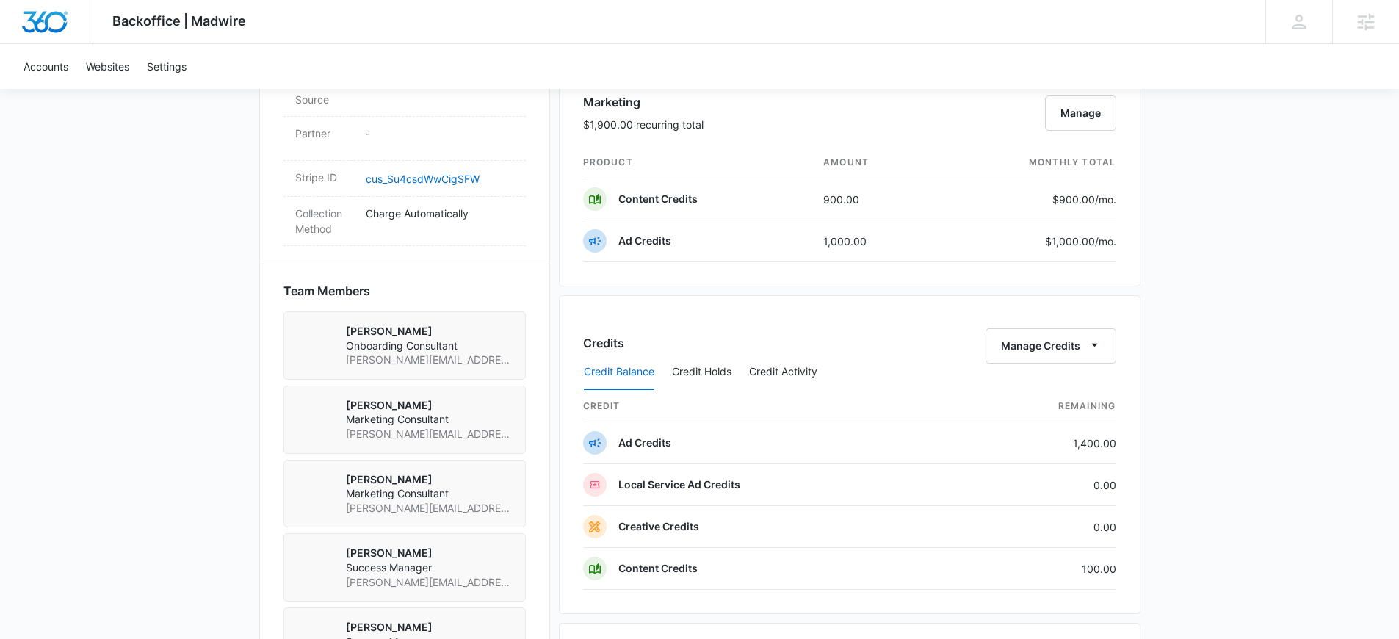
scroll to position [909, 0]
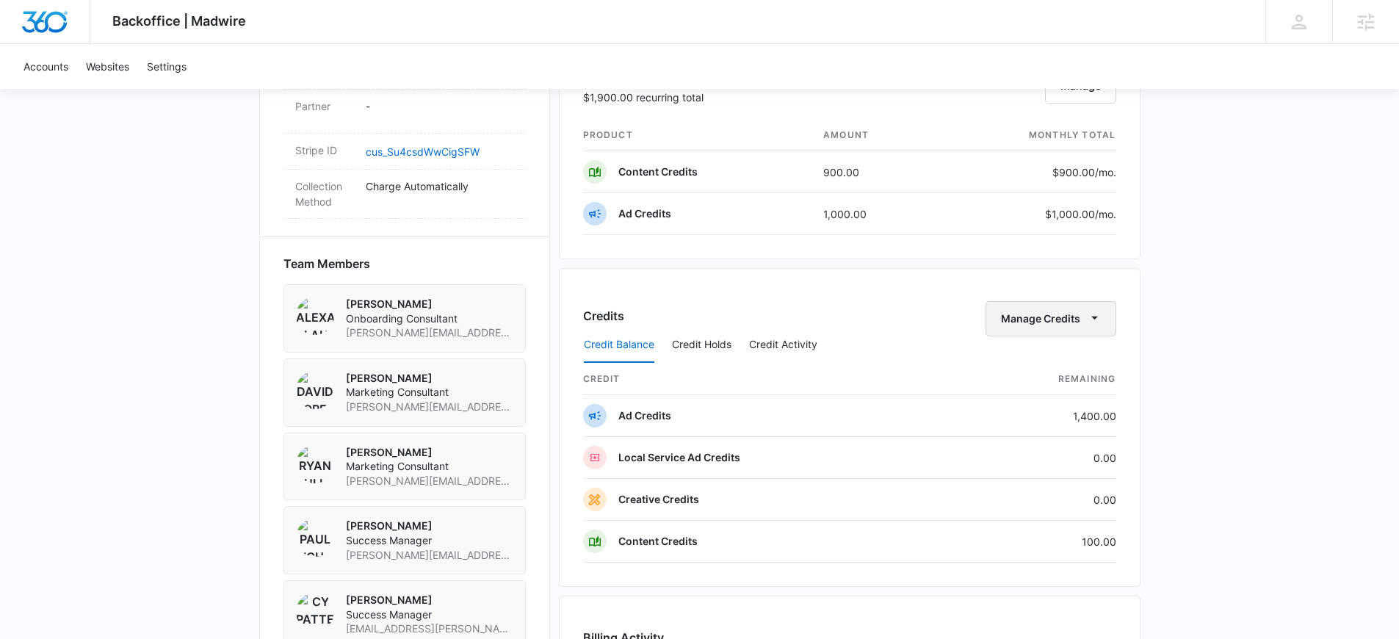
click at [1092, 319] on icon "button" at bounding box center [1094, 317] width 15 height 15
click at [1046, 370] on div "Transfer Credits" at bounding box center [1042, 366] width 77 height 10
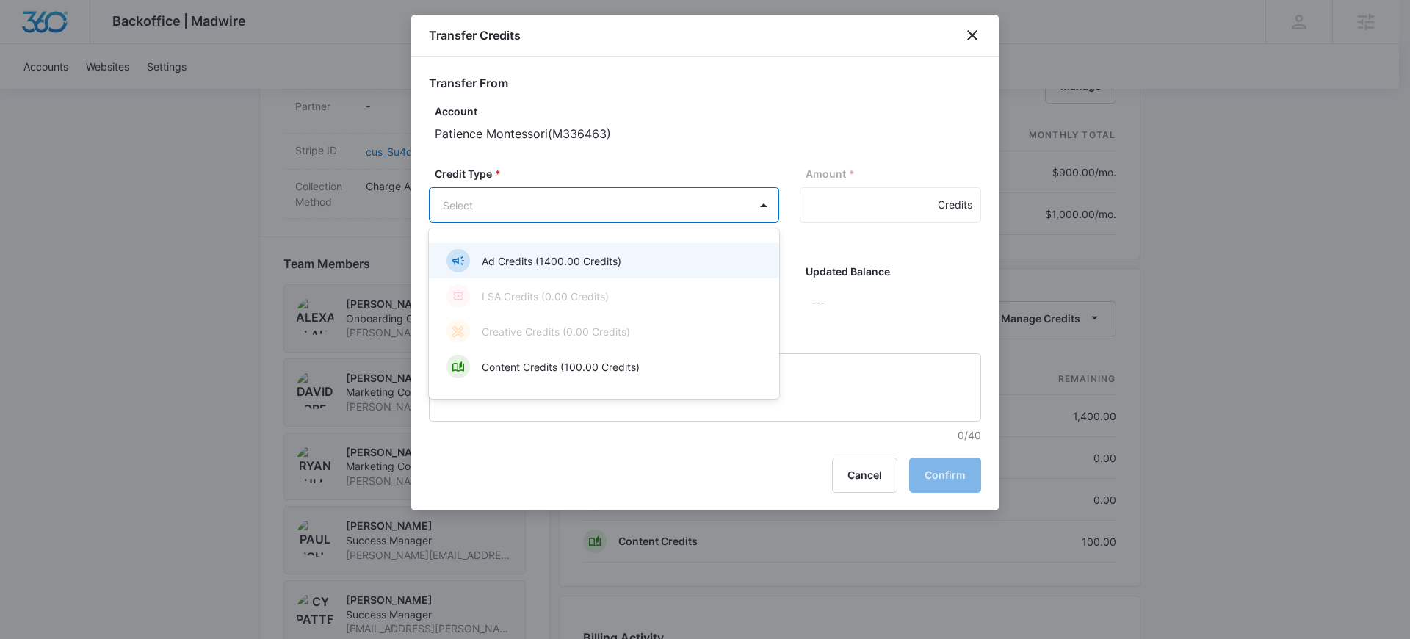
click at [497, 210] on body "Backoffice | Madwire Apps Settings [PERSON_NAME] [PERSON_NAME][EMAIL_ADDRESS][P…" at bounding box center [705, 112] width 1410 height 2043
drag, startPoint x: 506, startPoint y: 258, endPoint x: 610, endPoint y: 229, distance: 108.3
click at [507, 258] on p "Ad Credits (1400.00 Credits)" at bounding box center [552, 260] width 140 height 15
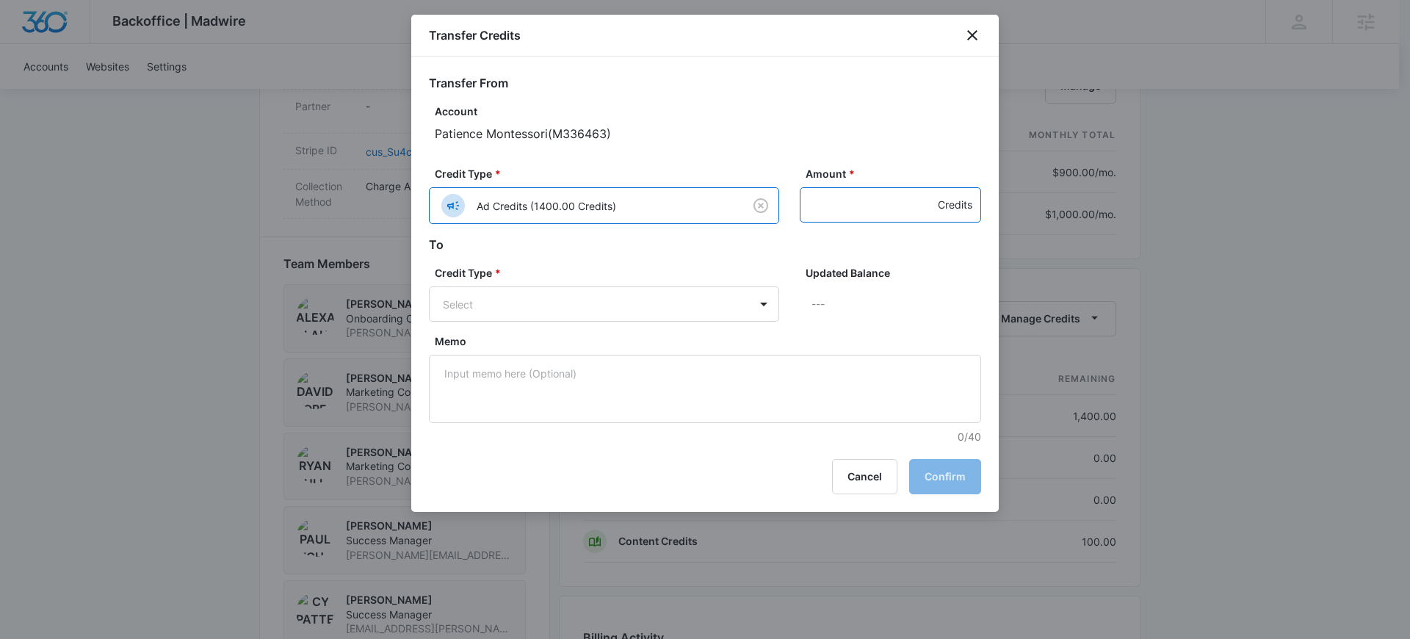
click at [832, 201] on input "Amount *" at bounding box center [890, 204] width 181 height 35
type input "500"
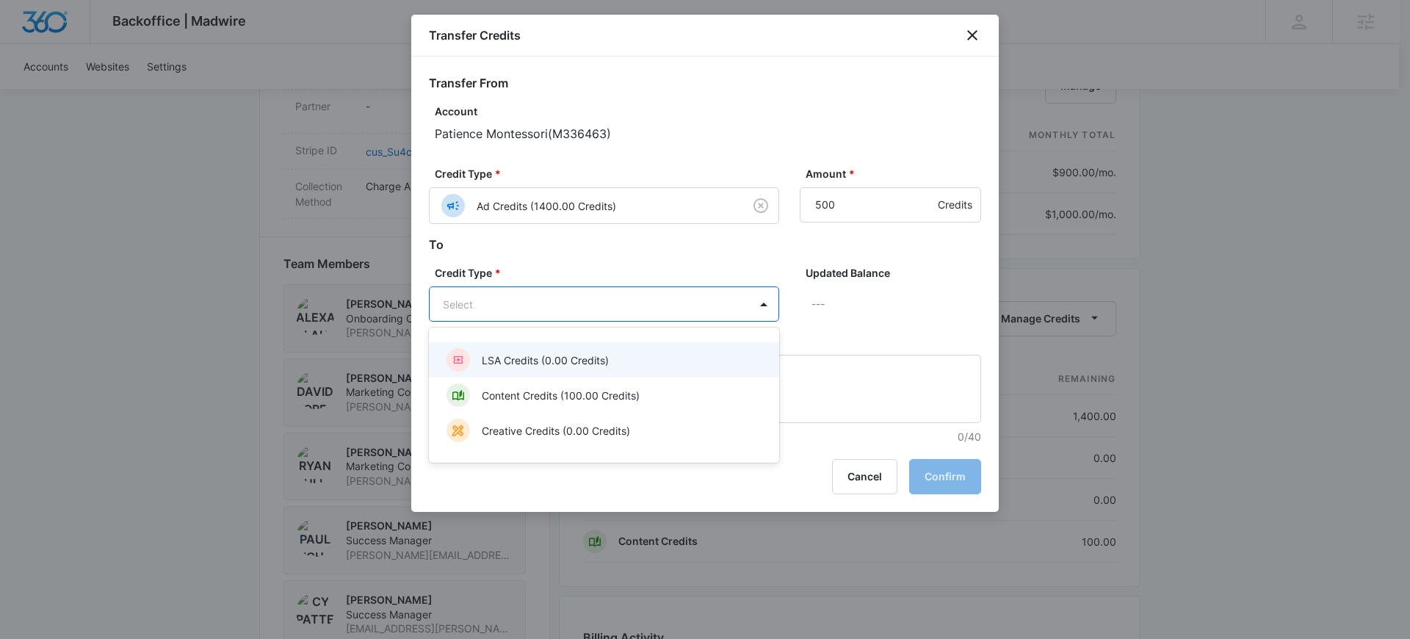
click at [579, 313] on body "Backoffice | Madwire Apps Settings [PERSON_NAME] [PERSON_NAME][EMAIL_ADDRESS][P…" at bounding box center [705, 112] width 1410 height 2043
click at [506, 360] on p "LSA Credits (0.00 Credits)" at bounding box center [545, 359] width 127 height 15
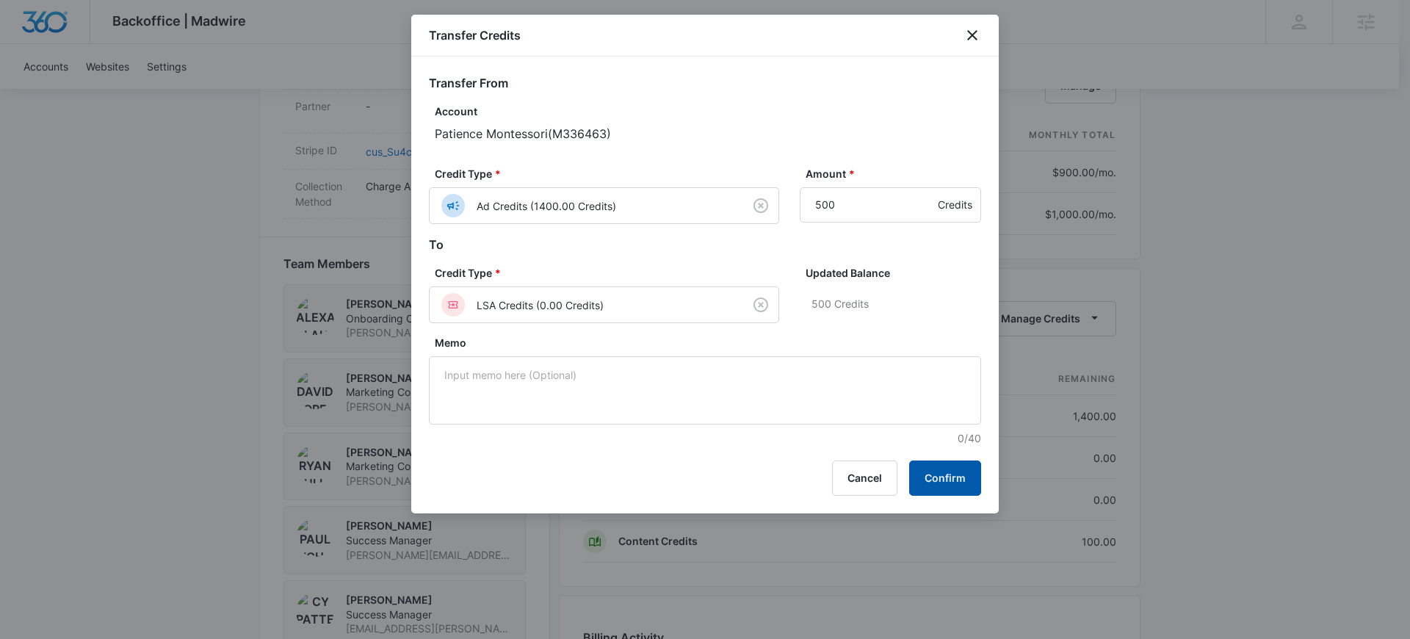
click at [940, 476] on button "Confirm" at bounding box center [945, 477] width 72 height 35
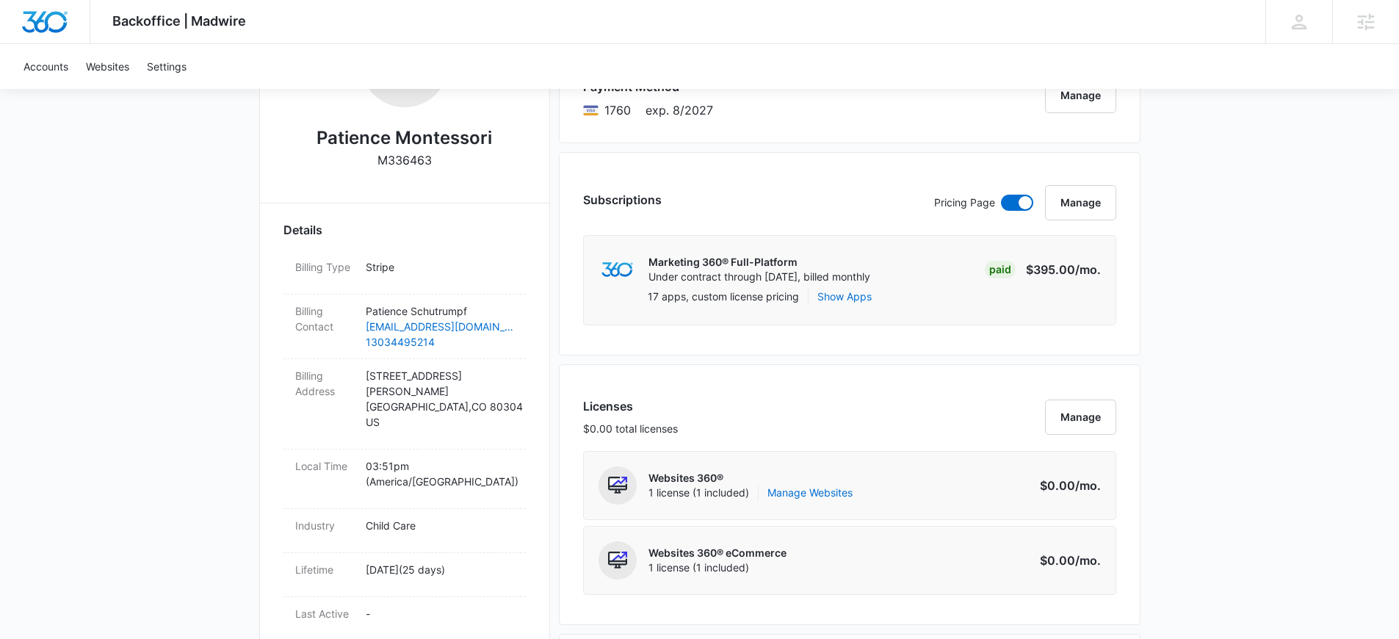
scroll to position [0, 0]
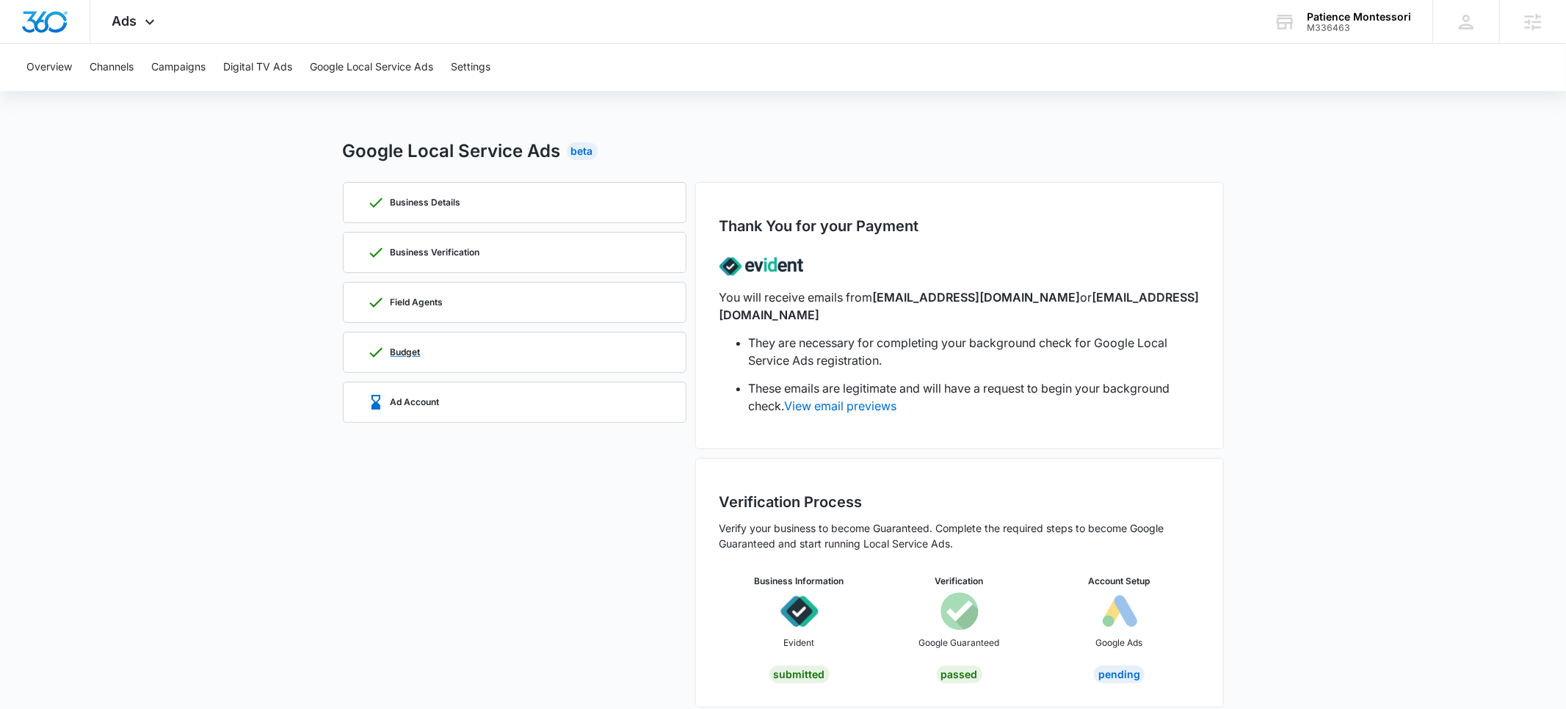
click at [413, 358] on div "Budget" at bounding box center [394, 353] width 54 height 18
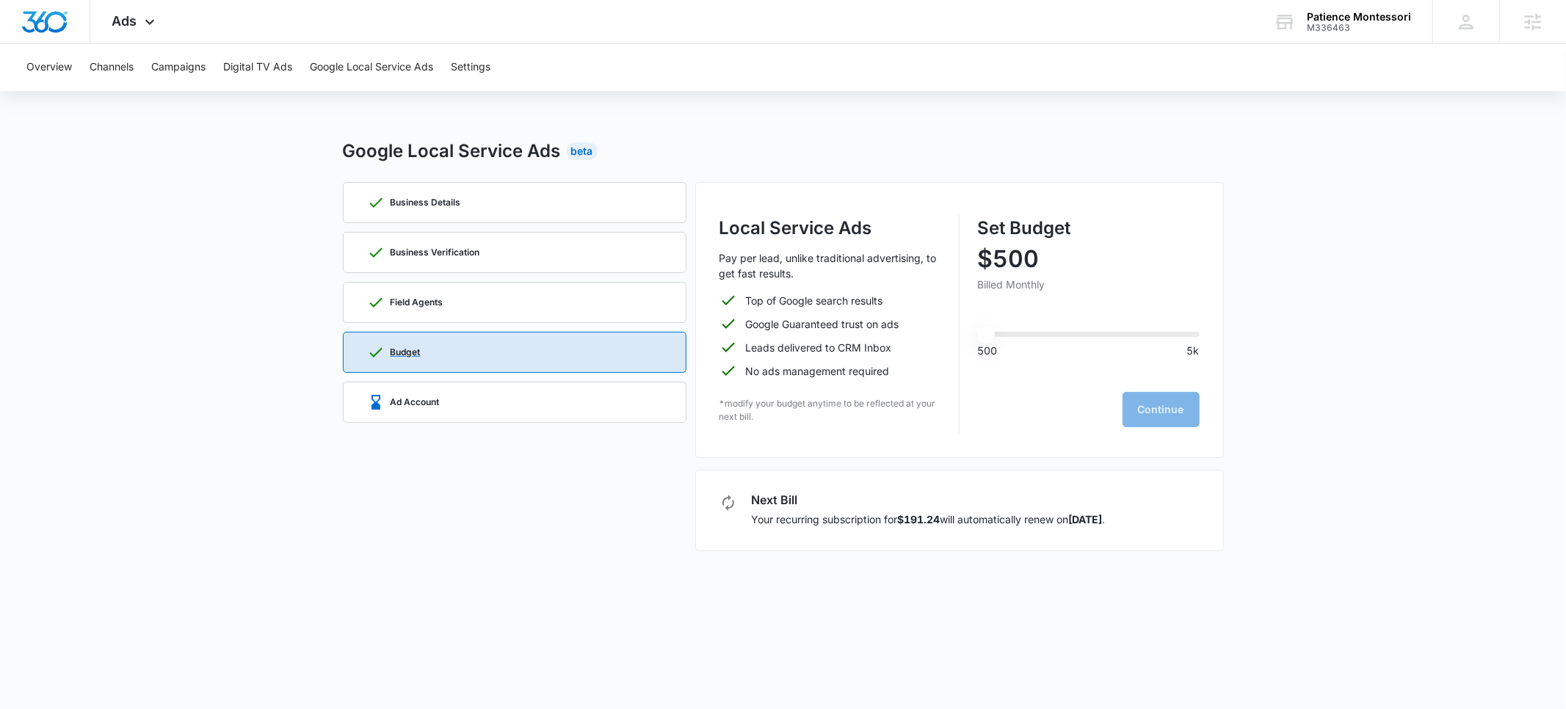
type input "500"
click at [419, 402] on p "Ad Account" at bounding box center [415, 402] width 49 height 9
